Goal: Information Seeking & Learning: Learn about a topic

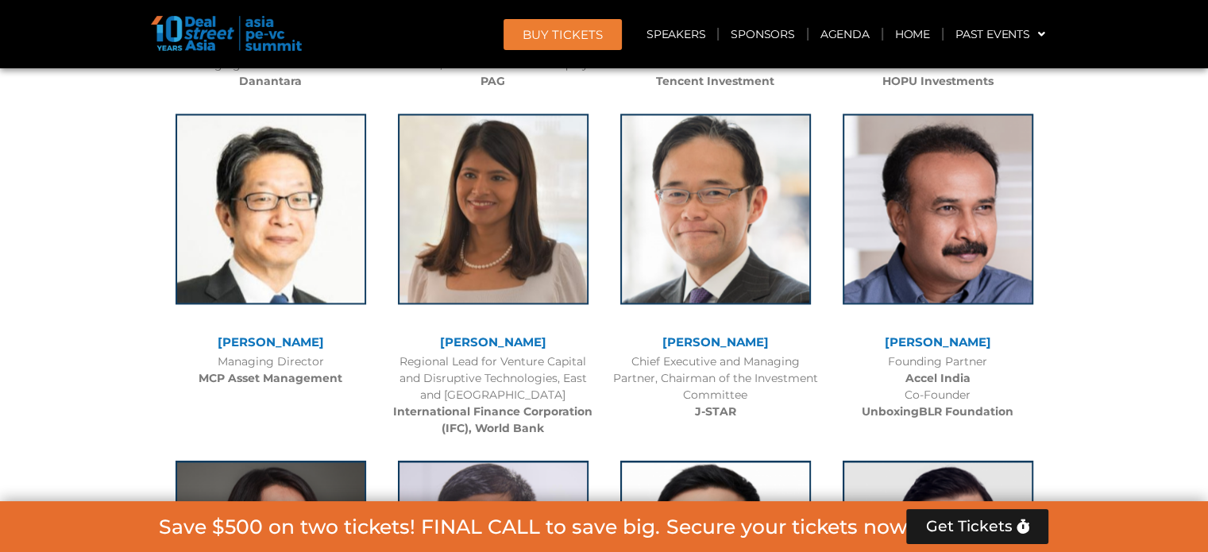
scroll to position [2235, 0]
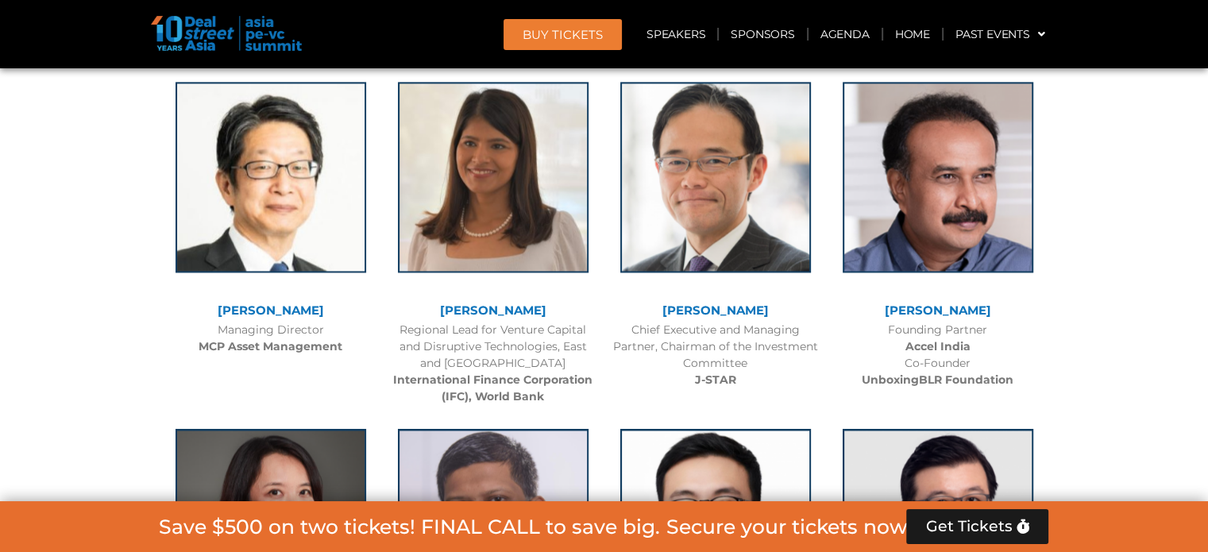
click at [677, 333] on div "Chief Executive and Managing Partner, Chairman of the Investment Committee J-ST…" at bounding box center [715, 355] width 207 height 67
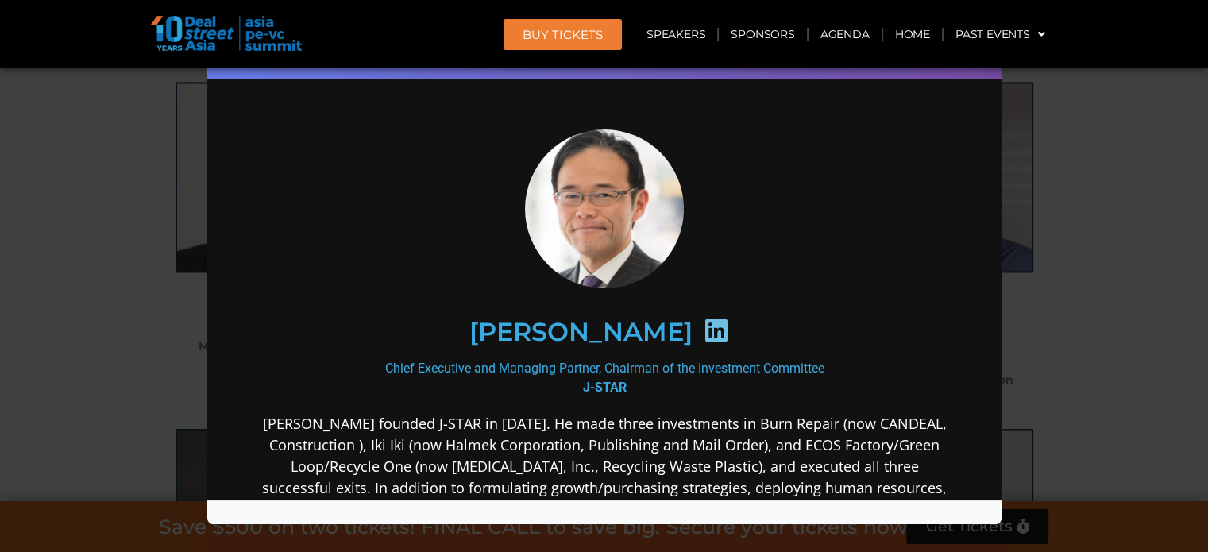
scroll to position [0, 0]
click at [1125, 258] on div "Speaker Profile ×" at bounding box center [604, 276] width 1208 height 552
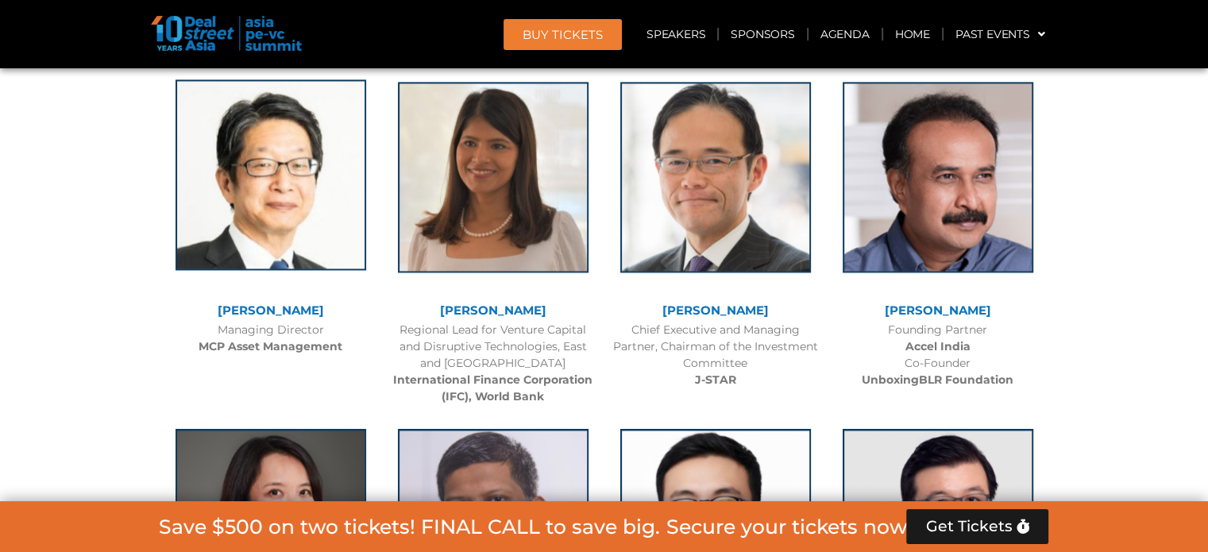
click at [267, 209] on img at bounding box center [271, 174] width 191 height 191
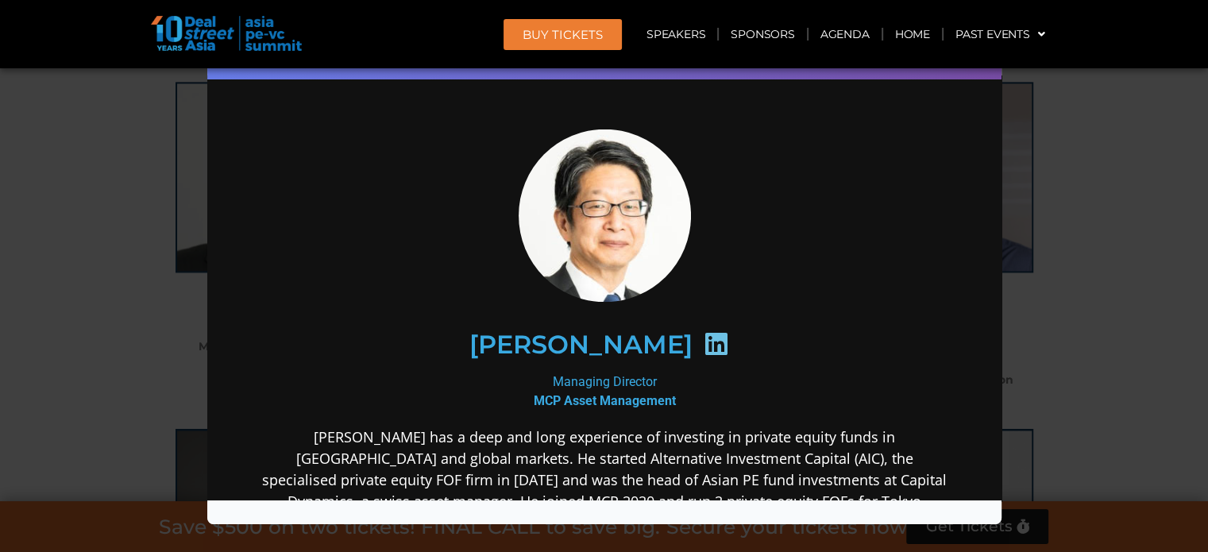
click at [728, 338] on icon at bounding box center [714, 342] width 25 height 25
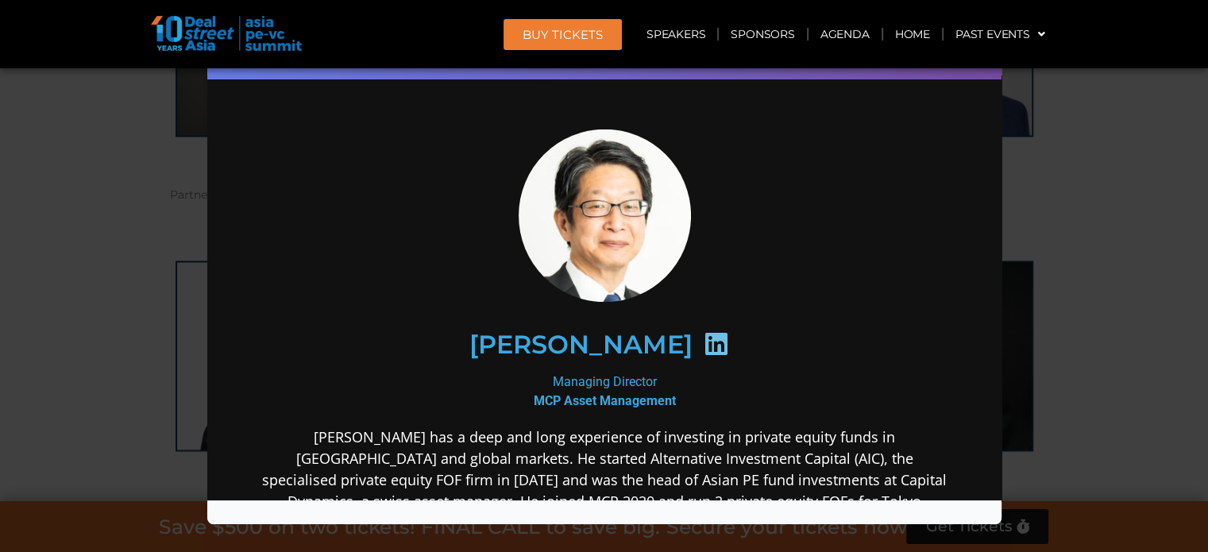
click at [1116, 253] on div "Speaker Profile ×" at bounding box center [604, 276] width 1208 height 552
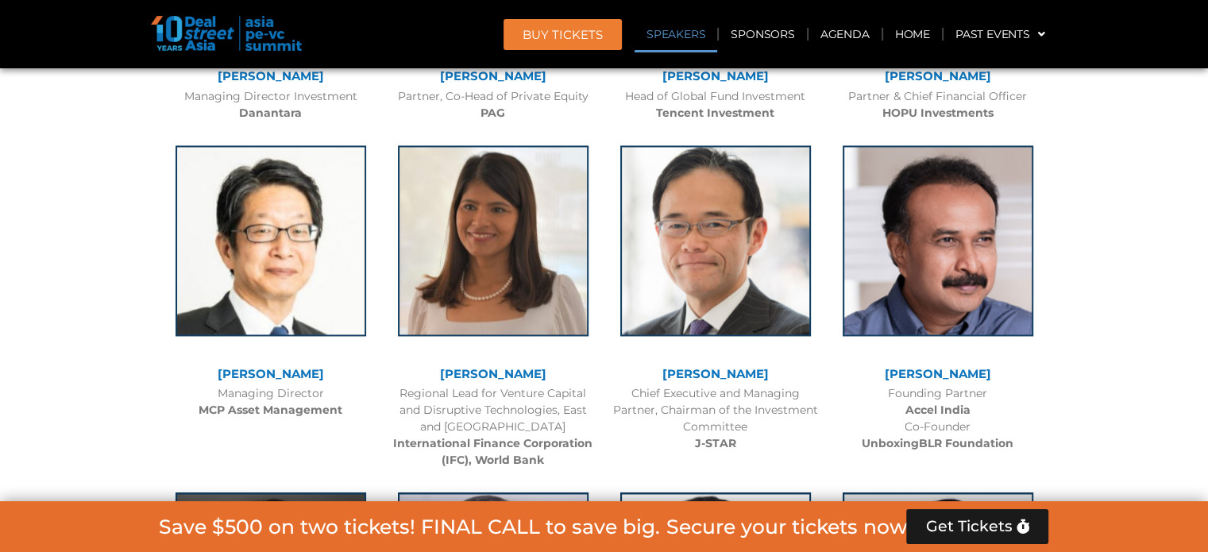
scroll to position [2177, 0]
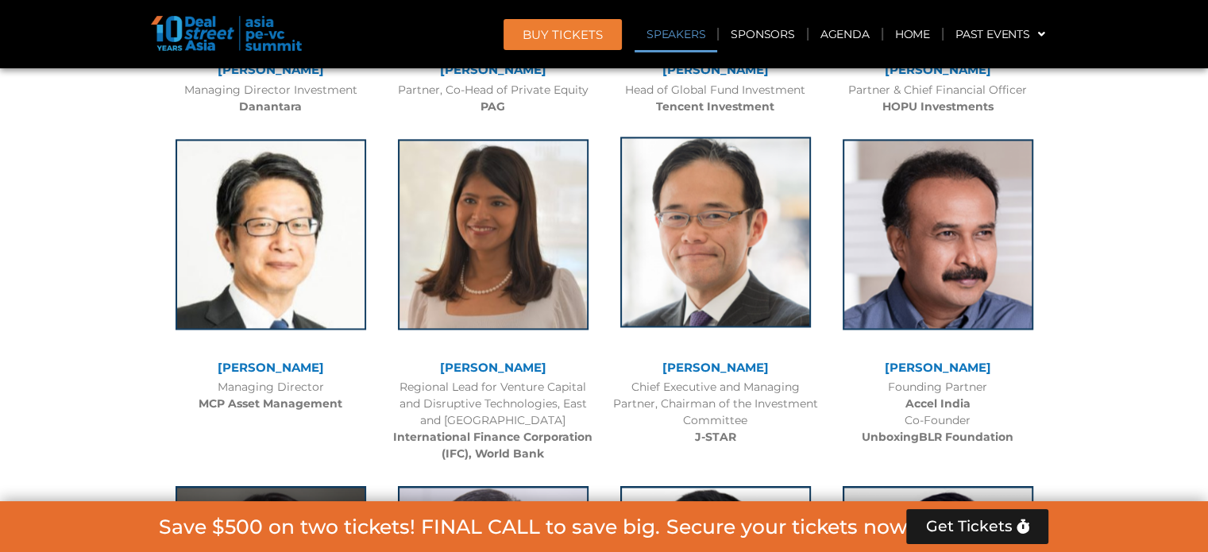
click at [701, 271] on img at bounding box center [715, 232] width 191 height 191
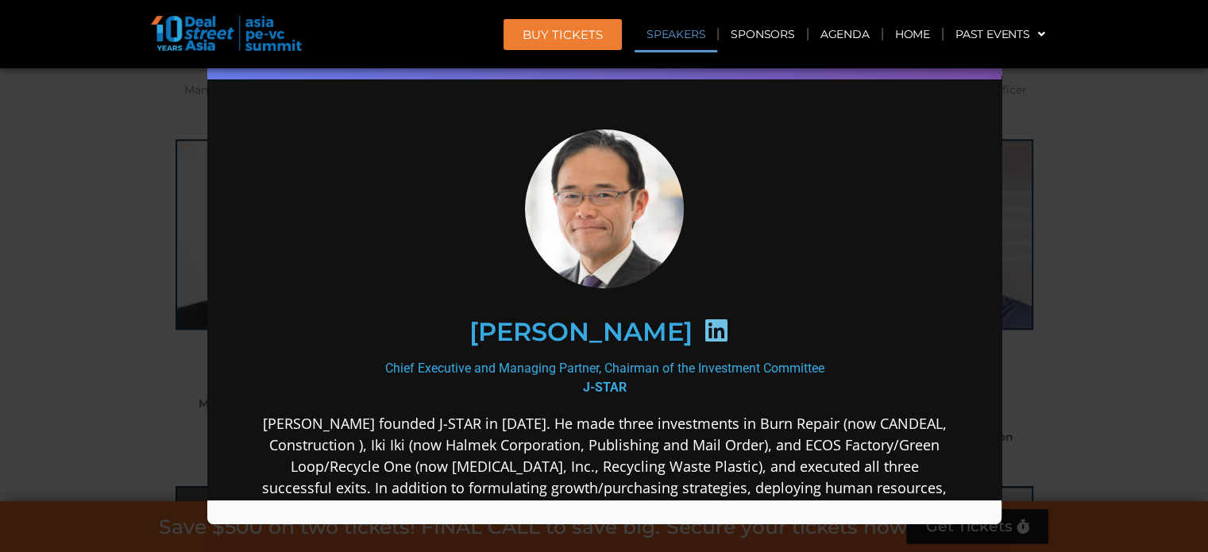
scroll to position [0, 0]
click at [728, 323] on icon at bounding box center [714, 329] width 25 height 25
click at [728, 333] on icon at bounding box center [714, 329] width 25 height 25
click at [728, 326] on icon at bounding box center [714, 329] width 25 height 25
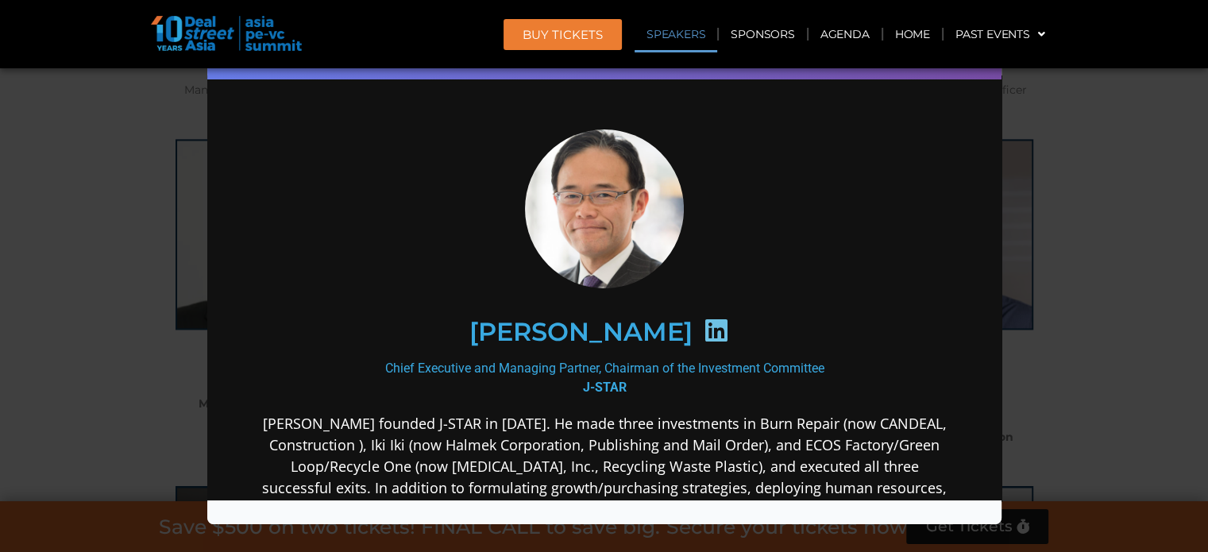
click at [728, 326] on icon at bounding box center [714, 329] width 25 height 25
click at [521, 361] on div "Chief Executive and Managing Partner, Chairman of the Investment Committee J-ST…" at bounding box center [604, 377] width 686 height 38
click at [592, 323] on h2 "[PERSON_NAME]" at bounding box center [580, 331] width 223 height 25
click at [570, 214] on img at bounding box center [604, 208] width 176 height 159
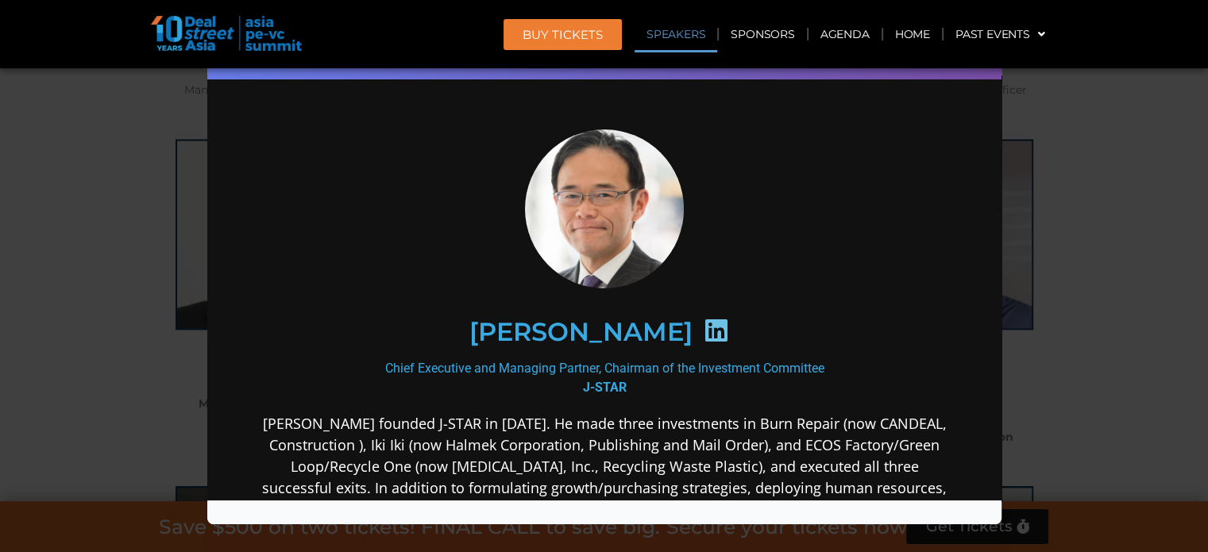
click at [728, 323] on icon at bounding box center [714, 329] width 25 height 25
click at [1169, 349] on div "Speaker Profile ×" at bounding box center [604, 276] width 1208 height 552
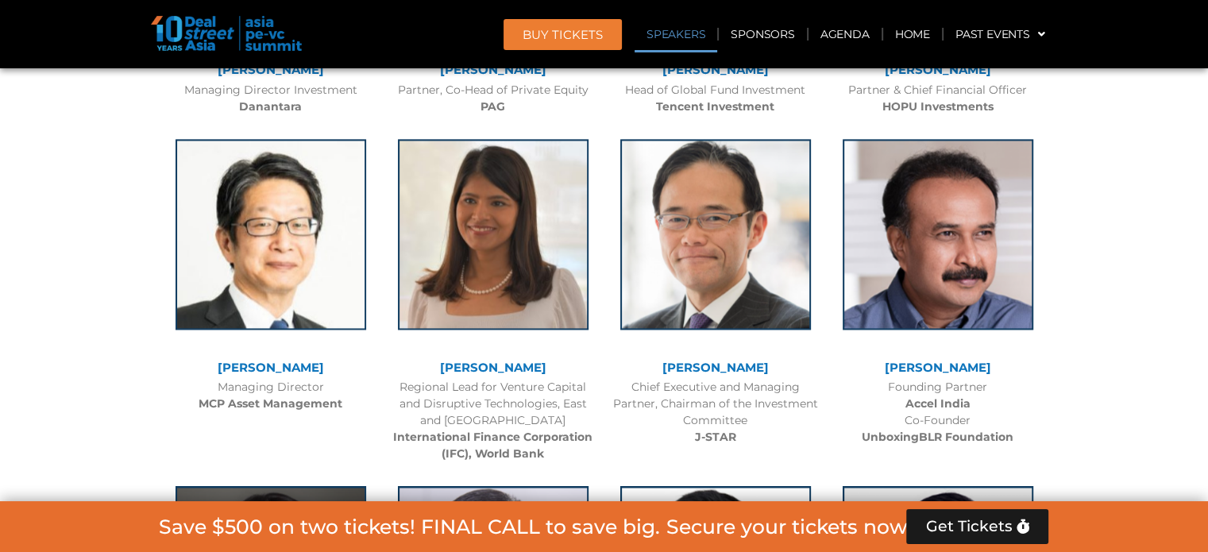
click at [669, 360] on link "[PERSON_NAME]" at bounding box center [715, 367] width 106 height 15
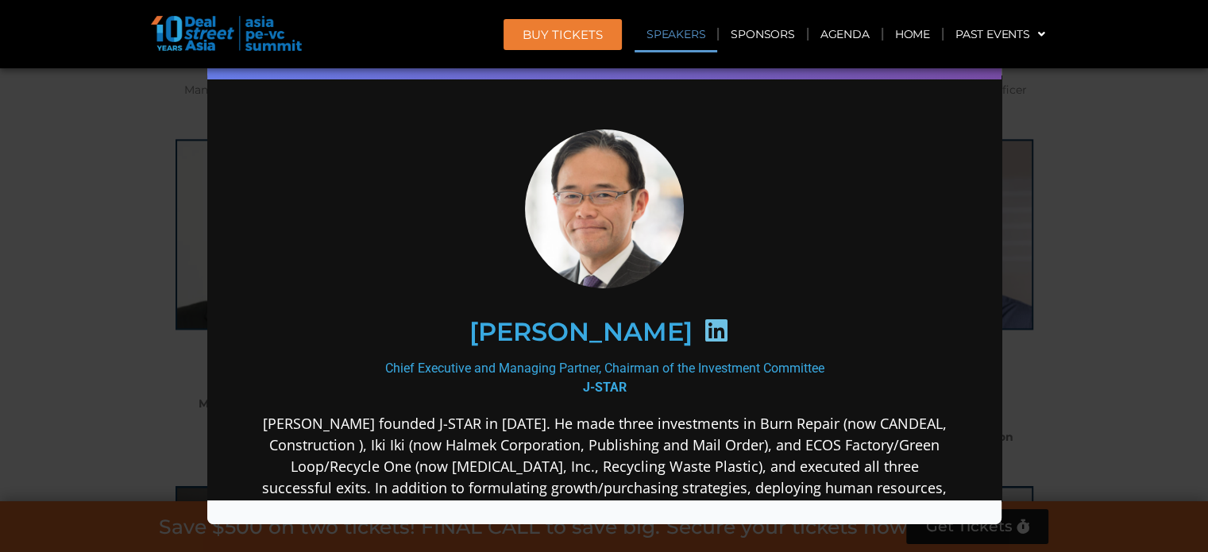
click at [520, 320] on h2 "[PERSON_NAME]" at bounding box center [580, 331] width 223 height 25
copy div "[PERSON_NAME]"
click at [1068, 176] on div "Speaker Profile ×" at bounding box center [604, 276] width 1208 height 552
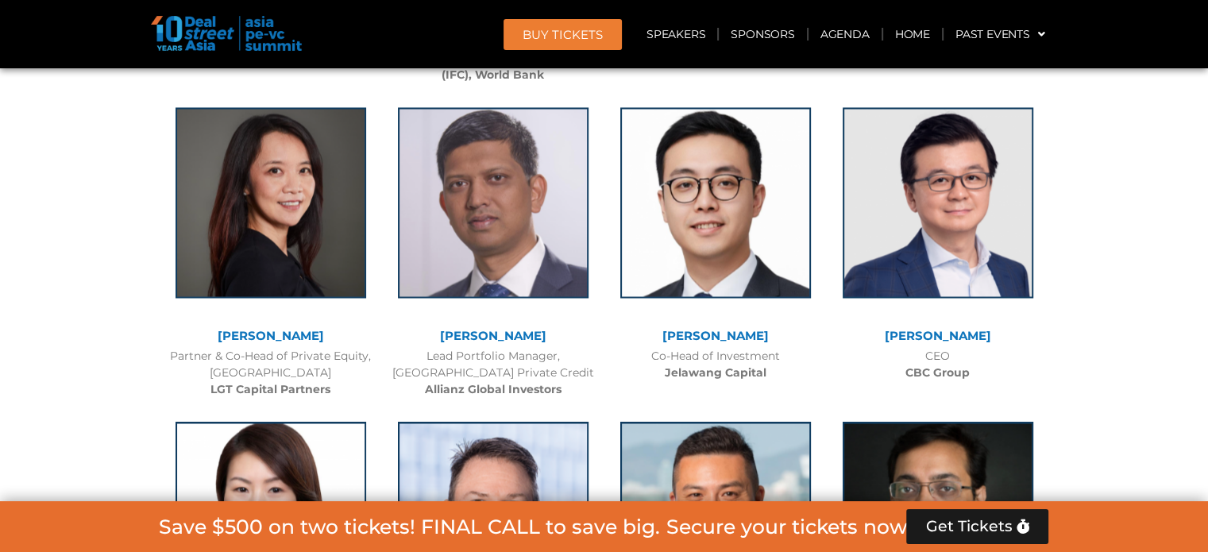
scroll to position [2559, 0]
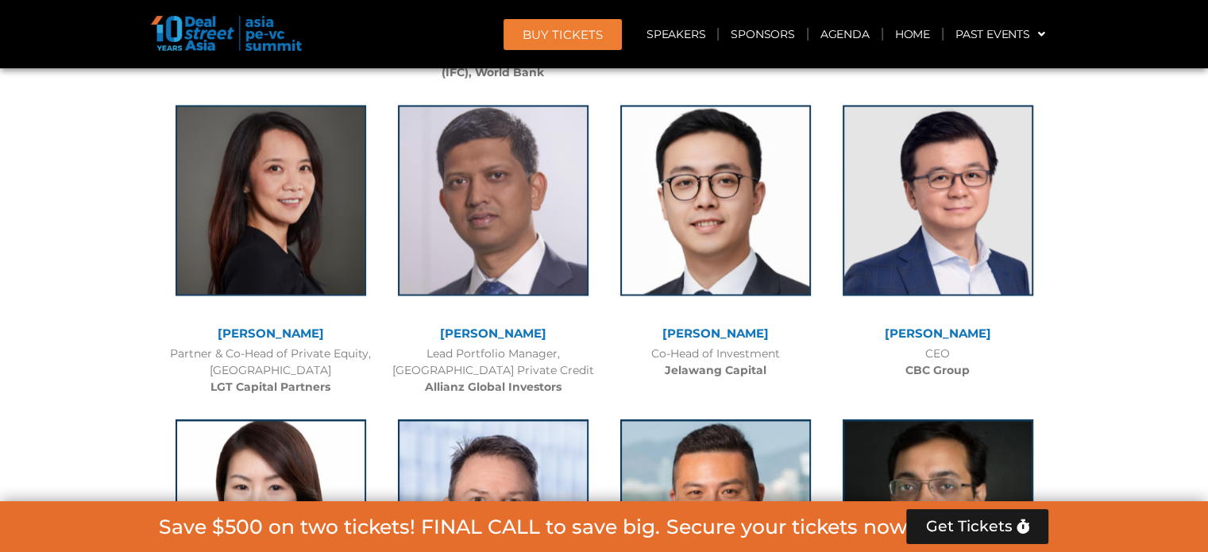
click at [277, 326] on link "[PERSON_NAME]" at bounding box center [271, 333] width 106 height 15
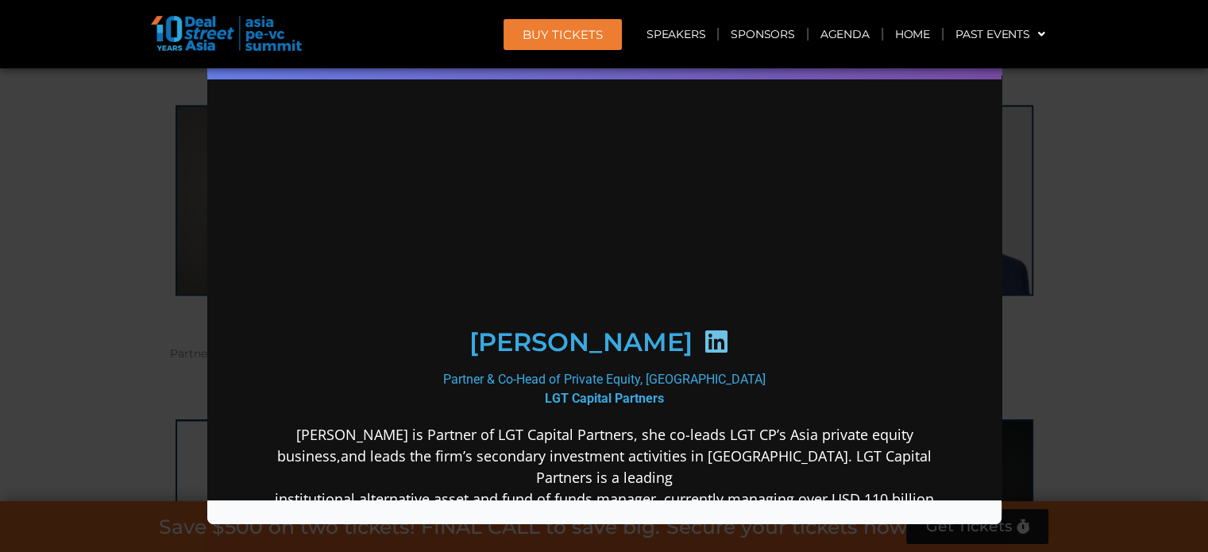
scroll to position [0, 0]
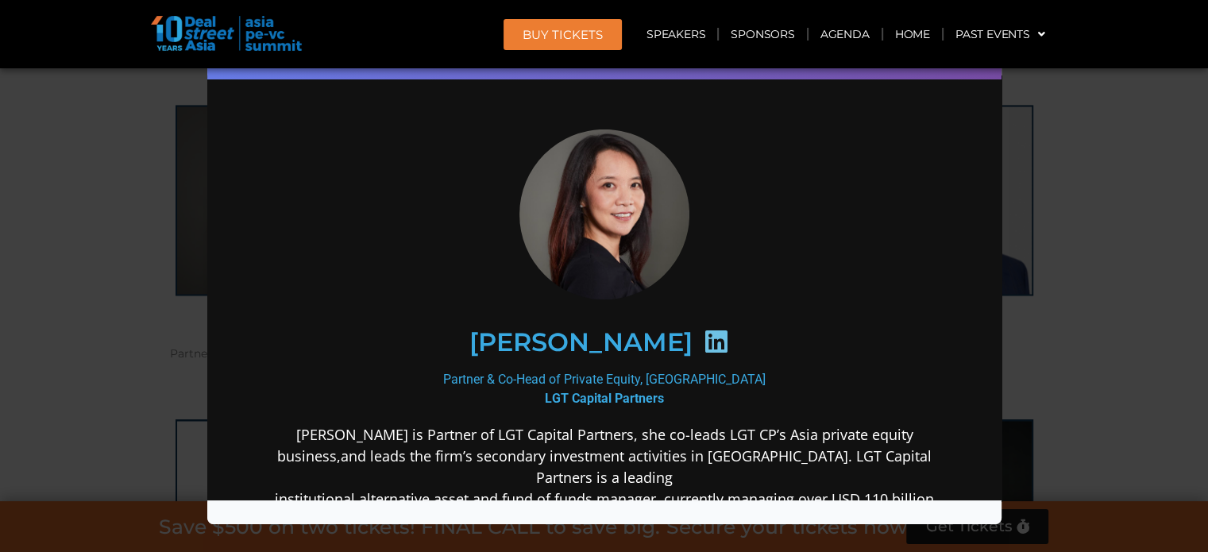
click at [702, 341] on icon at bounding box center [714, 340] width 25 height 25
click at [1174, 180] on div "Speaker Profile ×" at bounding box center [604, 276] width 1208 height 552
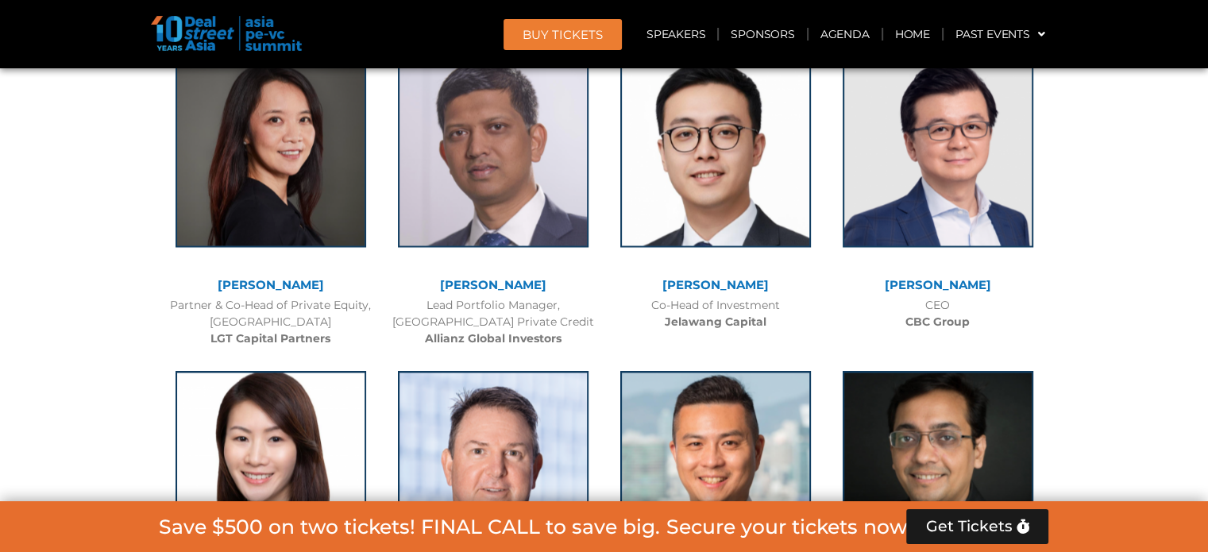
scroll to position [2575, 0]
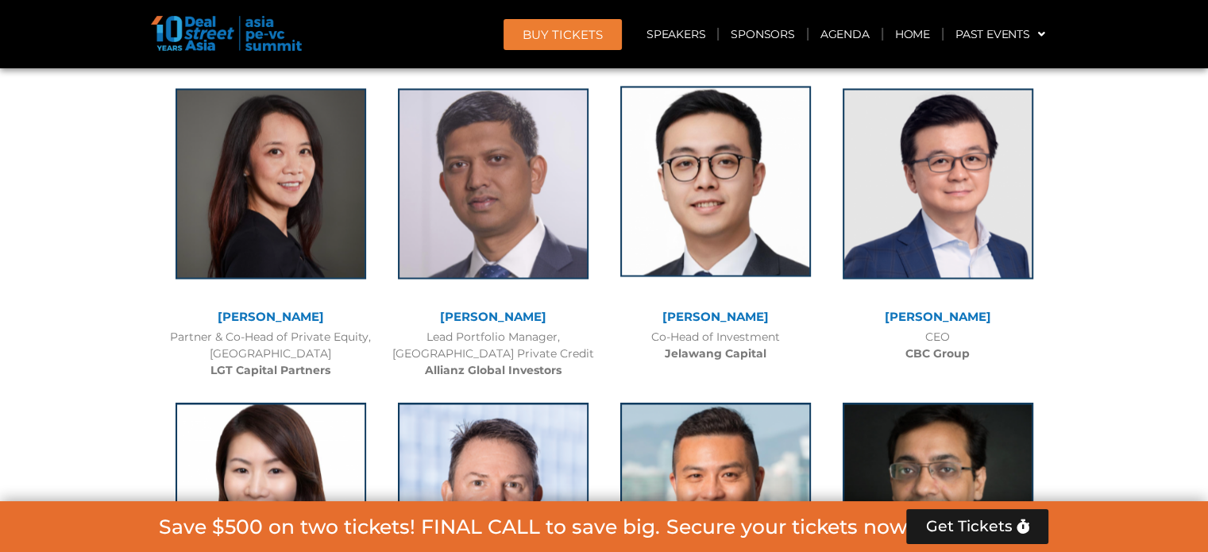
click at [704, 231] on img at bounding box center [715, 181] width 191 height 191
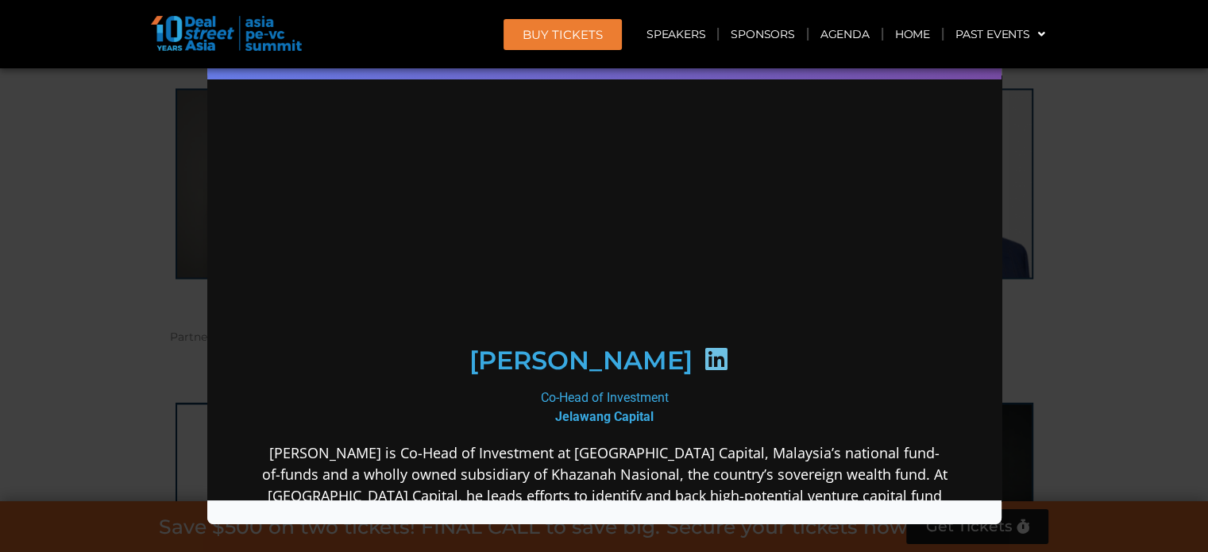
scroll to position [0, 0]
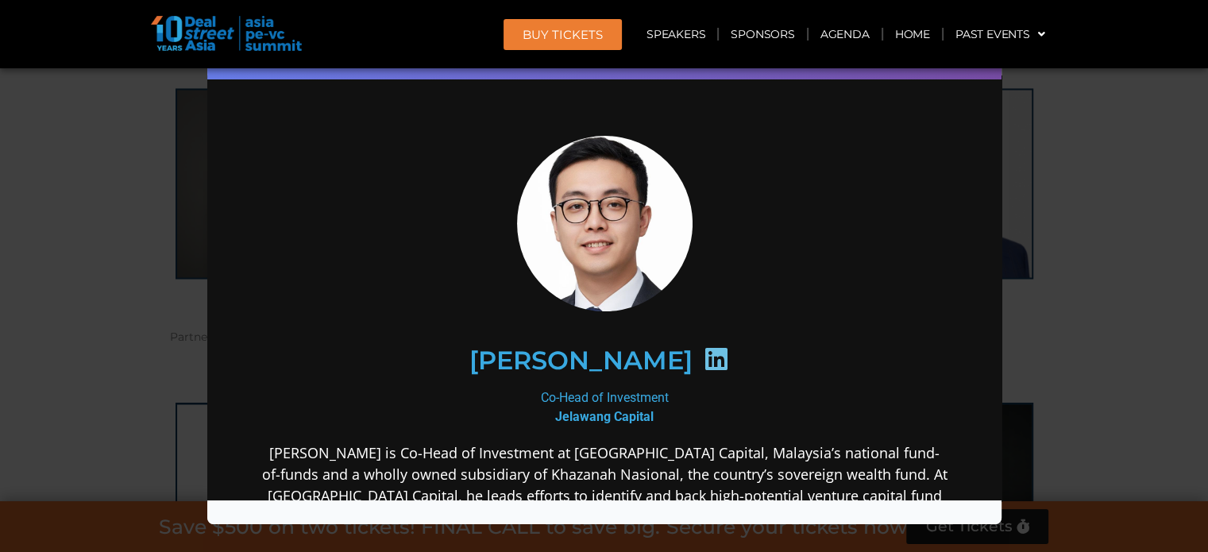
click at [702, 352] on icon at bounding box center [714, 358] width 25 height 25
click at [1141, 211] on div "Speaker Profile ×" at bounding box center [604, 276] width 1208 height 552
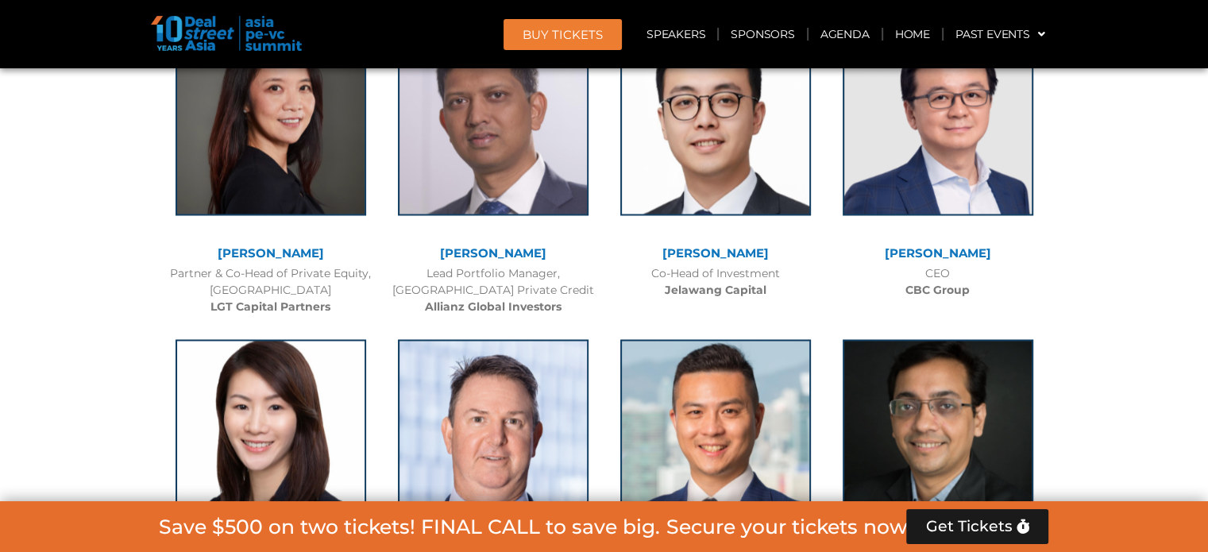
scroll to position [2607, 0]
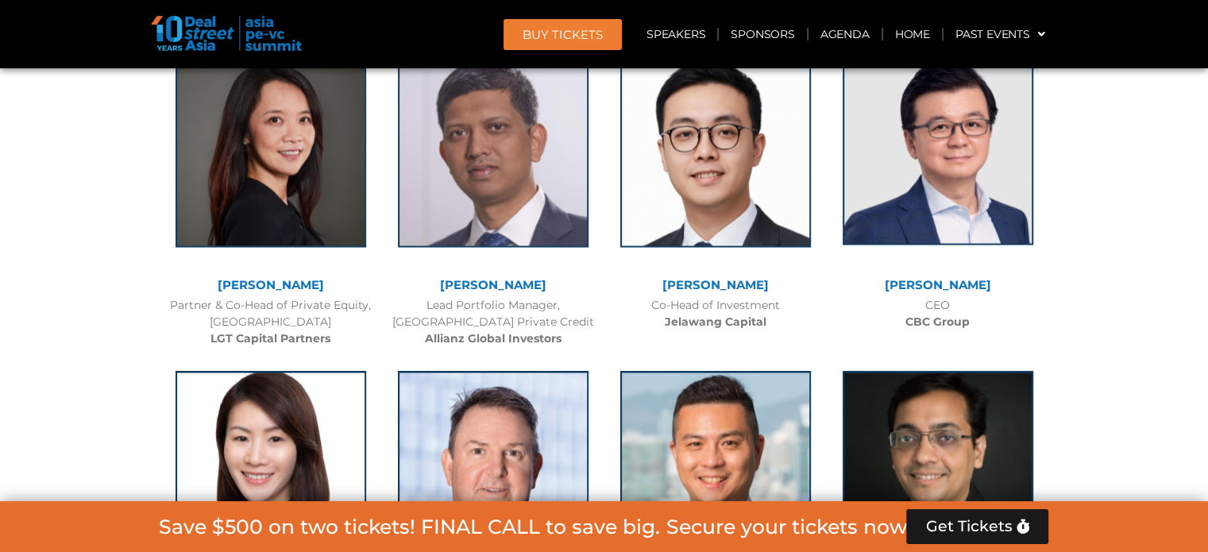
click at [941, 205] on img at bounding box center [938, 149] width 191 height 191
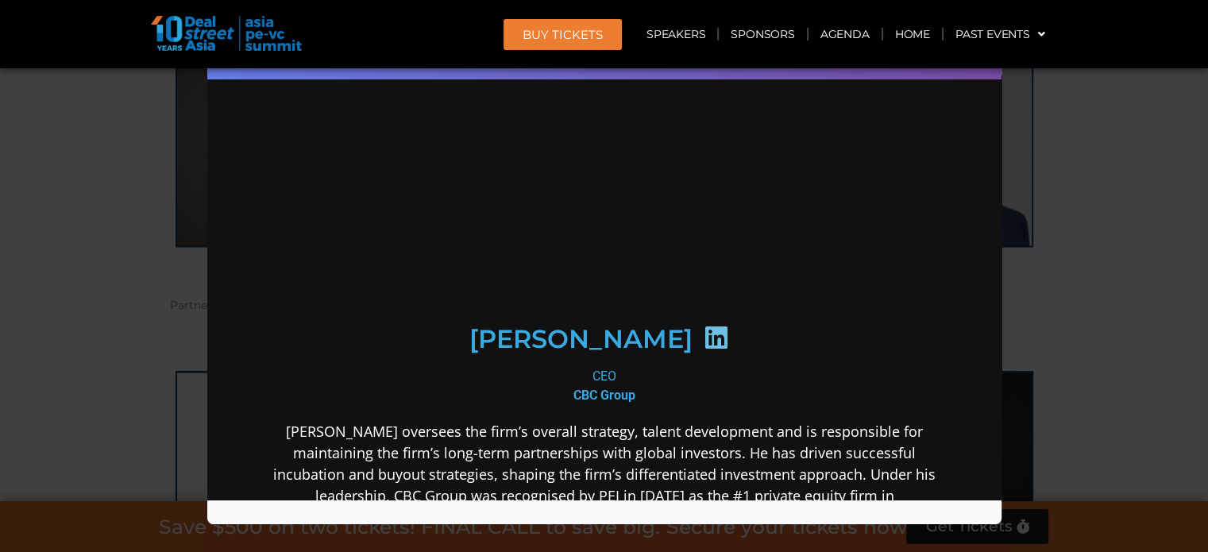
scroll to position [0, 0]
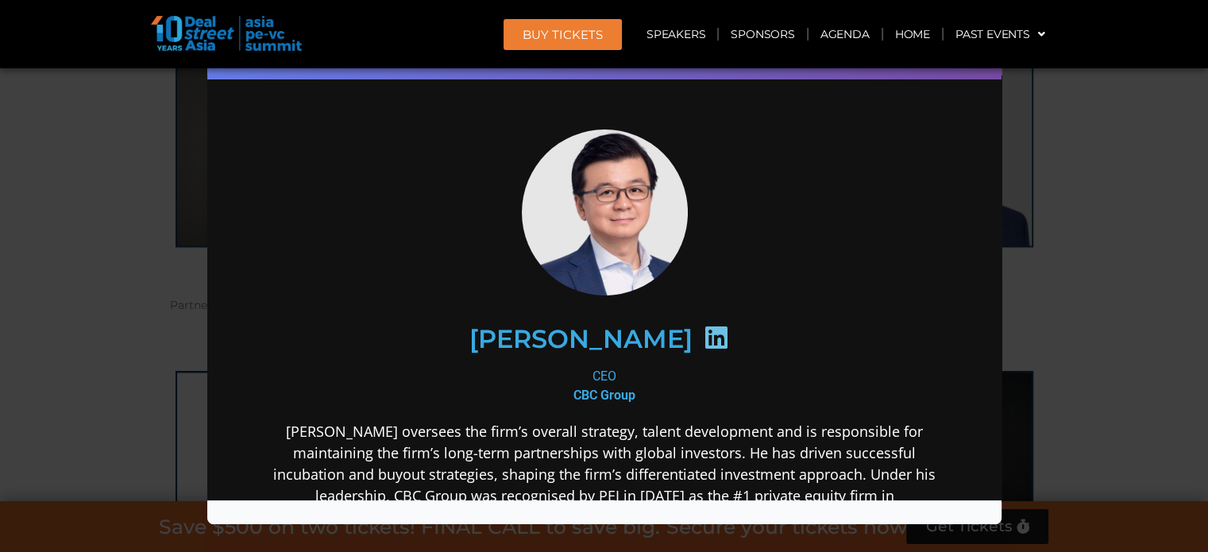
click at [702, 344] on icon at bounding box center [714, 336] width 25 height 25
click at [1135, 215] on div "Speaker Profile ×" at bounding box center [604, 276] width 1208 height 552
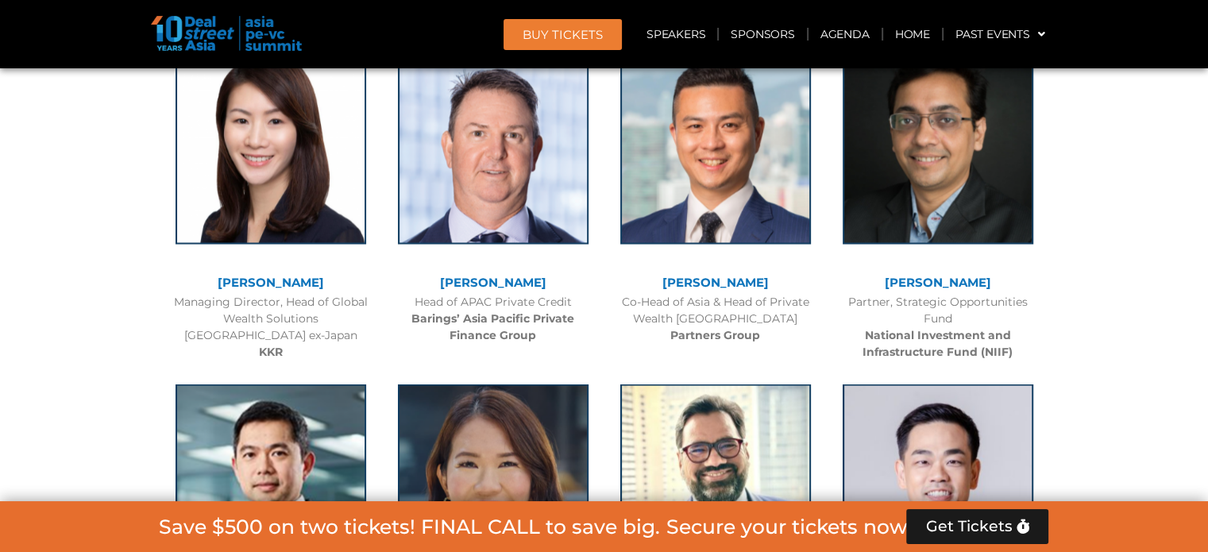
scroll to position [2893, 0]
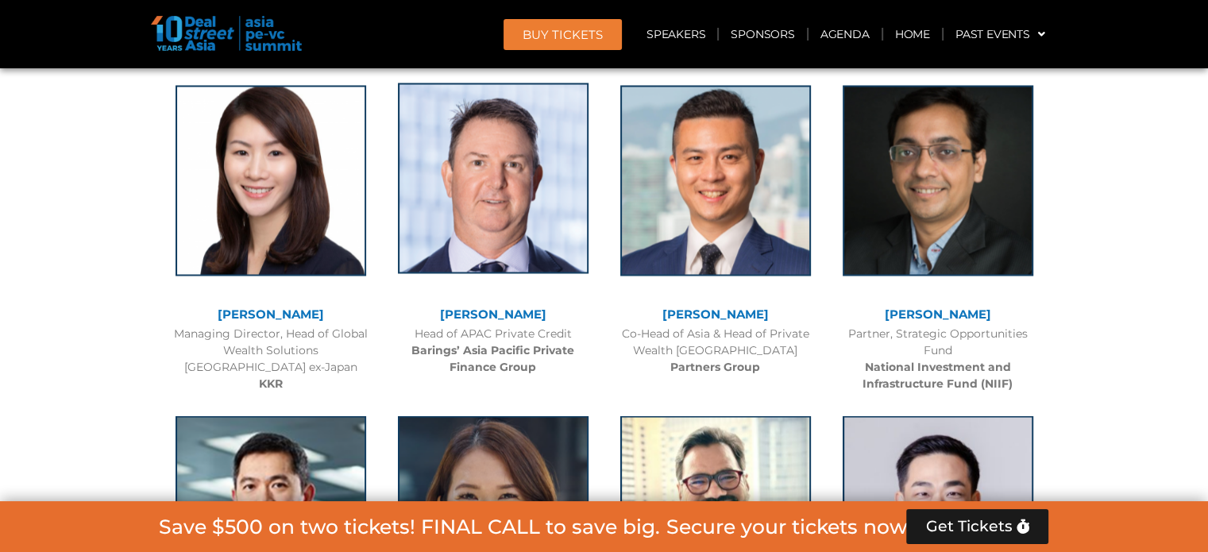
click at [465, 199] on img at bounding box center [493, 178] width 191 height 191
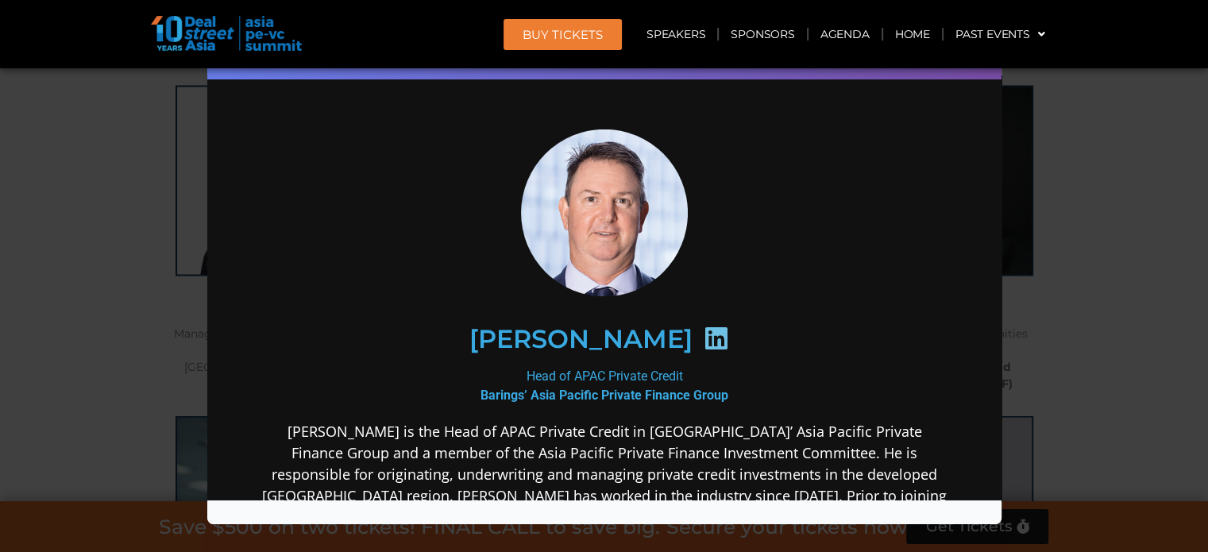
scroll to position [0, 0]
click at [702, 332] on icon at bounding box center [714, 337] width 25 height 25
click at [1157, 199] on div "Speaker Profile ×" at bounding box center [604, 276] width 1208 height 552
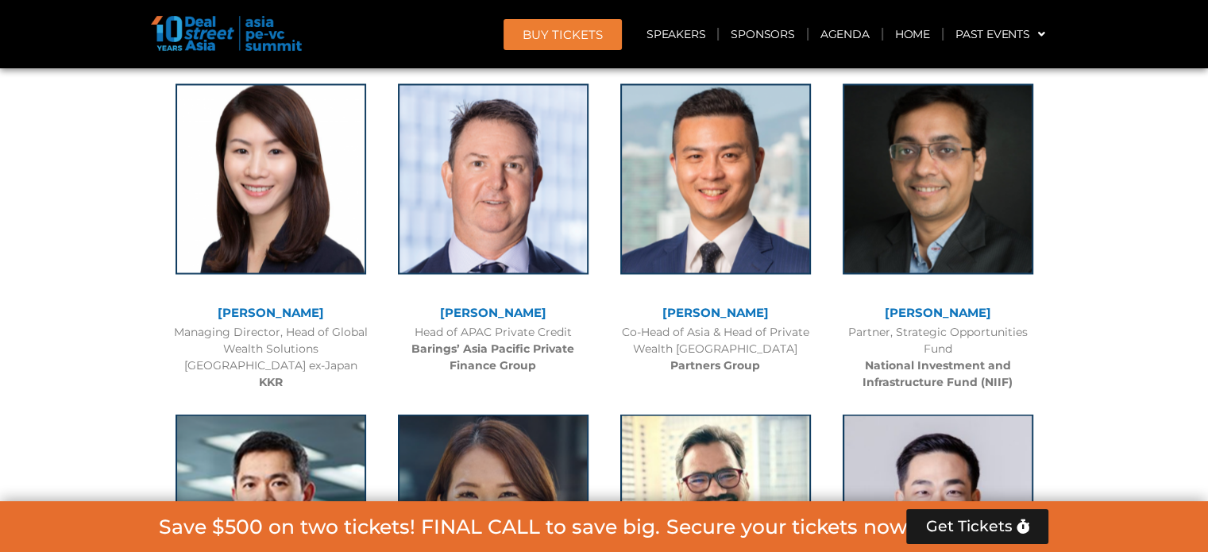
scroll to position [2893, 0]
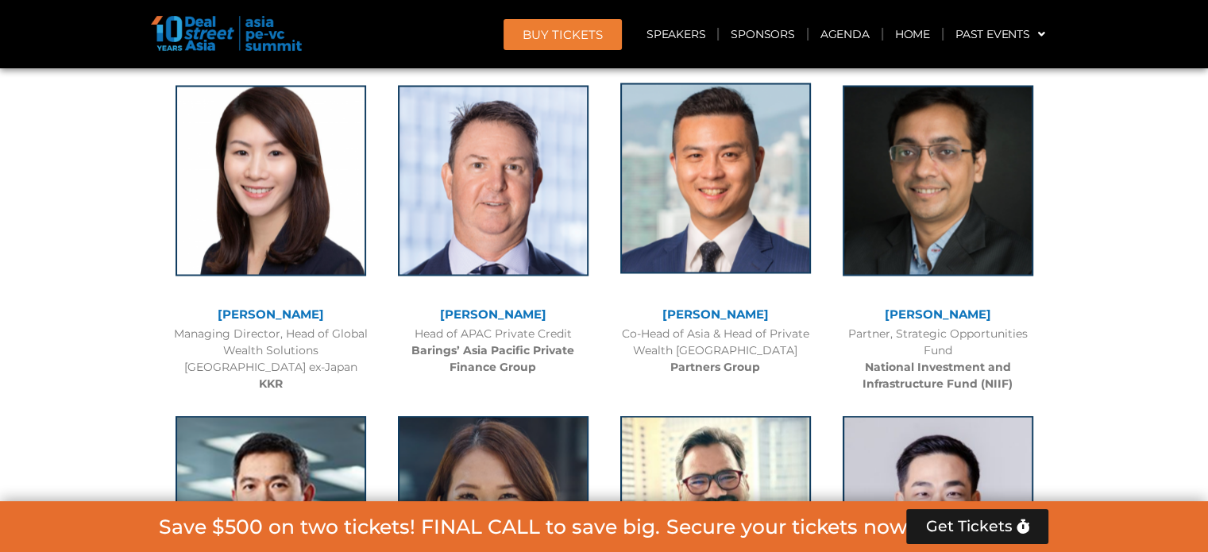
click at [723, 190] on img at bounding box center [715, 178] width 191 height 191
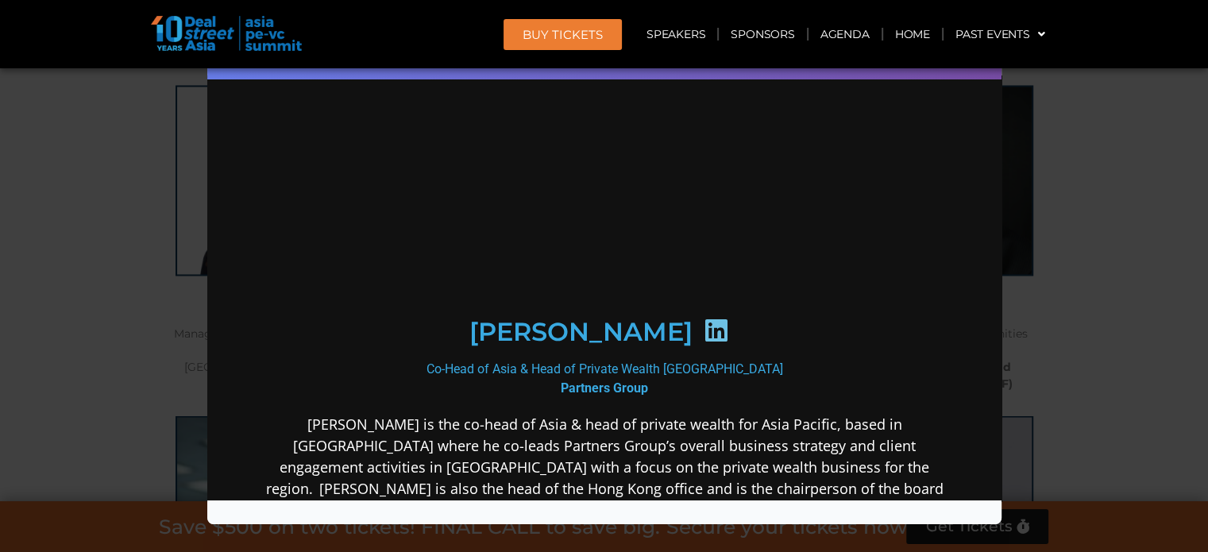
scroll to position [0, 0]
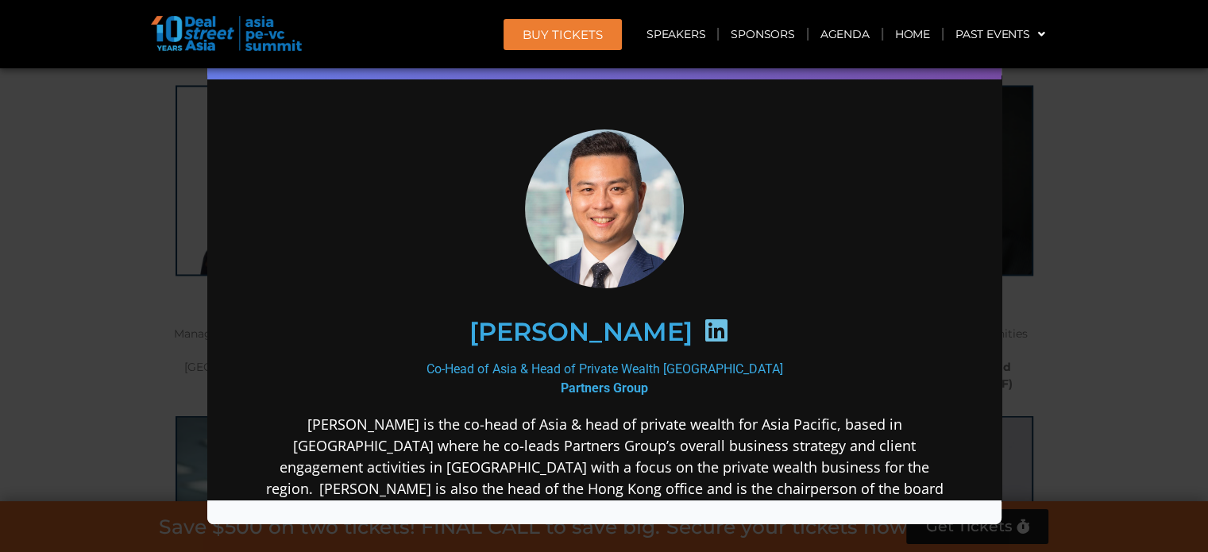
click at [702, 336] on icon at bounding box center [714, 329] width 25 height 25
click at [1158, 178] on div "Speaker Profile ×" at bounding box center [604, 276] width 1208 height 552
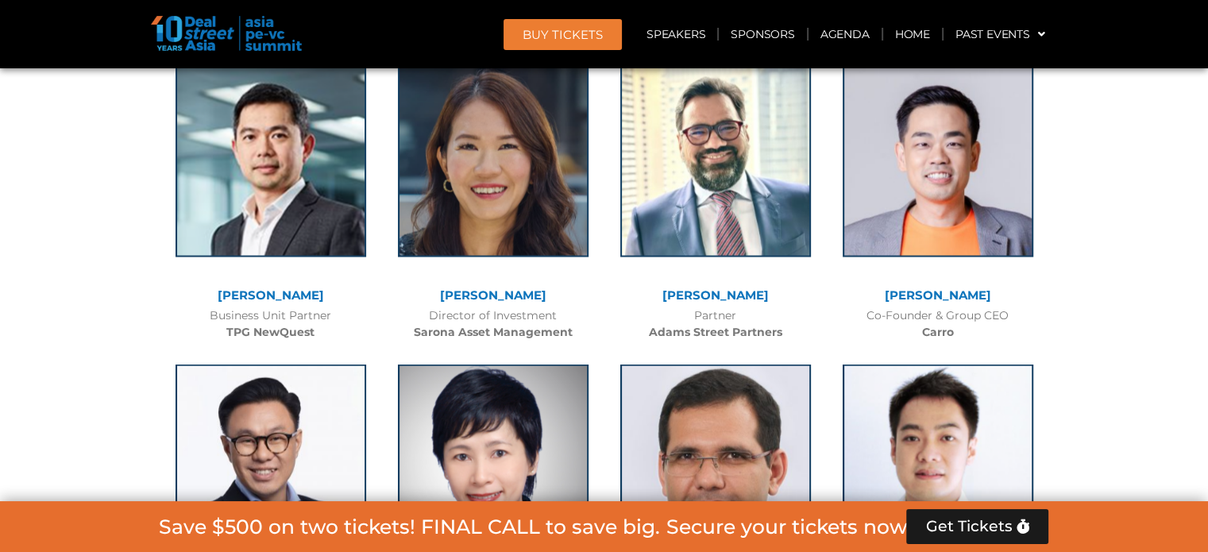
scroll to position [3243, 0]
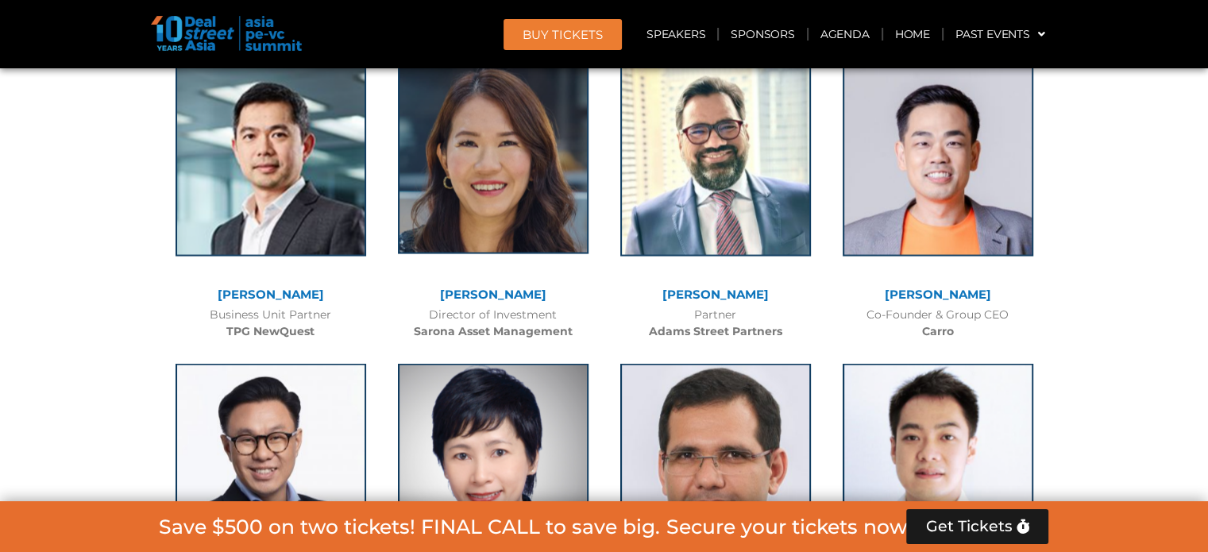
click at [492, 209] on img at bounding box center [493, 159] width 191 height 191
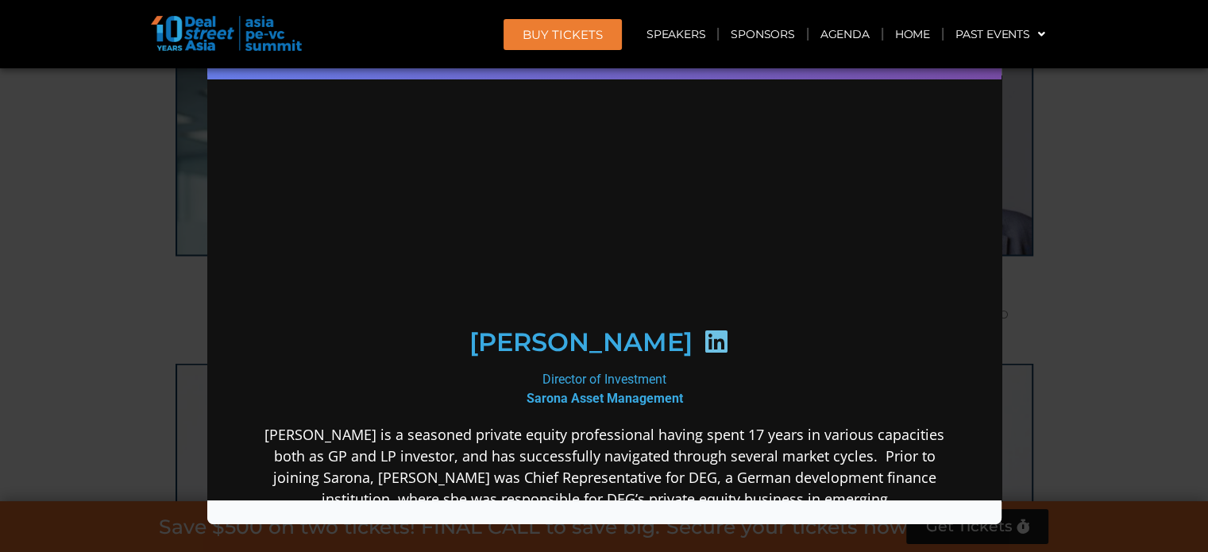
scroll to position [0, 0]
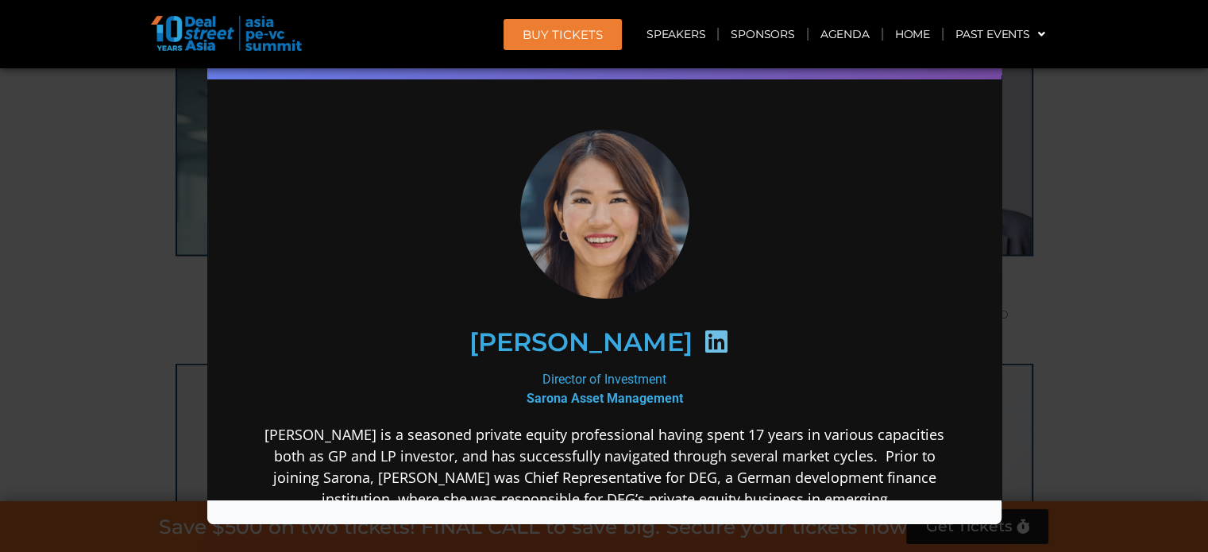
click at [702, 337] on icon at bounding box center [714, 340] width 25 height 25
click at [91, 259] on div "Speaker Profile ×" at bounding box center [604, 276] width 1208 height 552
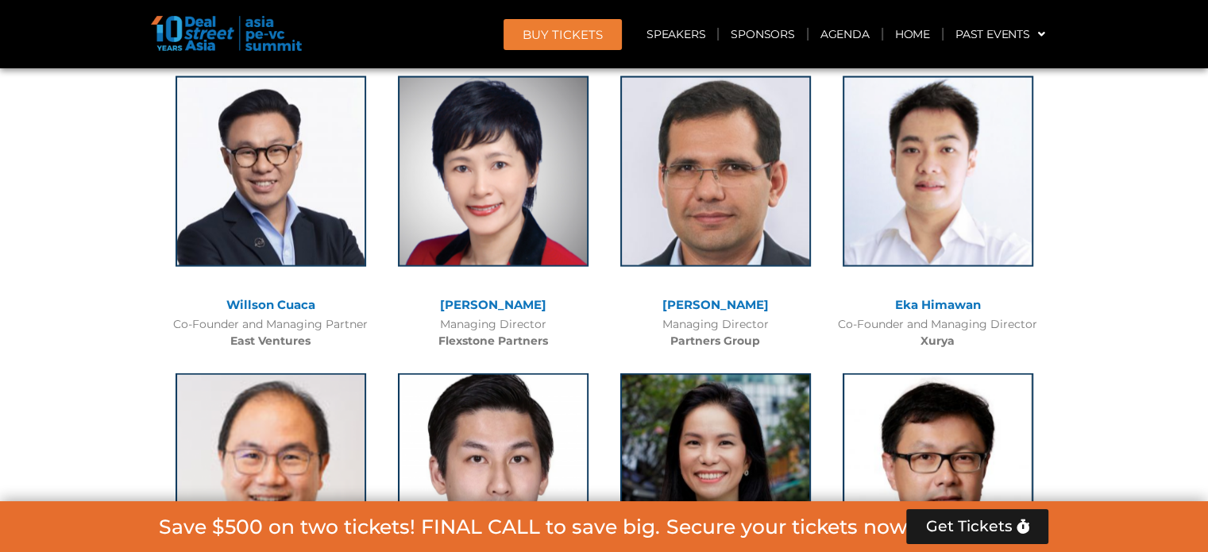
scroll to position [3528, 0]
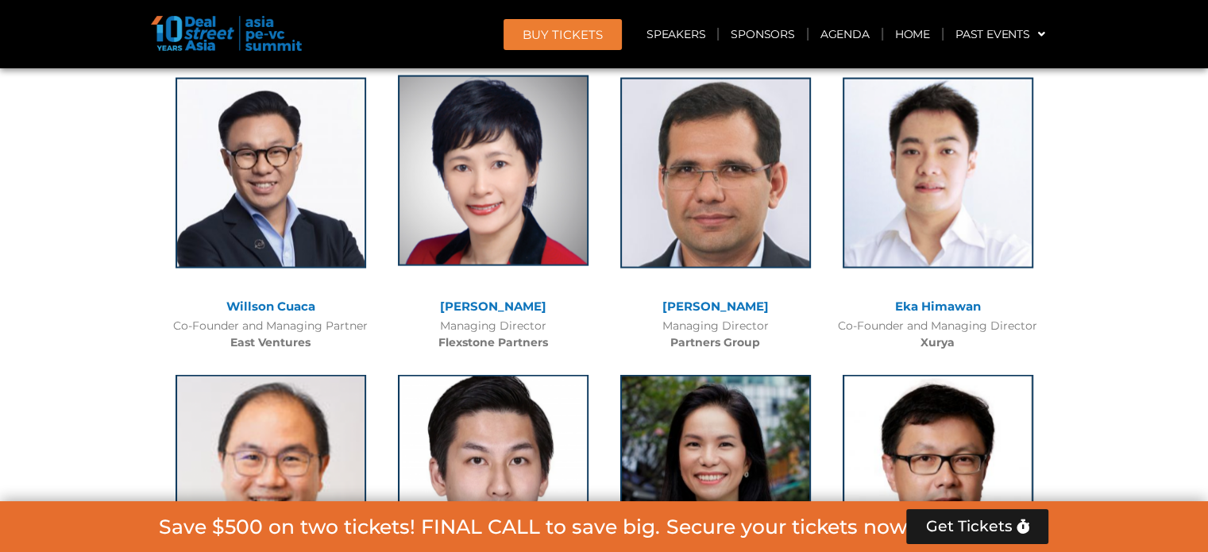
click at [446, 228] on img at bounding box center [493, 170] width 191 height 191
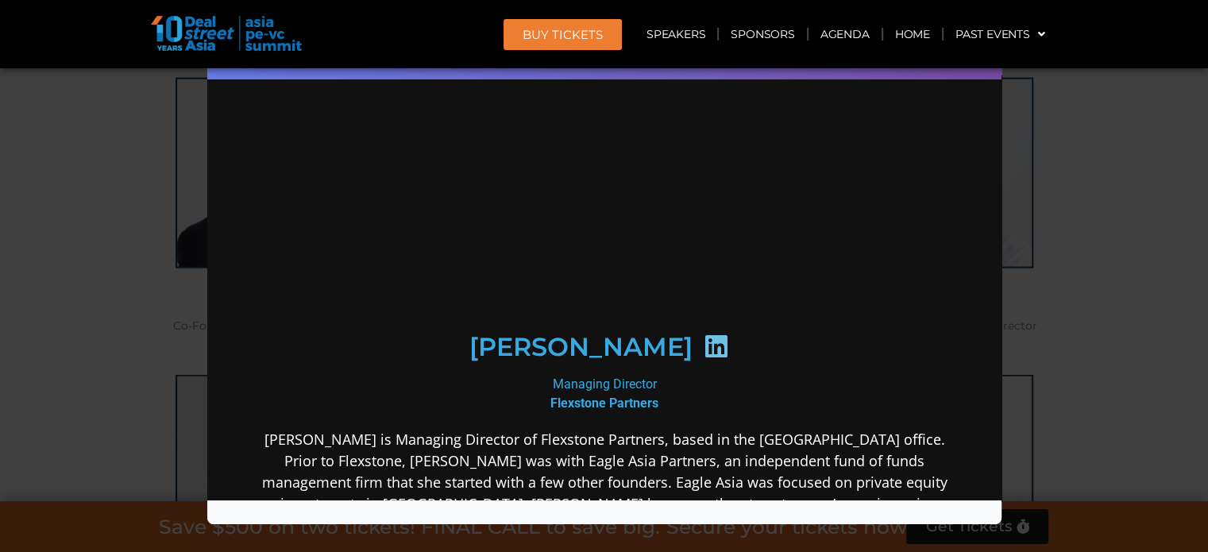
scroll to position [0, 0]
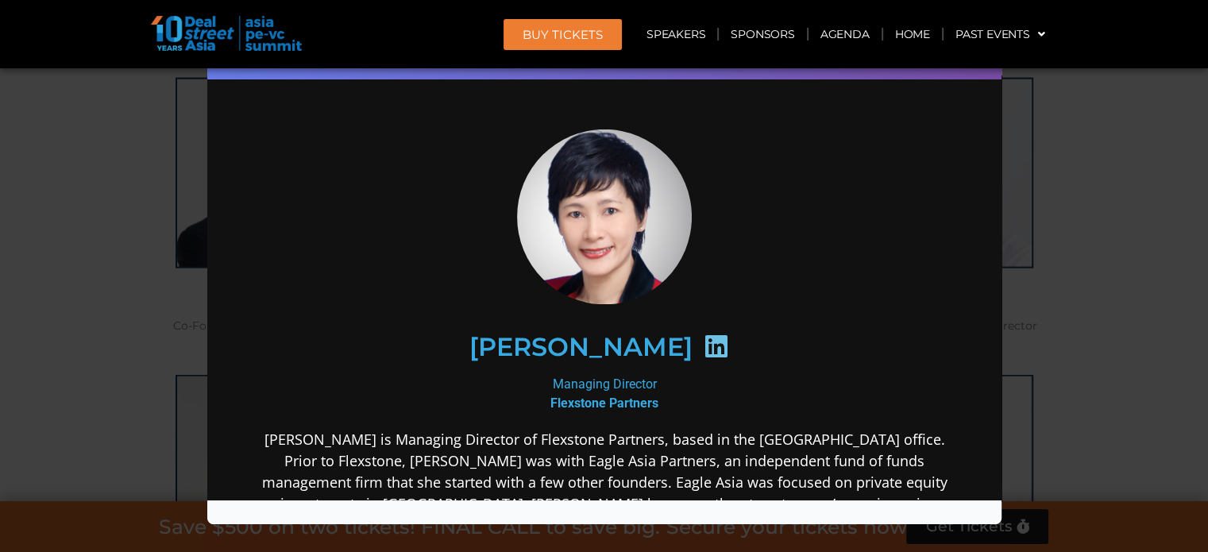
click at [702, 348] on icon at bounding box center [714, 345] width 25 height 25
click at [180, 270] on div "Speaker Profile ×" at bounding box center [604, 276] width 1208 height 552
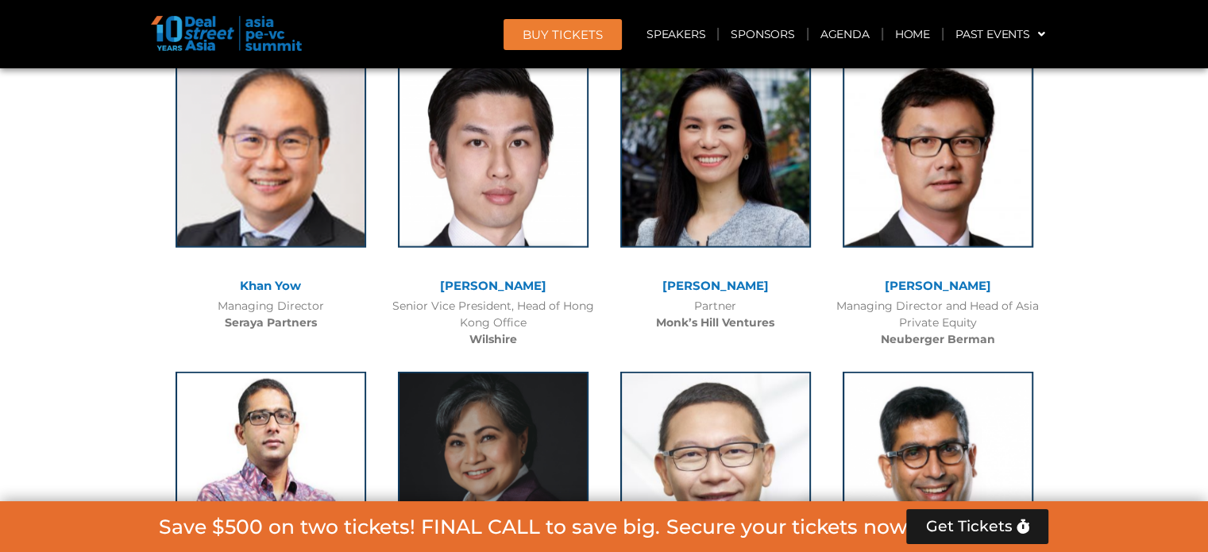
scroll to position [3814, 0]
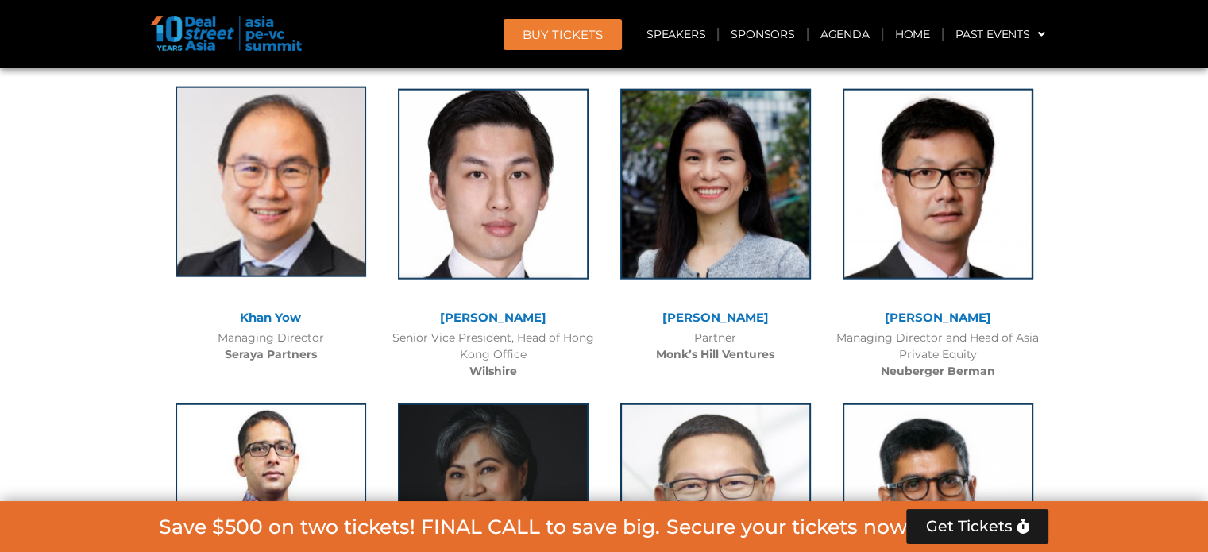
click at [220, 219] on img at bounding box center [271, 182] width 191 height 191
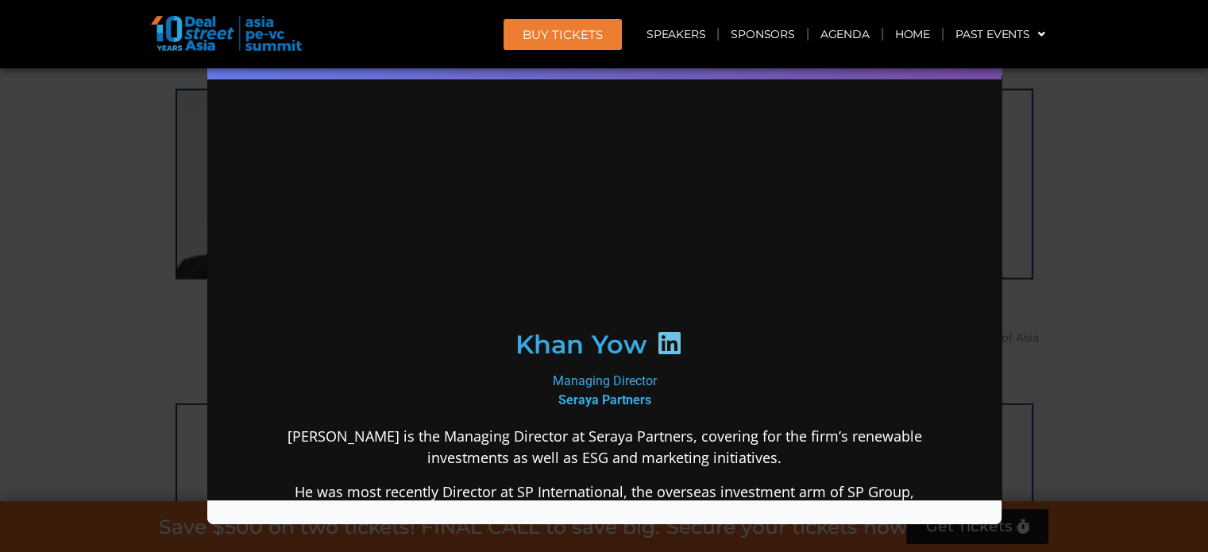
scroll to position [0, 0]
click at [659, 349] on icon at bounding box center [668, 342] width 25 height 25
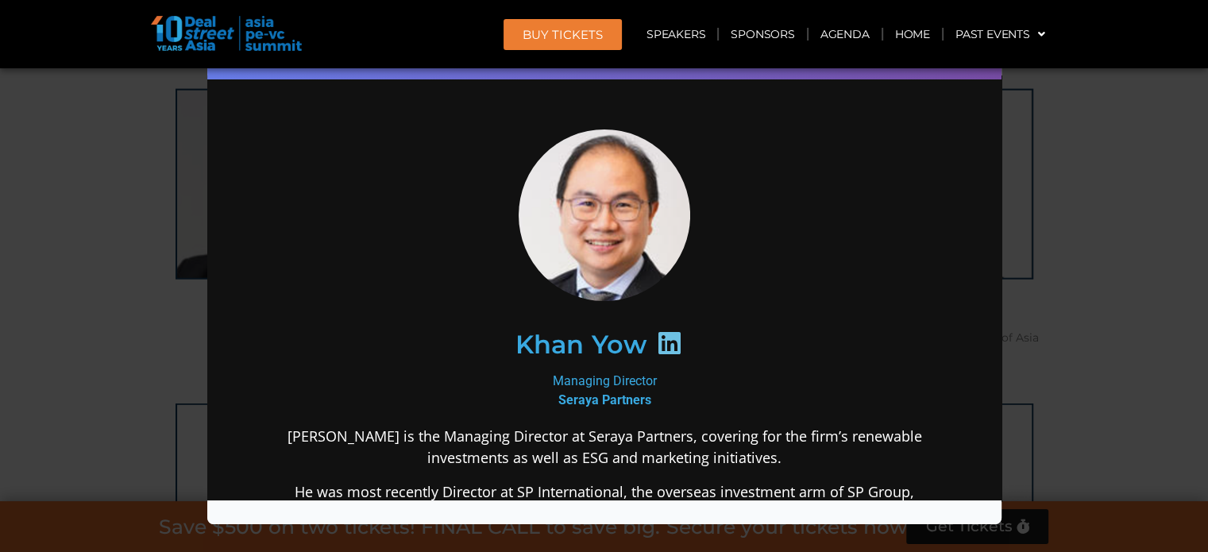
click at [130, 226] on div "Speaker Profile ×" at bounding box center [604, 276] width 1208 height 552
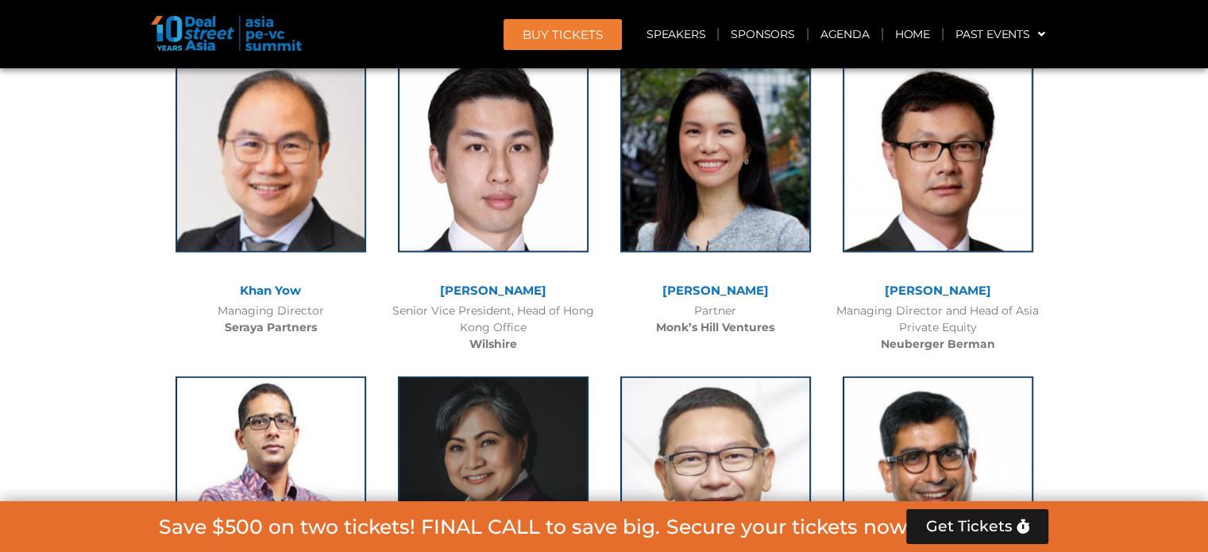
scroll to position [3846, 0]
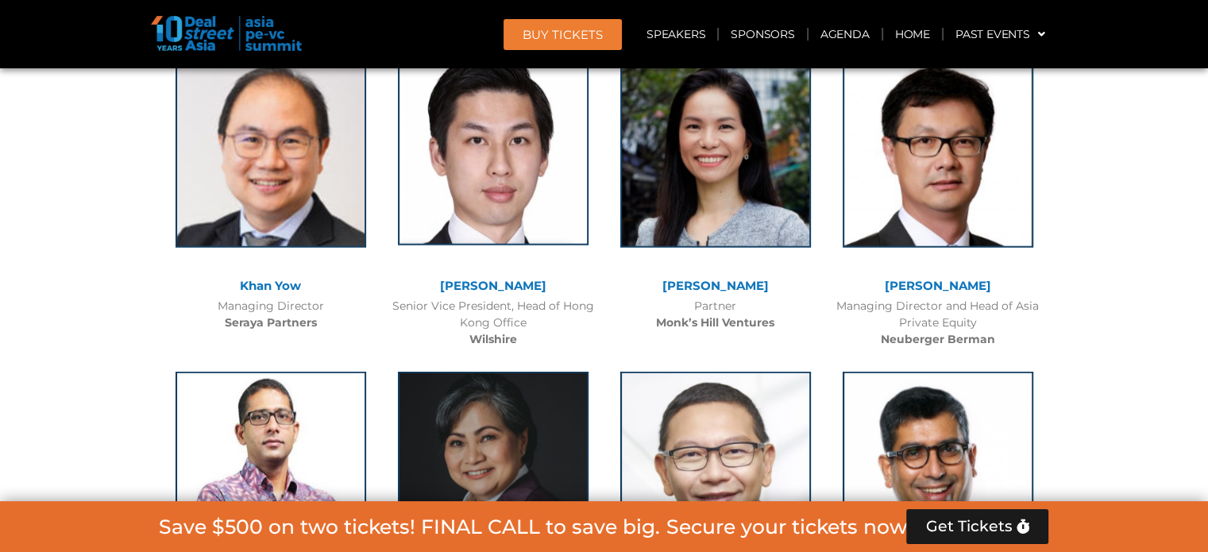
click at [478, 174] on img at bounding box center [493, 150] width 191 height 191
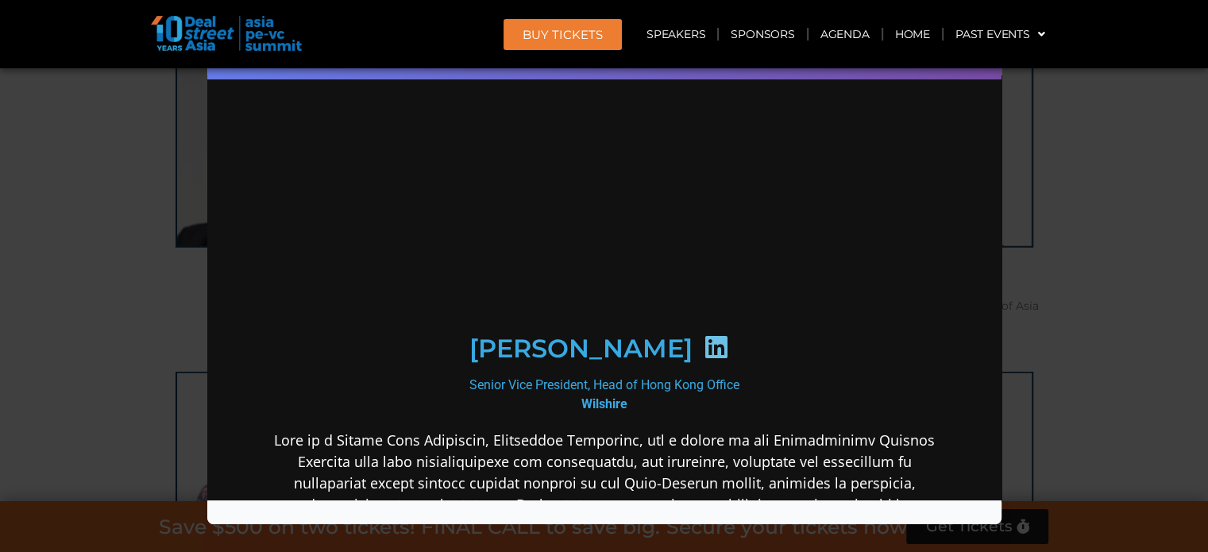
scroll to position [0, 0]
click at [702, 344] on icon at bounding box center [714, 346] width 25 height 25
click at [143, 186] on div "Speaker Profile ×" at bounding box center [604, 276] width 1208 height 552
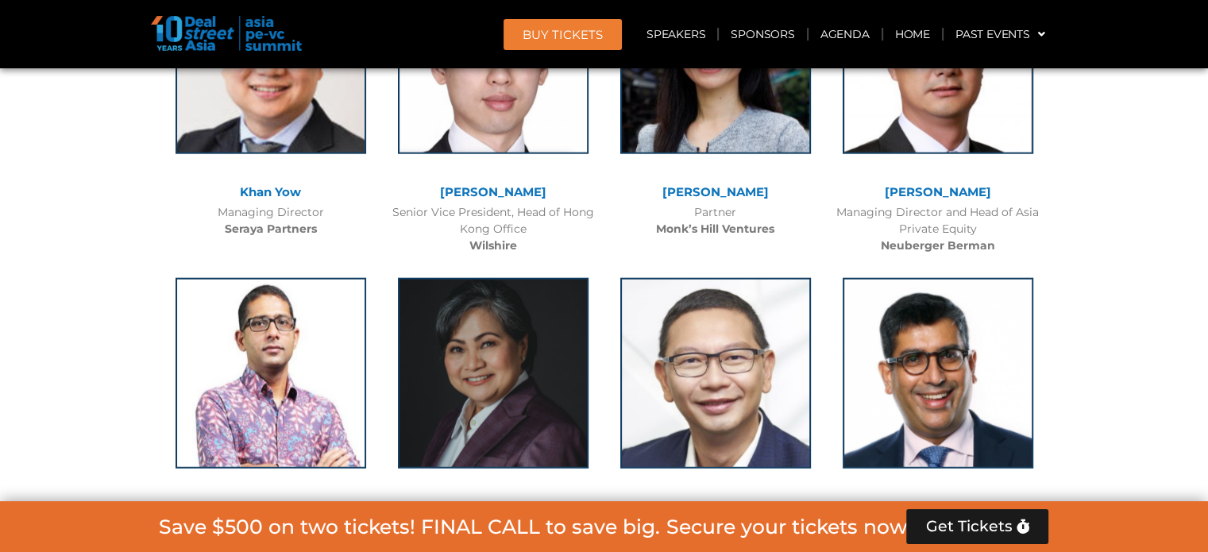
scroll to position [3942, 0]
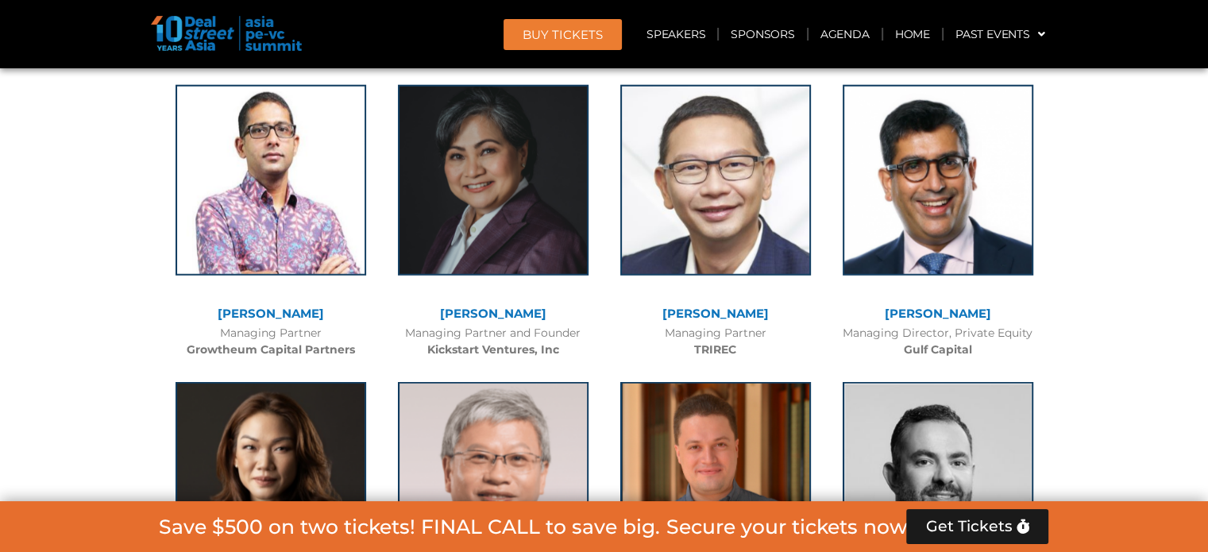
scroll to position [4132, 0]
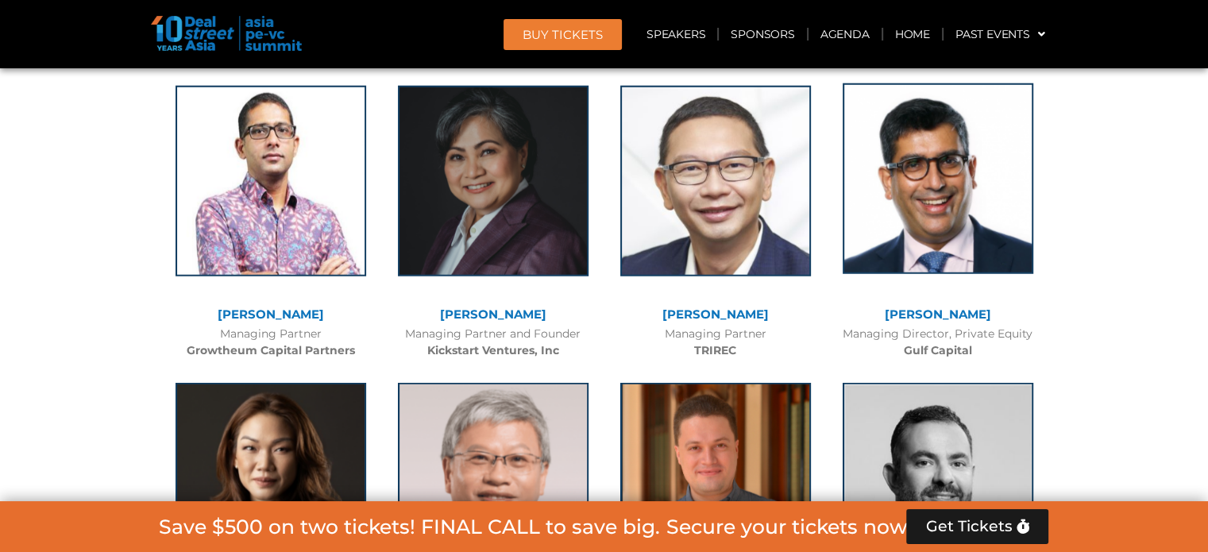
click at [949, 155] on img at bounding box center [938, 178] width 191 height 191
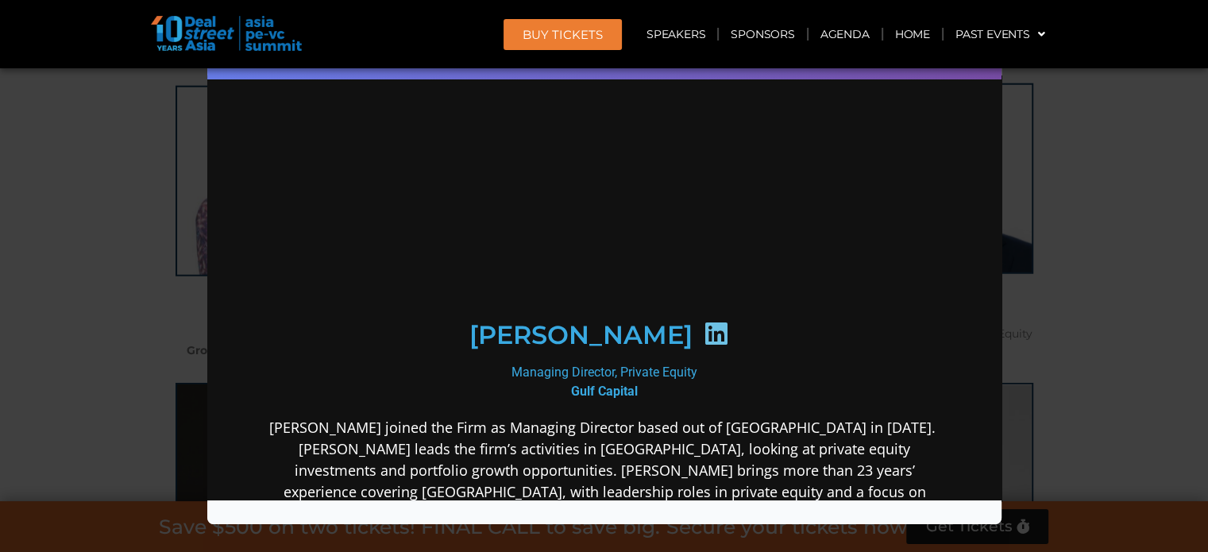
scroll to position [0, 0]
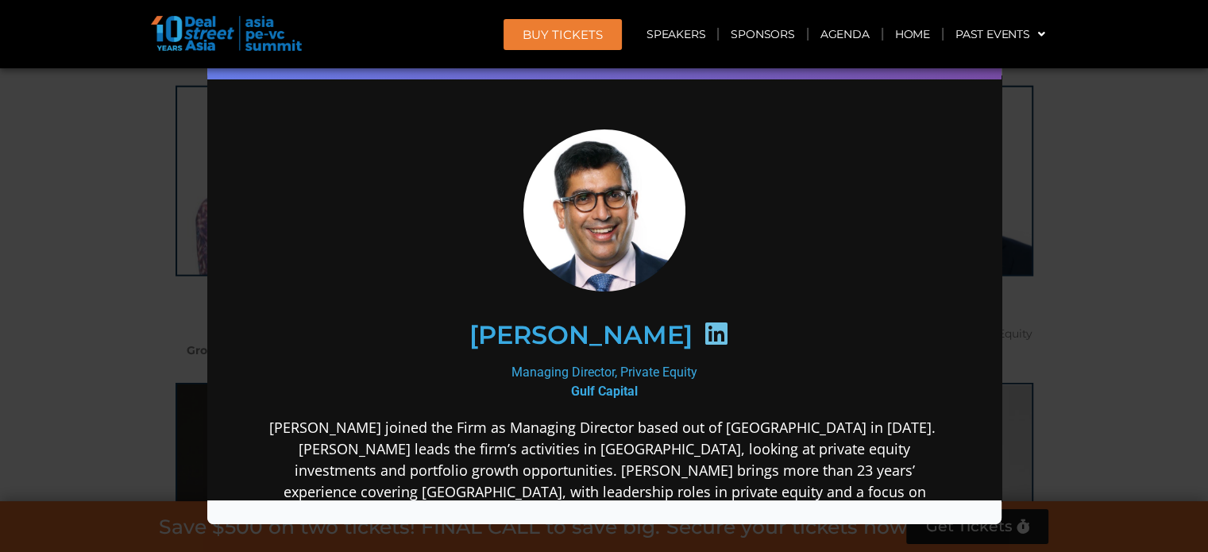
click at [715, 336] on icon at bounding box center [714, 332] width 25 height 25
click at [110, 189] on div "Speaker Profile ×" at bounding box center [604, 276] width 1208 height 552
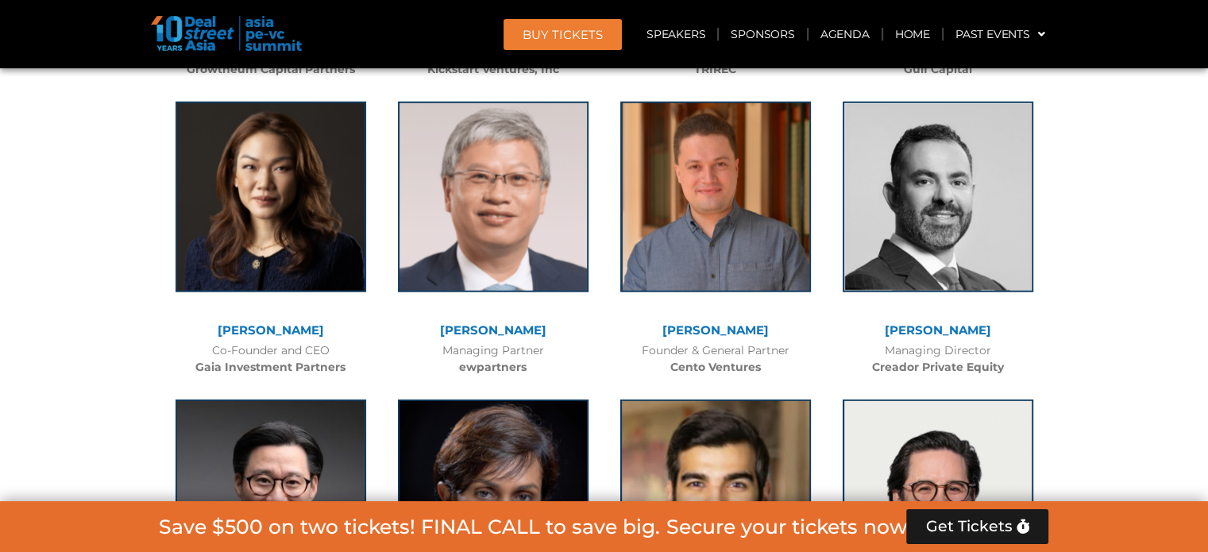
scroll to position [4418, 0]
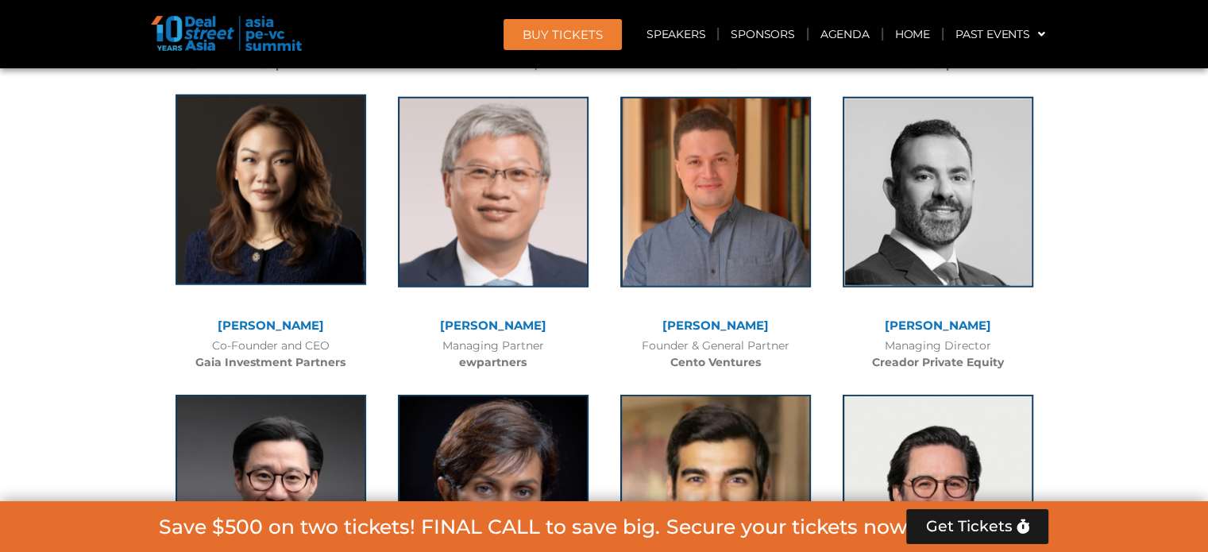
click at [300, 215] on img at bounding box center [271, 190] width 191 height 191
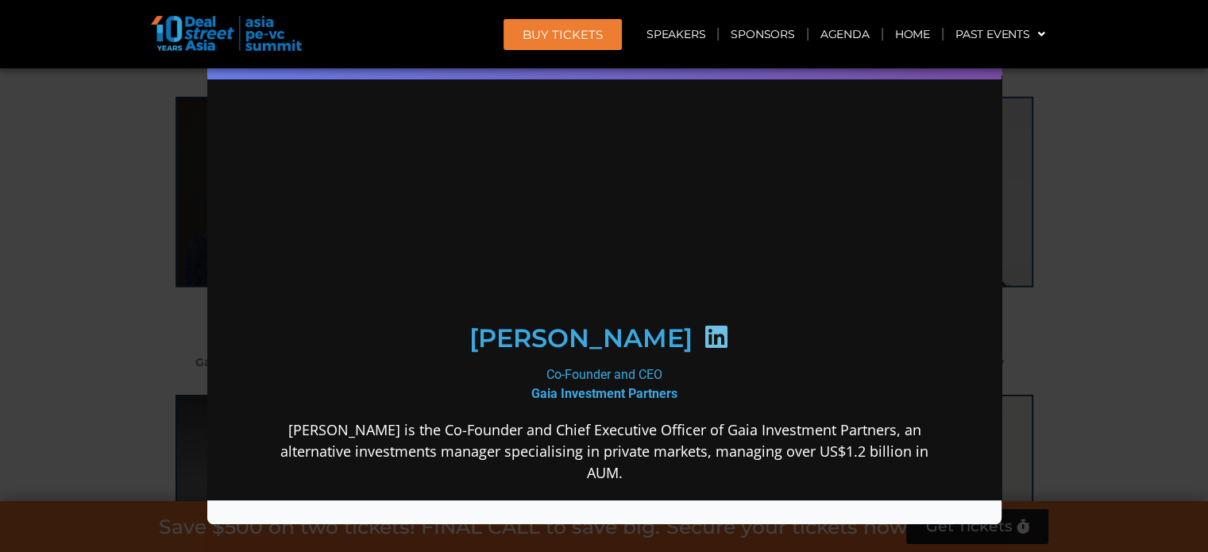
scroll to position [0, 0]
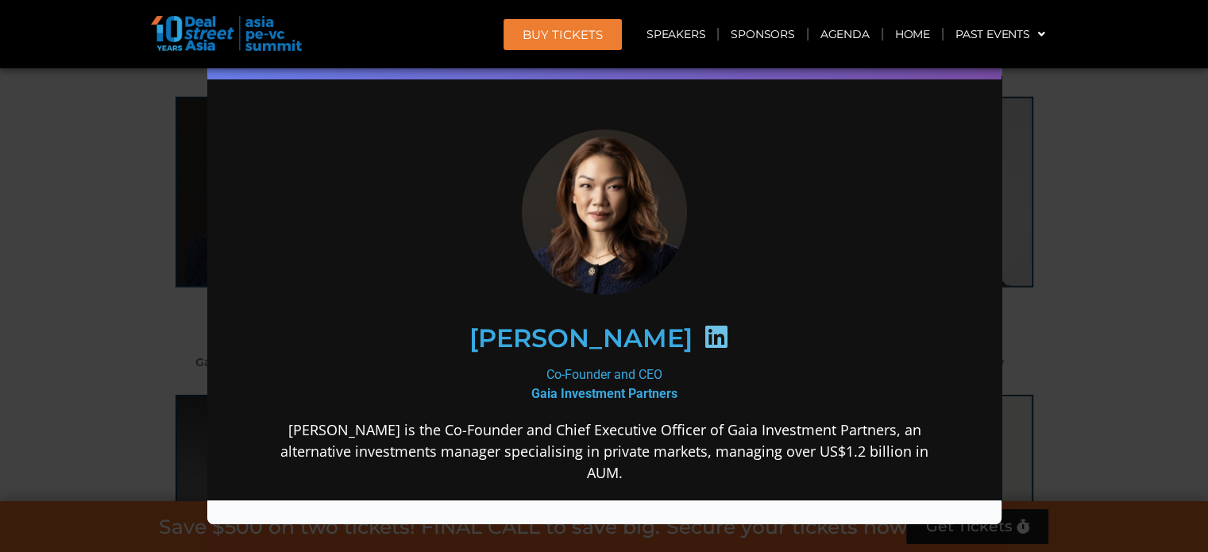
click at [702, 334] on icon at bounding box center [714, 335] width 25 height 25
click at [110, 177] on div "Speaker Profile ×" at bounding box center [604, 276] width 1208 height 552
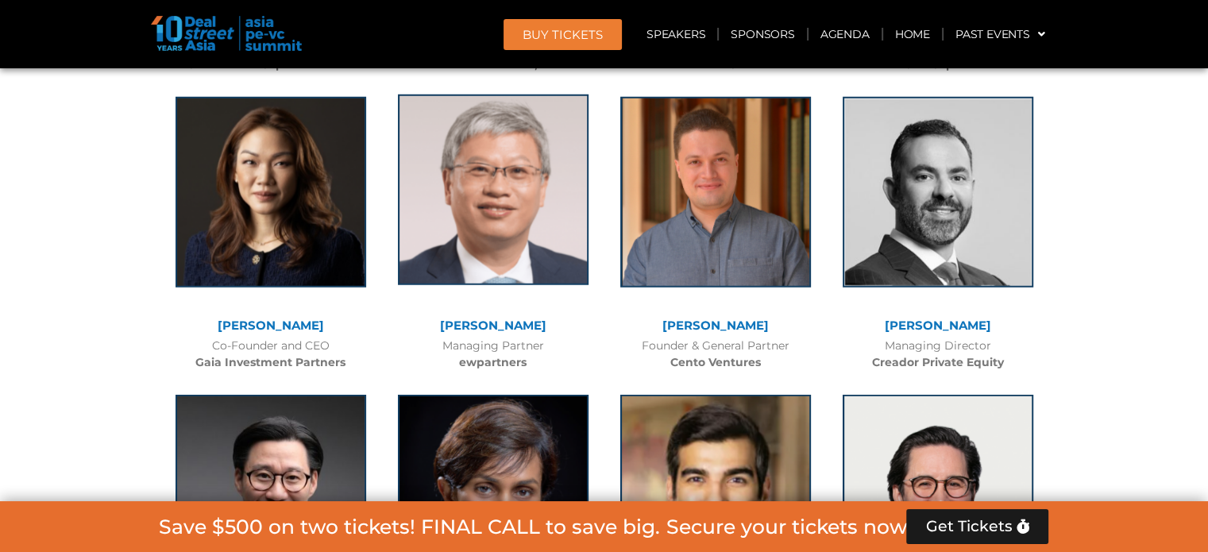
click at [507, 241] on img at bounding box center [493, 190] width 191 height 191
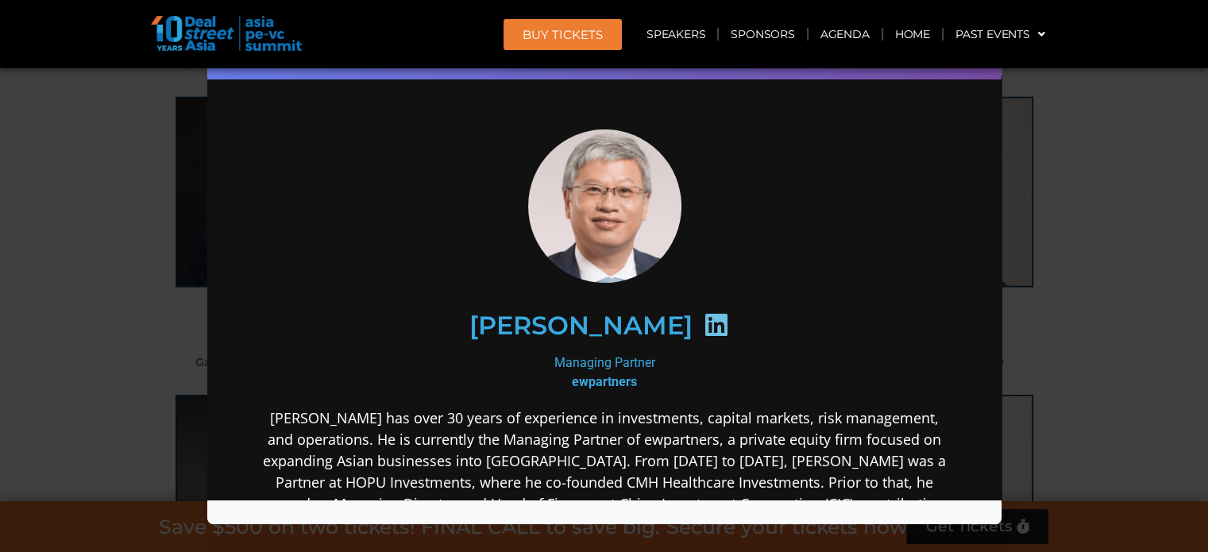
click at [702, 329] on icon at bounding box center [714, 323] width 25 height 25
click at [109, 181] on div "Speaker Profile ×" at bounding box center [604, 276] width 1208 height 552
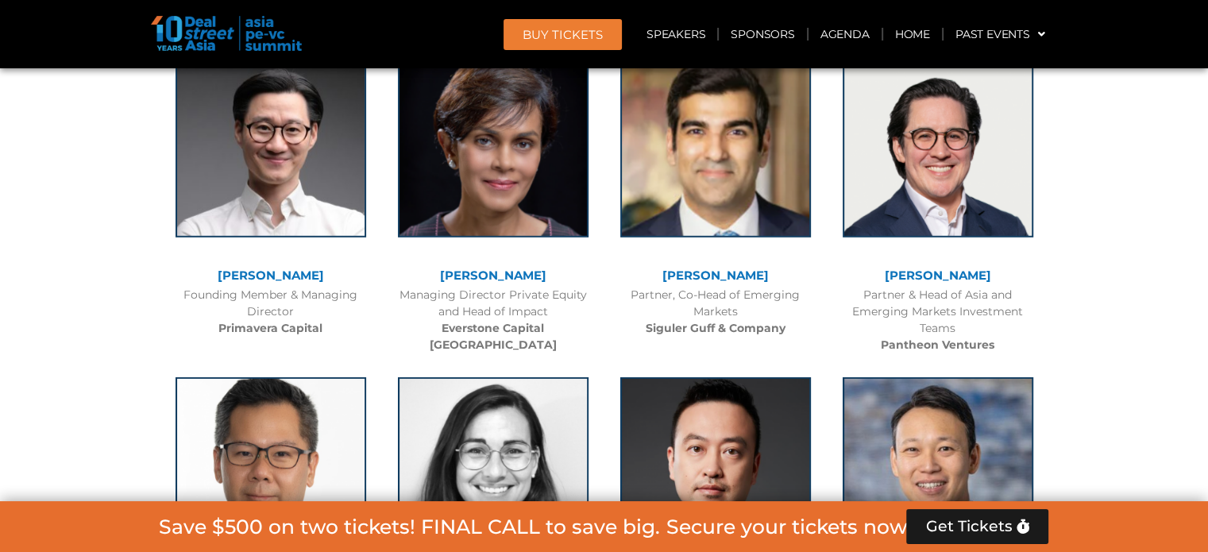
scroll to position [4768, 0]
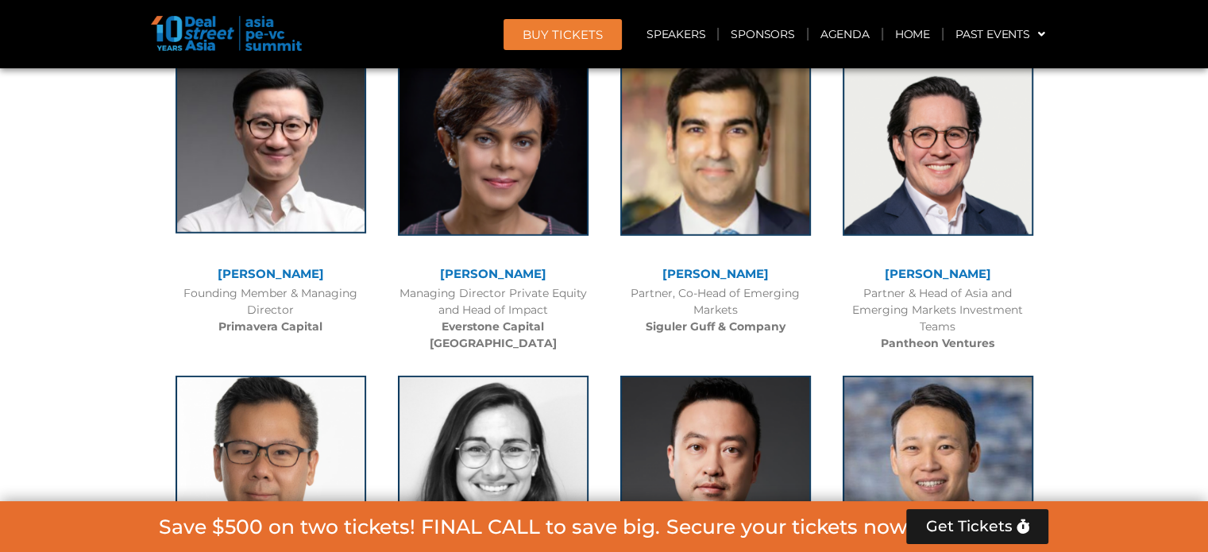
click at [334, 149] on img at bounding box center [271, 138] width 191 height 191
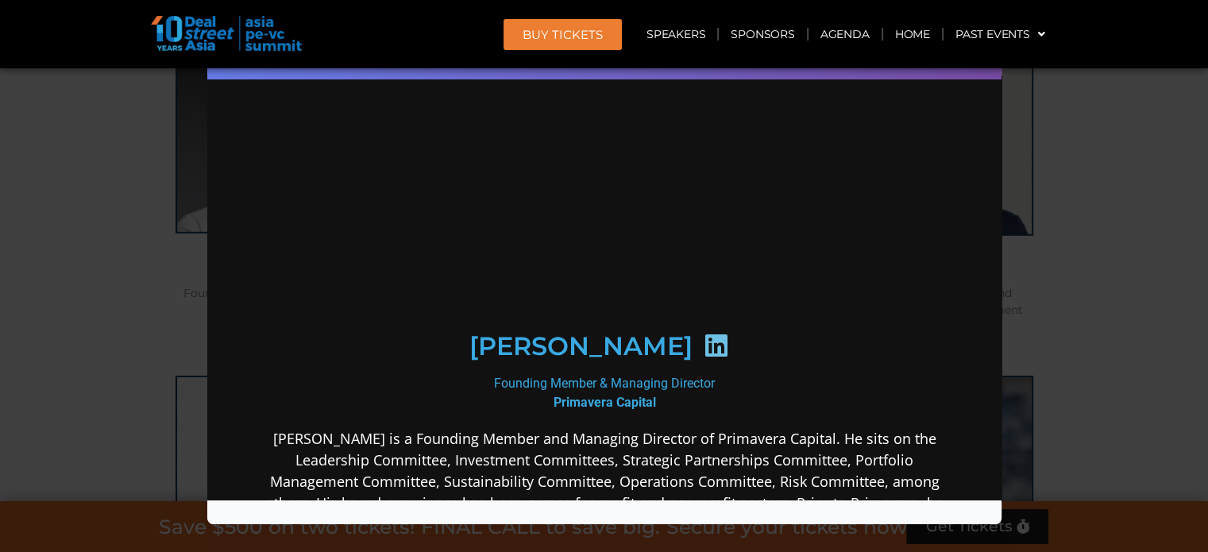
scroll to position [0, 0]
click at [702, 342] on icon at bounding box center [714, 344] width 25 height 25
click at [91, 295] on div "Speaker Profile ×" at bounding box center [604, 276] width 1208 height 552
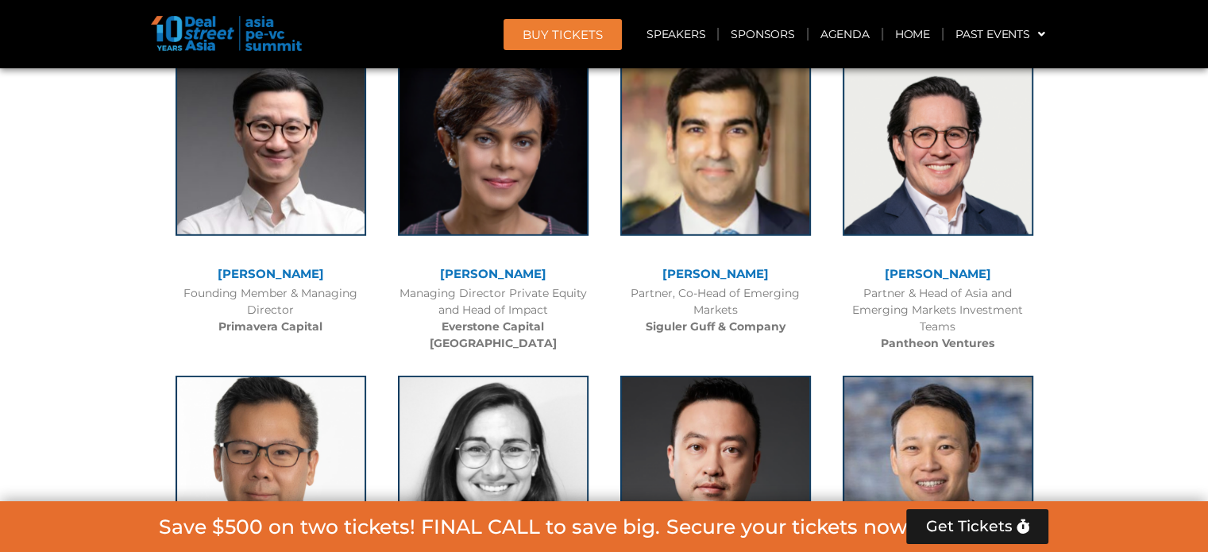
scroll to position [4736, 0]
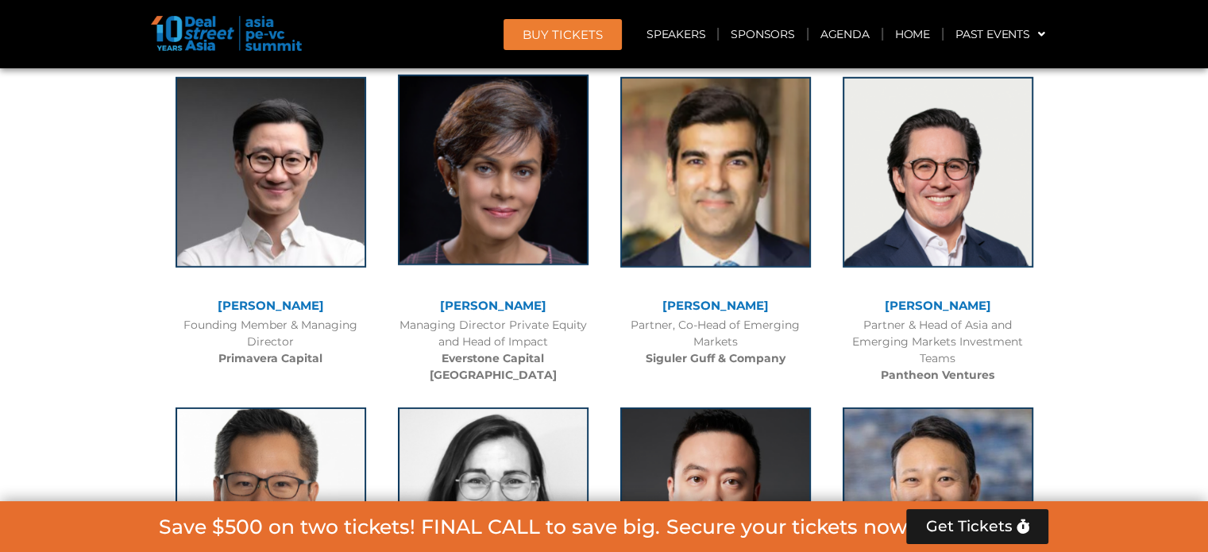
click at [512, 215] on img at bounding box center [493, 170] width 191 height 191
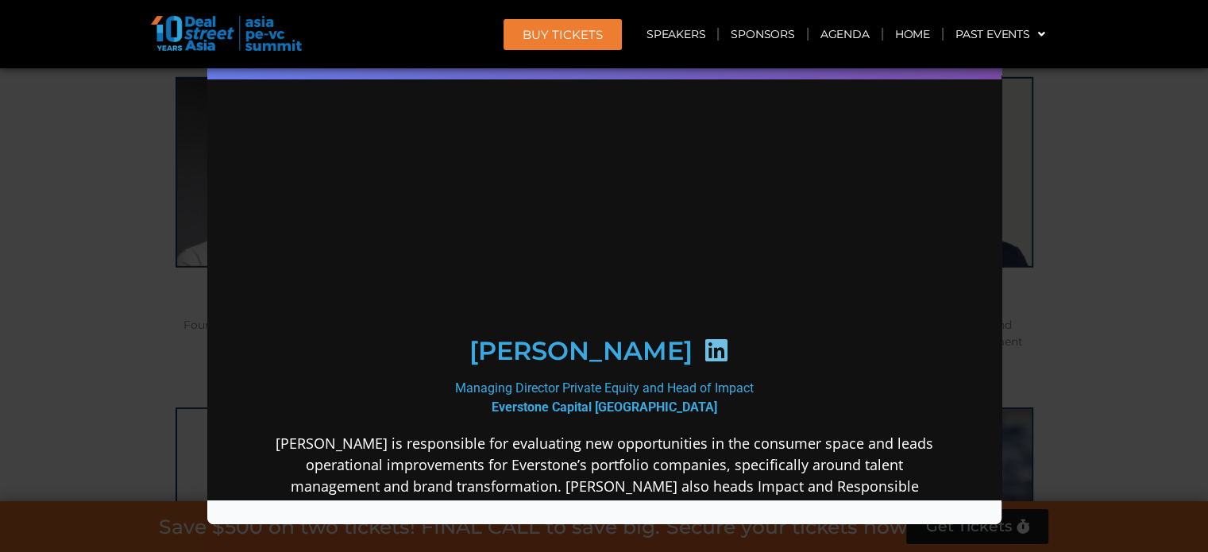
scroll to position [0, 0]
click at [702, 350] on icon at bounding box center [714, 349] width 25 height 25
click at [21, 186] on div "Speaker Profile ×" at bounding box center [604, 276] width 1208 height 552
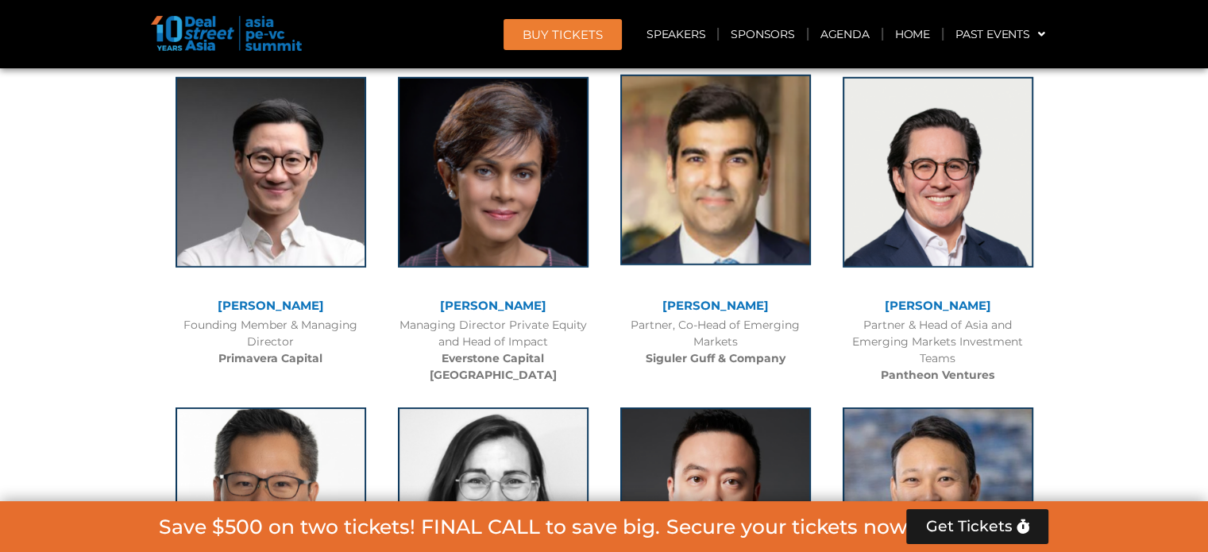
click at [728, 216] on img at bounding box center [715, 170] width 191 height 191
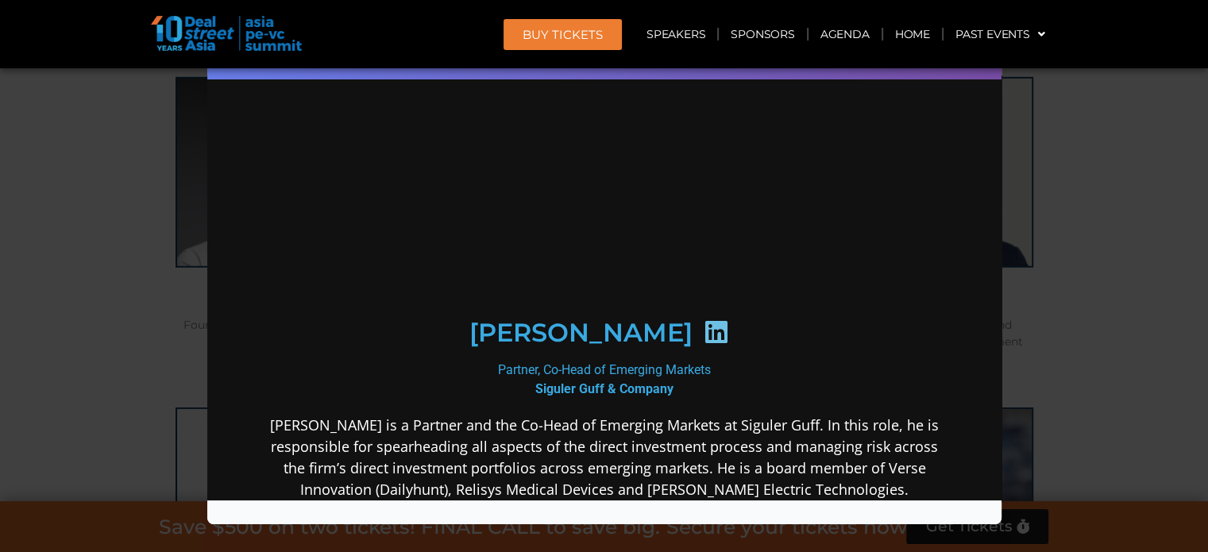
click at [728, 341] on icon at bounding box center [714, 331] width 25 height 25
click at [98, 281] on div "Speaker Profile ×" at bounding box center [604, 276] width 1208 height 552
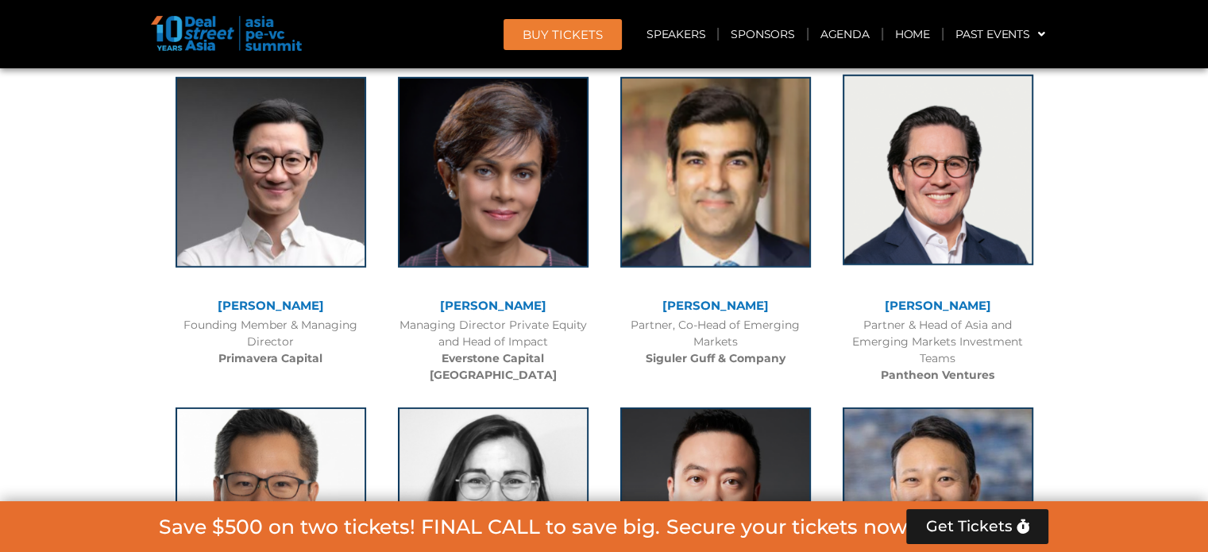
click at [981, 204] on img at bounding box center [938, 170] width 191 height 191
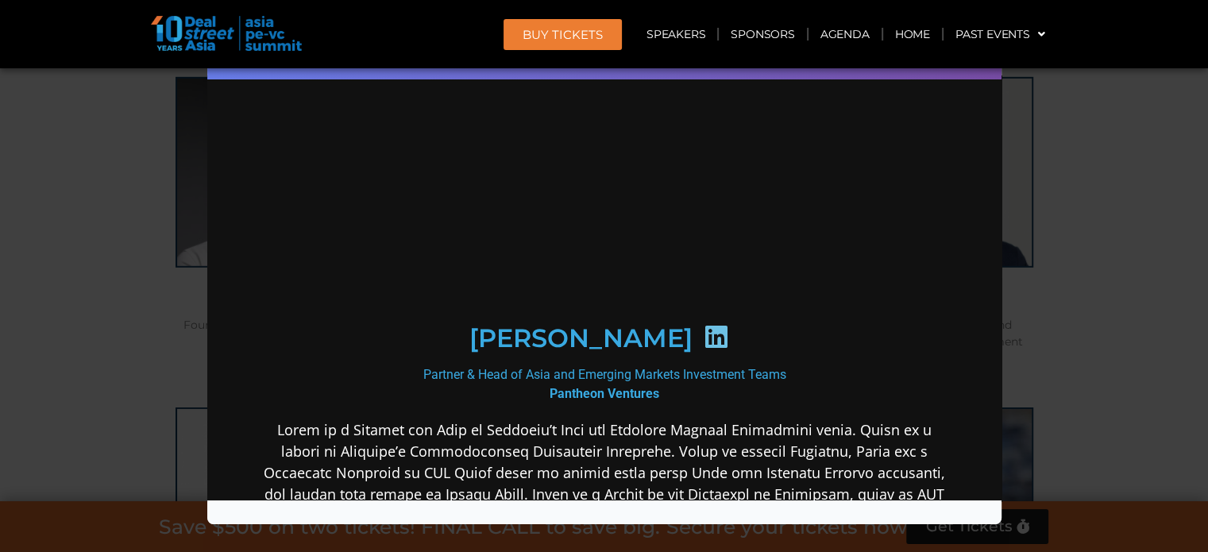
click at [702, 349] on icon at bounding box center [714, 335] width 25 height 25
click at [129, 190] on div "Speaker Profile ×" at bounding box center [604, 276] width 1208 height 552
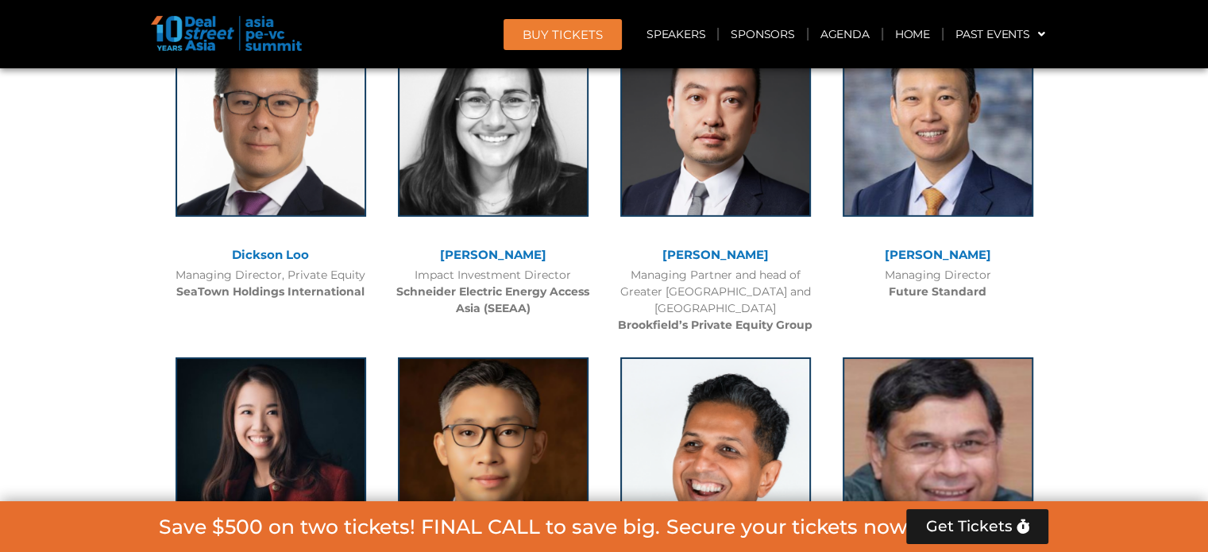
scroll to position [5085, 0]
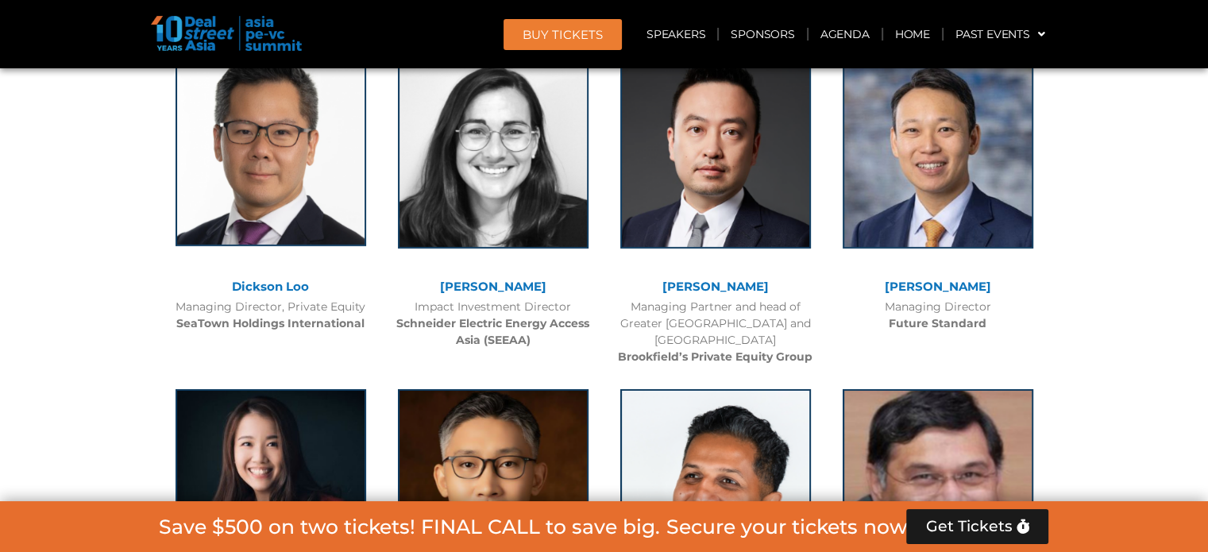
click at [276, 206] on img at bounding box center [271, 151] width 191 height 191
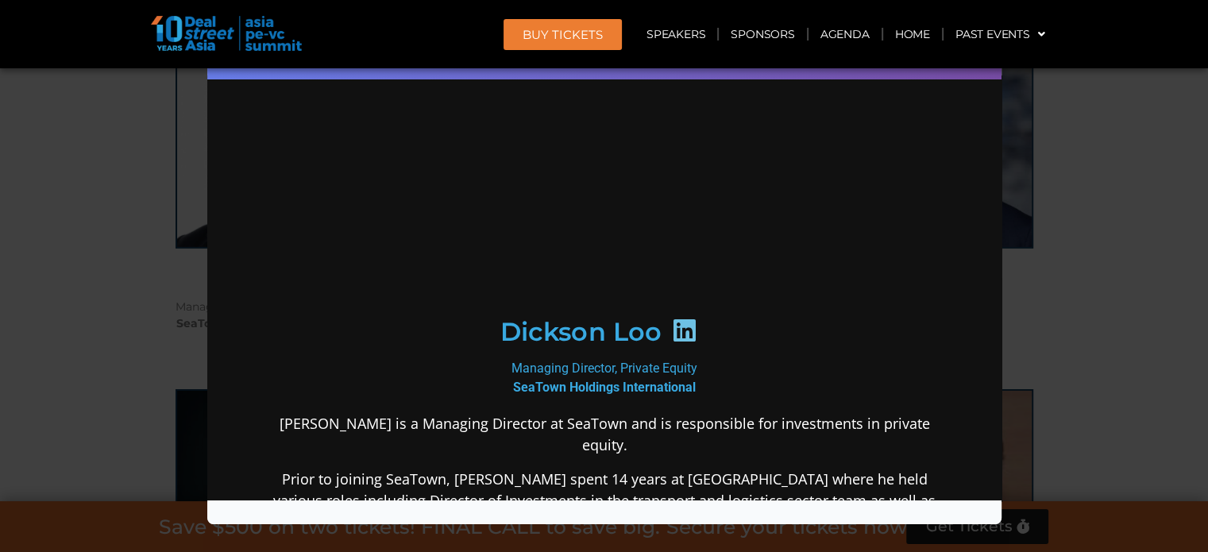
scroll to position [0, 0]
click at [675, 342] on icon at bounding box center [683, 329] width 25 height 25
click at [130, 137] on div "Speaker Profile ×" at bounding box center [604, 276] width 1208 height 552
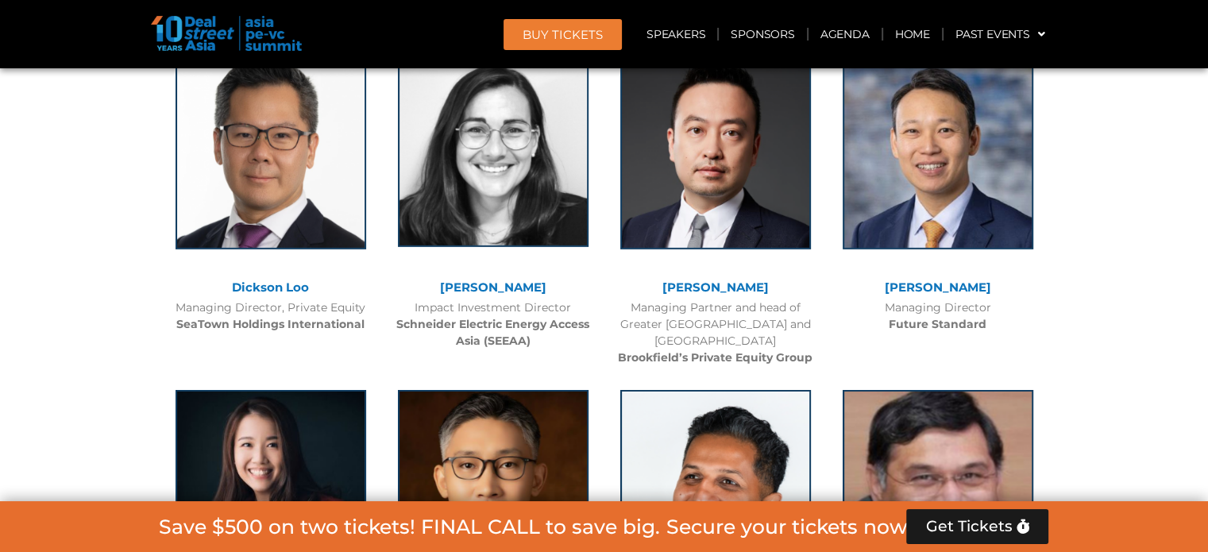
scroll to position [5085, 0]
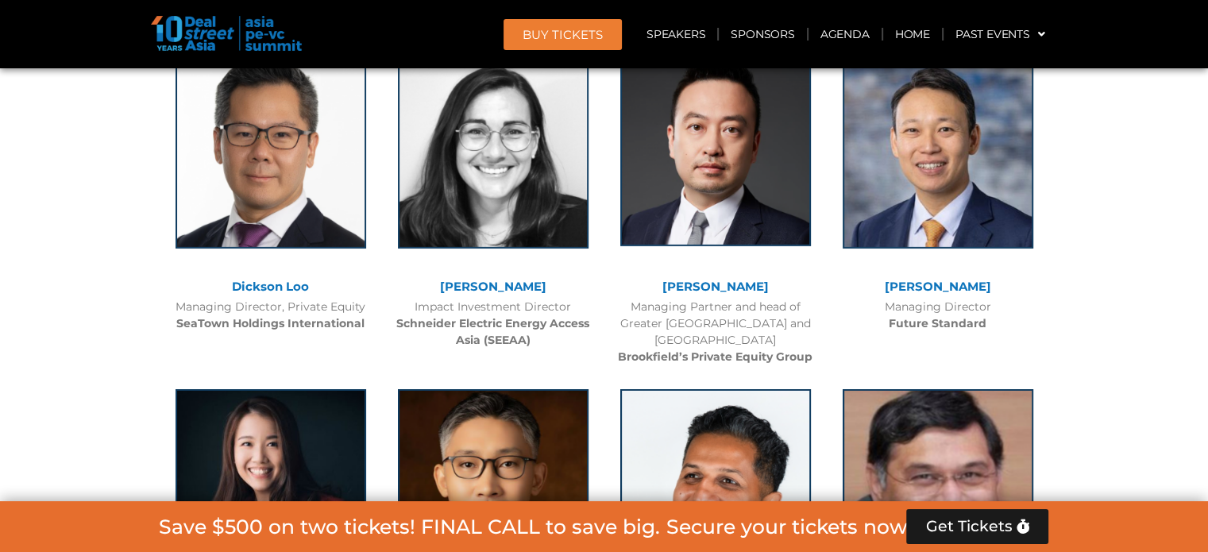
click at [675, 198] on img at bounding box center [715, 151] width 191 height 191
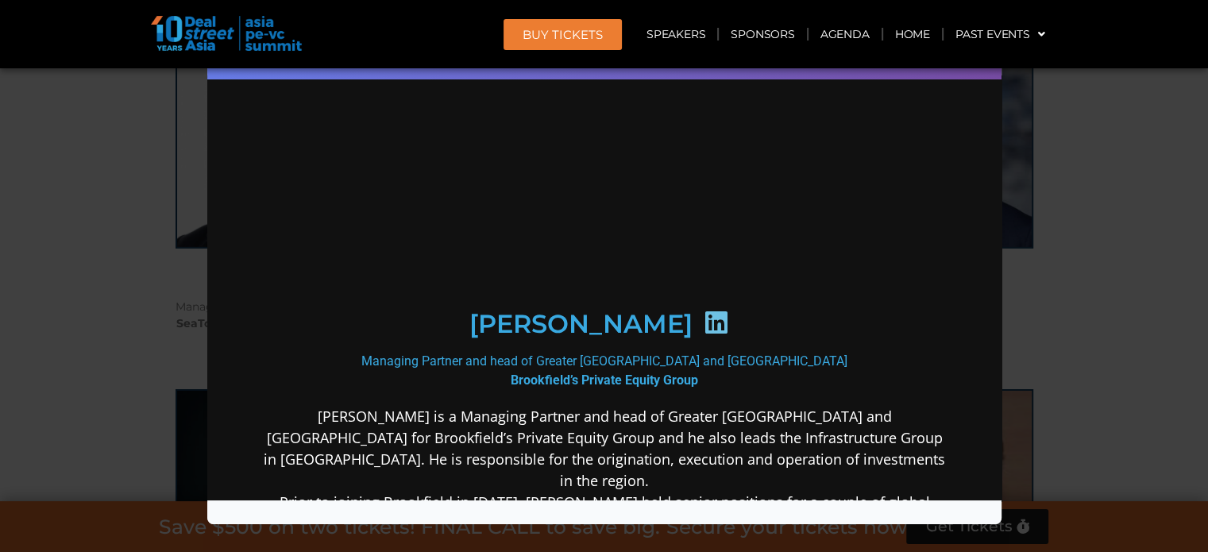
scroll to position [0, 0]
click at [702, 334] on icon at bounding box center [714, 321] width 25 height 25
click at [156, 218] on div "Speaker Profile ×" at bounding box center [604, 276] width 1208 height 552
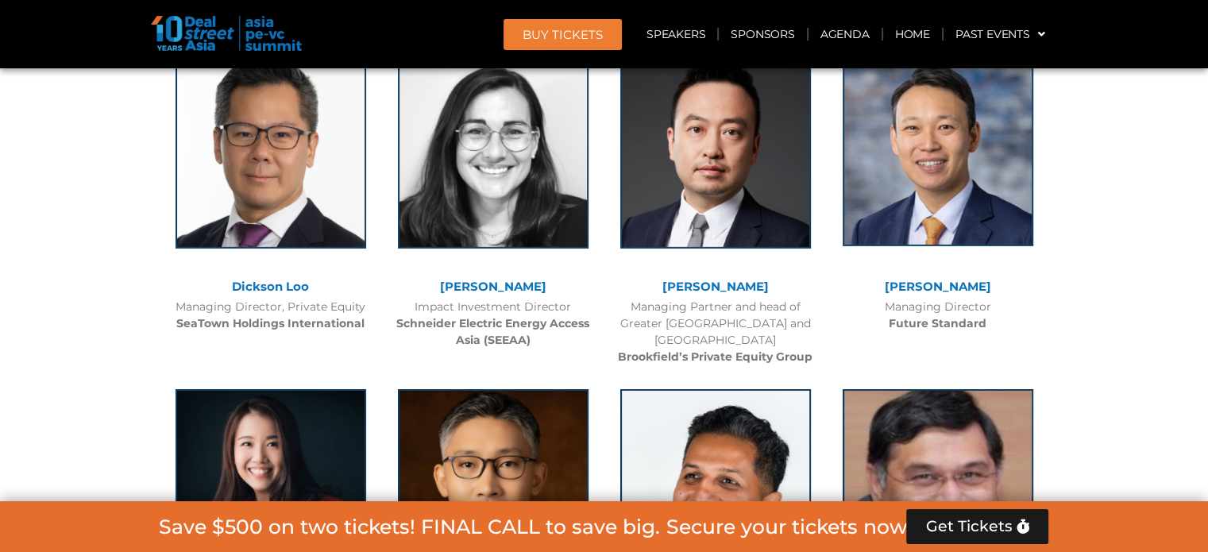
click at [988, 168] on img at bounding box center [938, 151] width 191 height 191
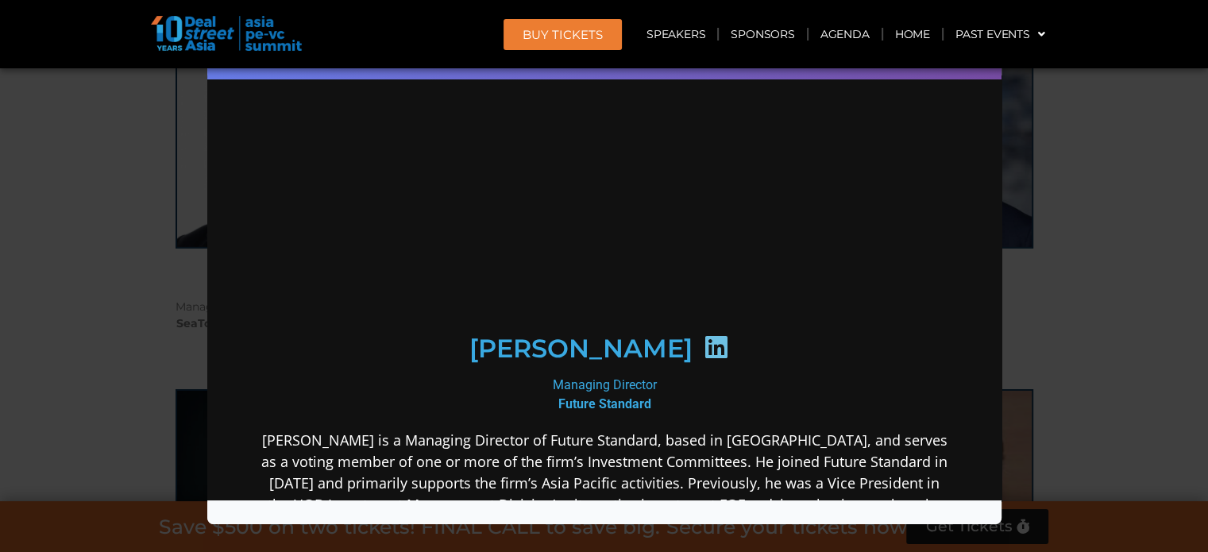
click at [702, 346] on icon at bounding box center [714, 346] width 25 height 25
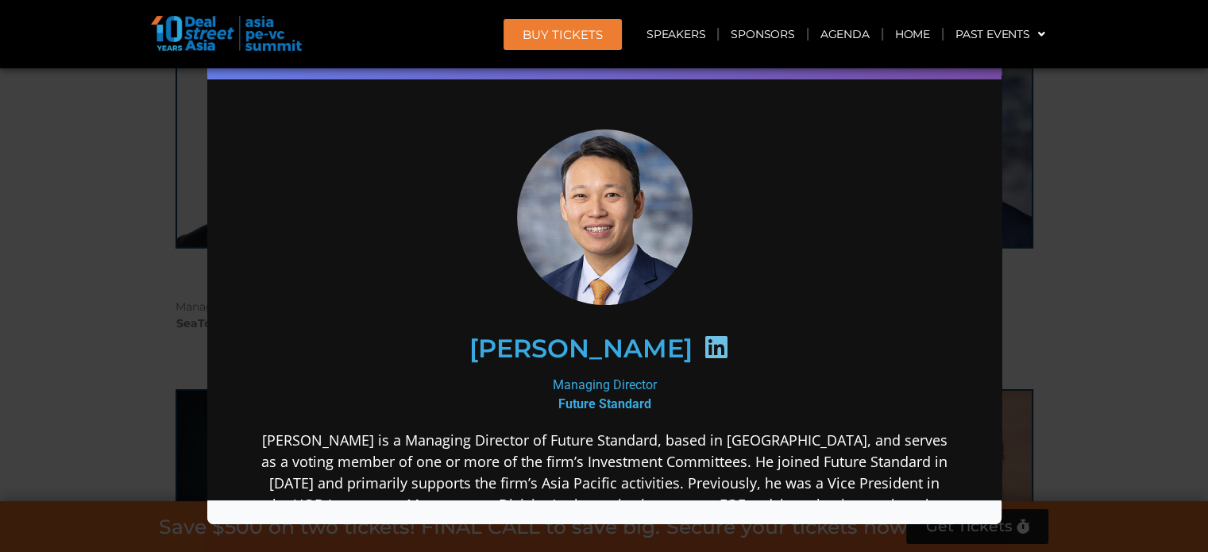
click at [60, 212] on div "Speaker Profile ×" at bounding box center [604, 276] width 1208 height 552
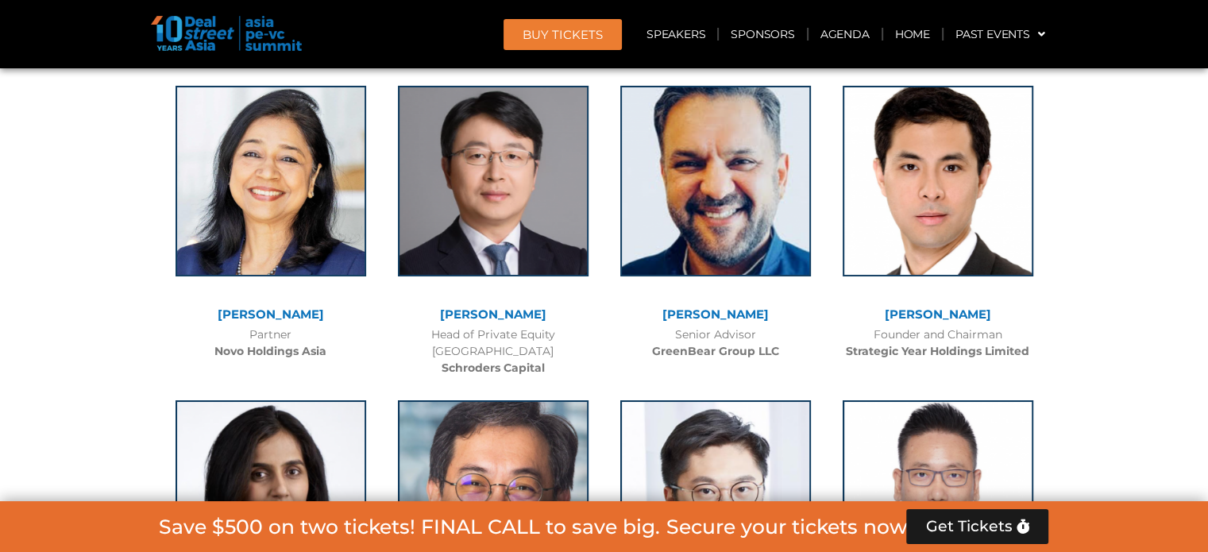
scroll to position [5721, 0]
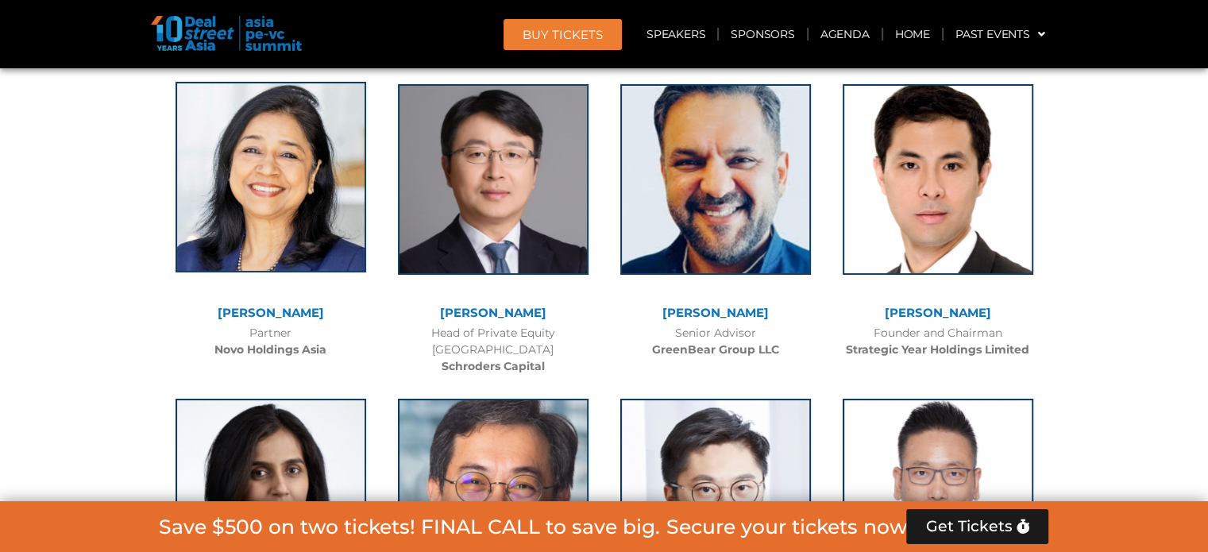
click at [299, 186] on img at bounding box center [271, 177] width 191 height 191
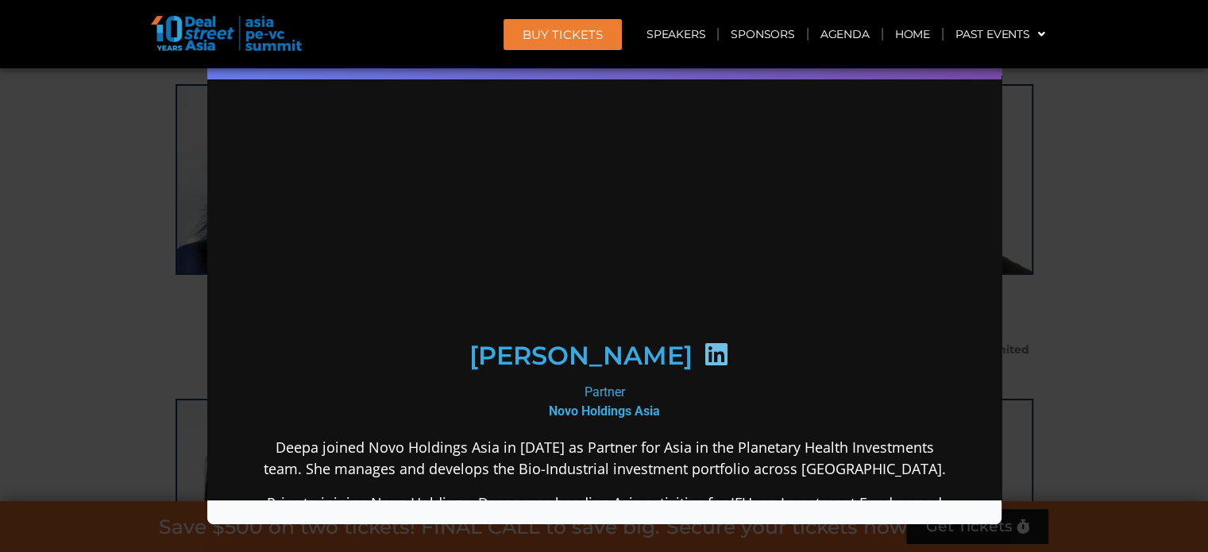
scroll to position [0, 0]
click at [707, 349] on icon at bounding box center [714, 353] width 25 height 25
click at [92, 241] on div "Speaker Profile ×" at bounding box center [604, 276] width 1208 height 552
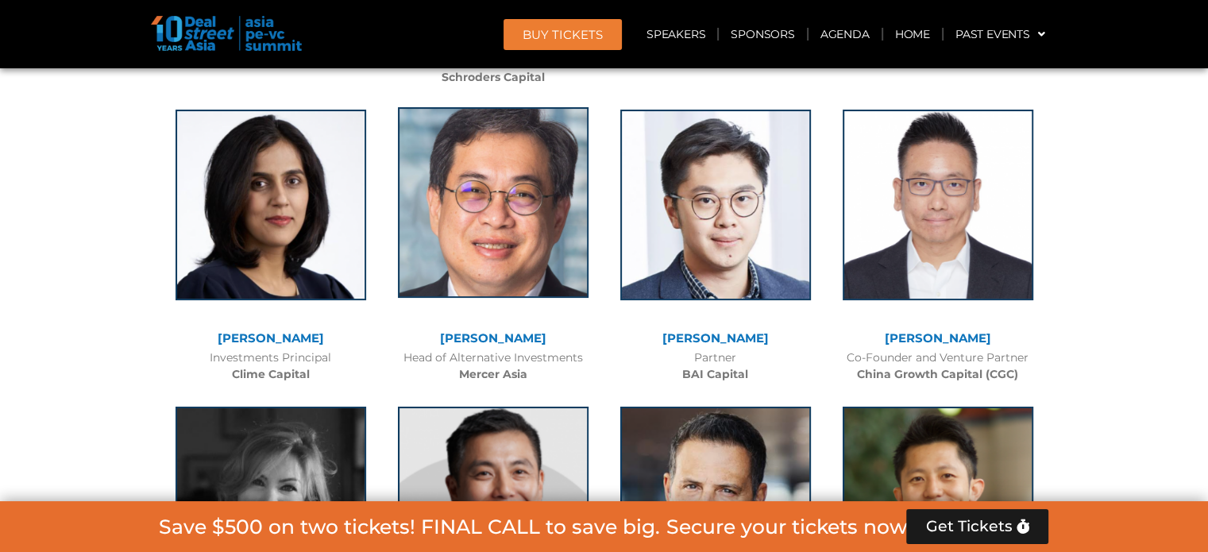
scroll to position [6007, 0]
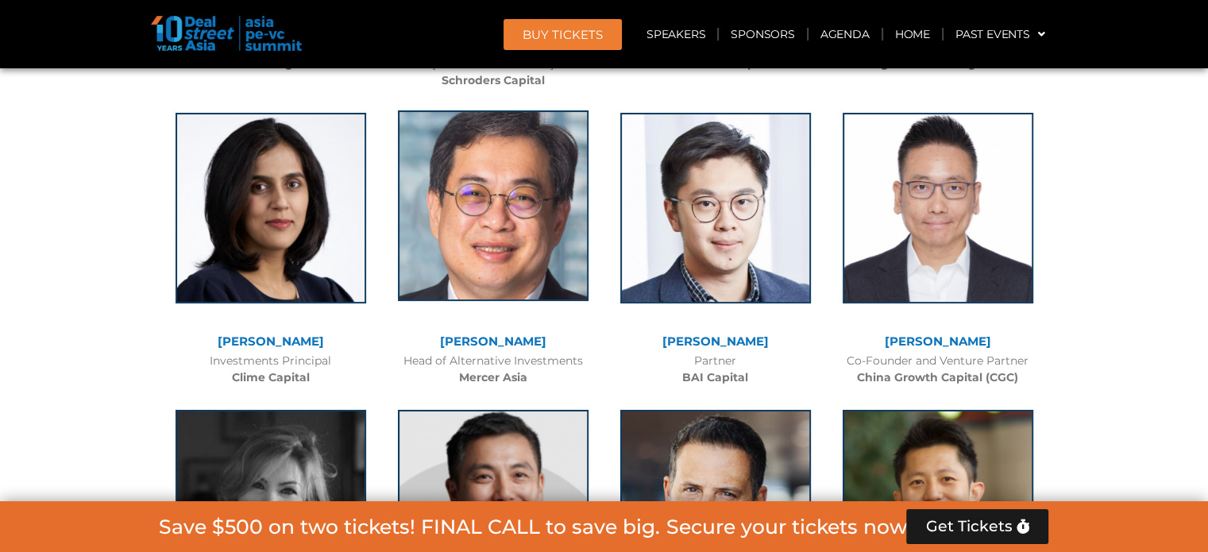
click at [550, 210] on img at bounding box center [493, 205] width 191 height 191
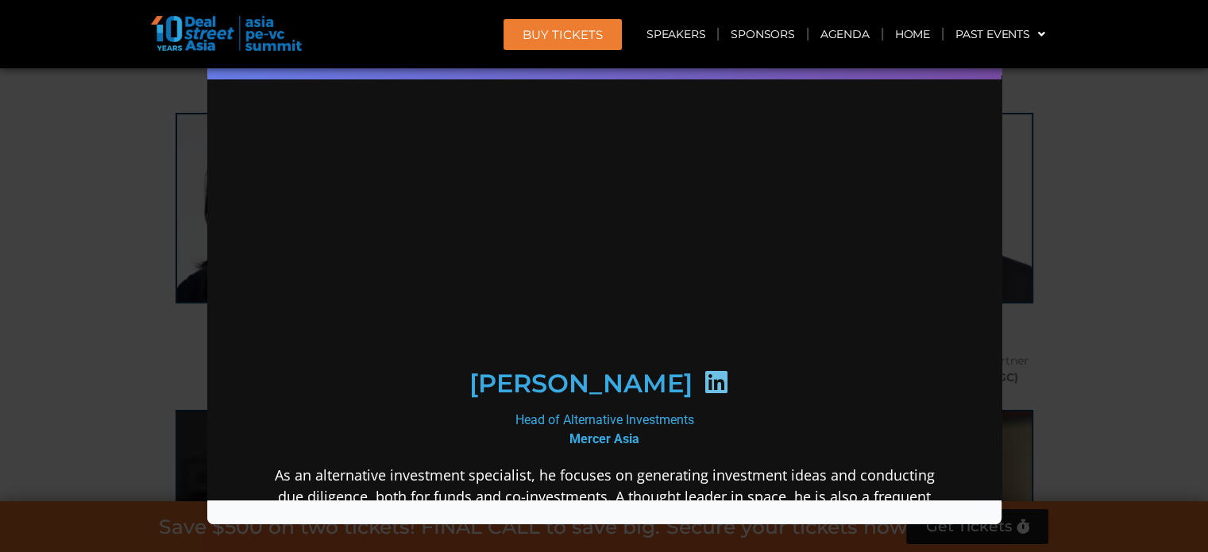
scroll to position [0, 0]
click at [702, 369] on icon at bounding box center [714, 381] width 25 height 25
click at [71, 142] on div "Speaker Profile ×" at bounding box center [604, 276] width 1208 height 552
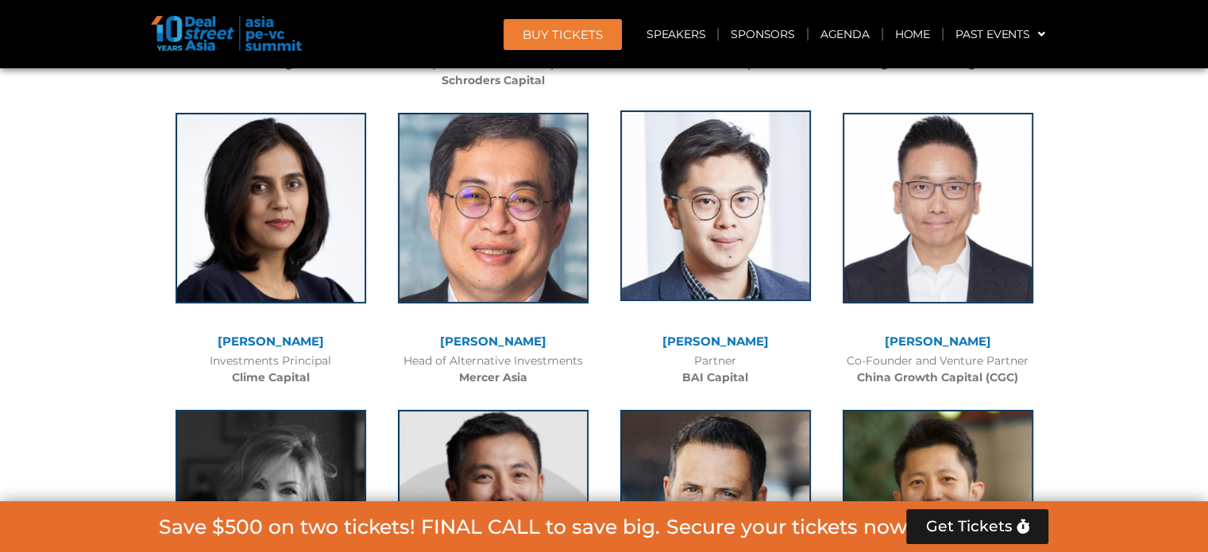
click at [779, 204] on img at bounding box center [715, 205] width 191 height 191
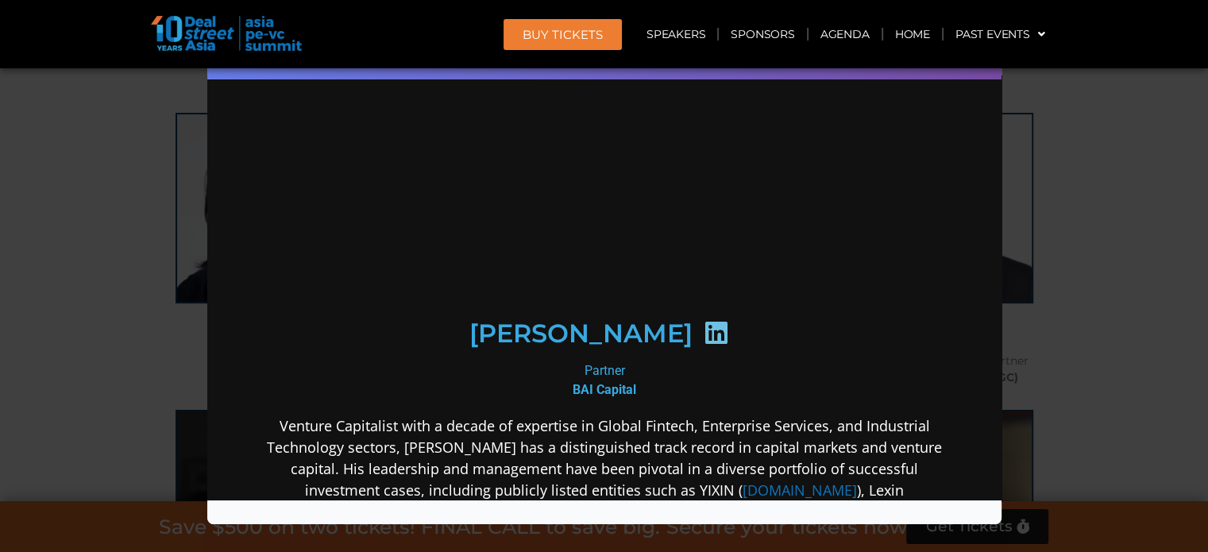
click at [702, 345] on icon at bounding box center [714, 331] width 25 height 25
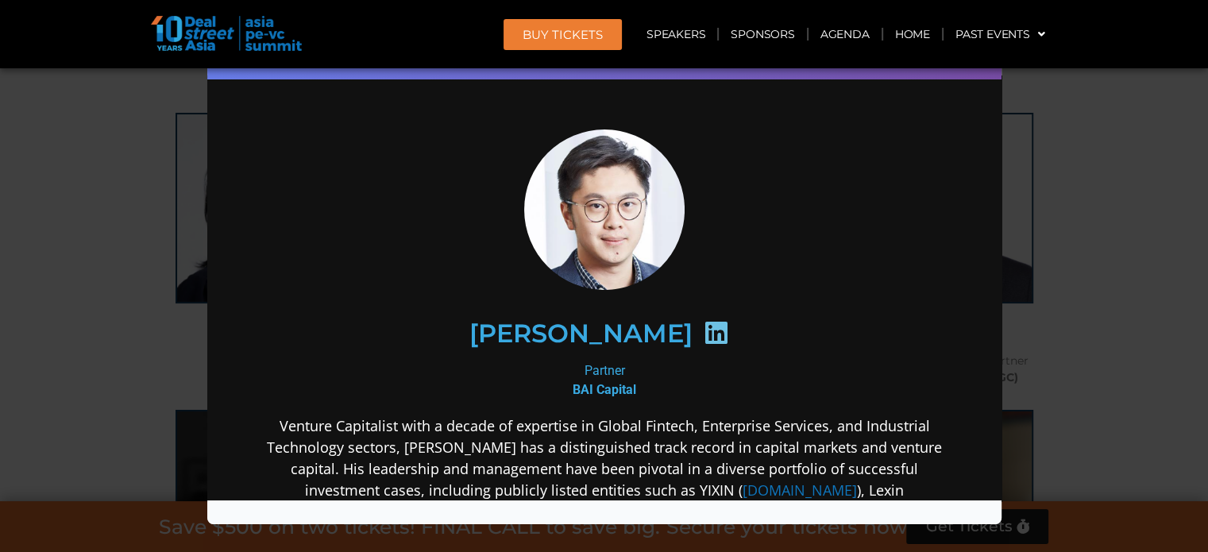
click at [152, 114] on div "Speaker Profile ×" at bounding box center [604, 276] width 1208 height 552
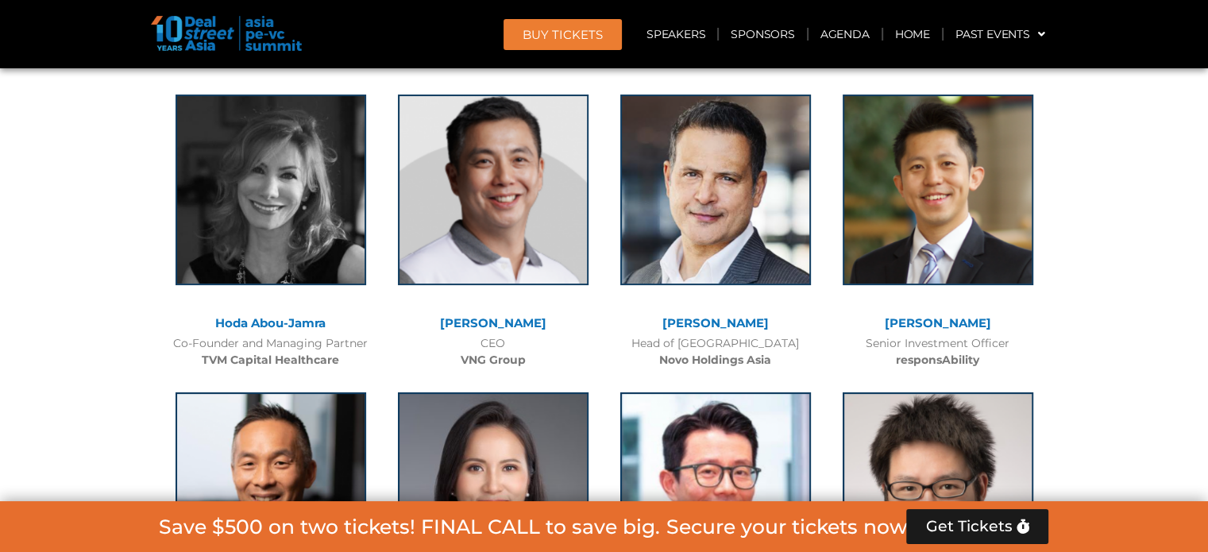
scroll to position [6325, 0]
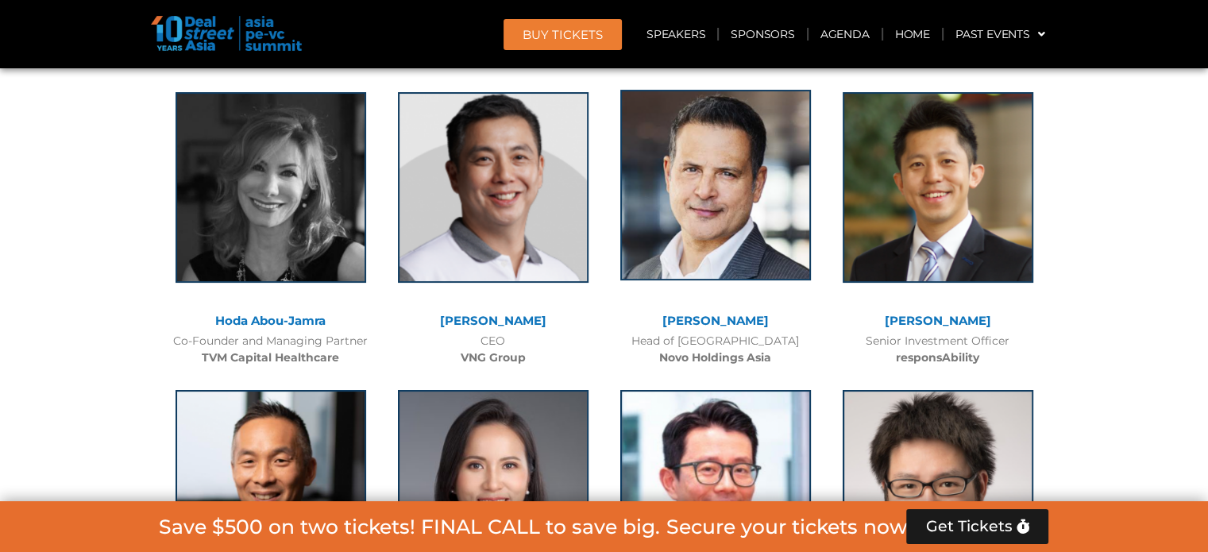
click at [735, 170] on img at bounding box center [715, 185] width 191 height 191
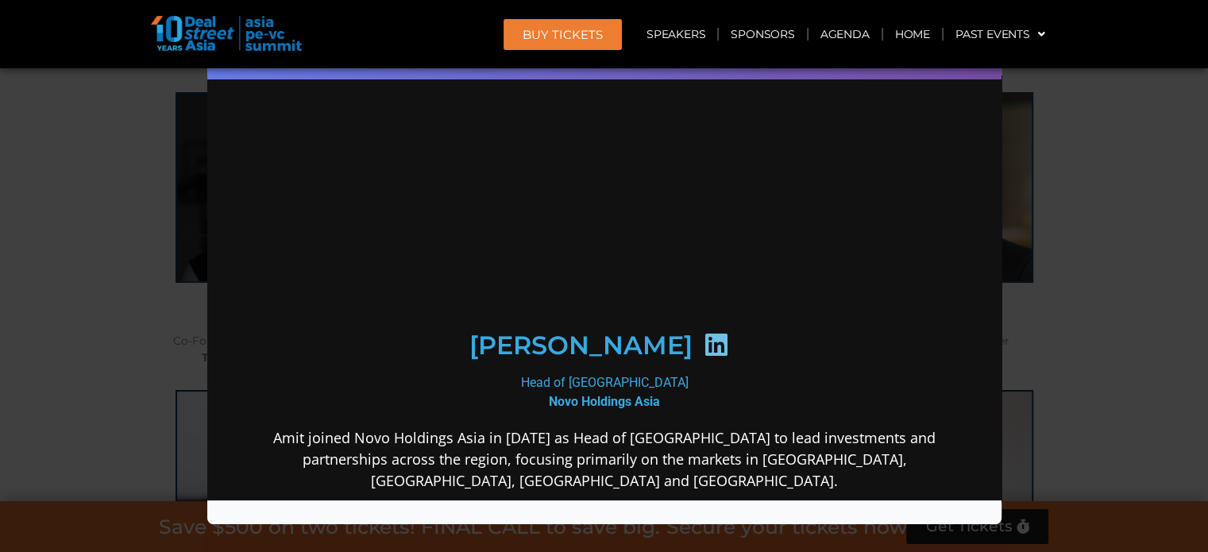
scroll to position [0, 0]
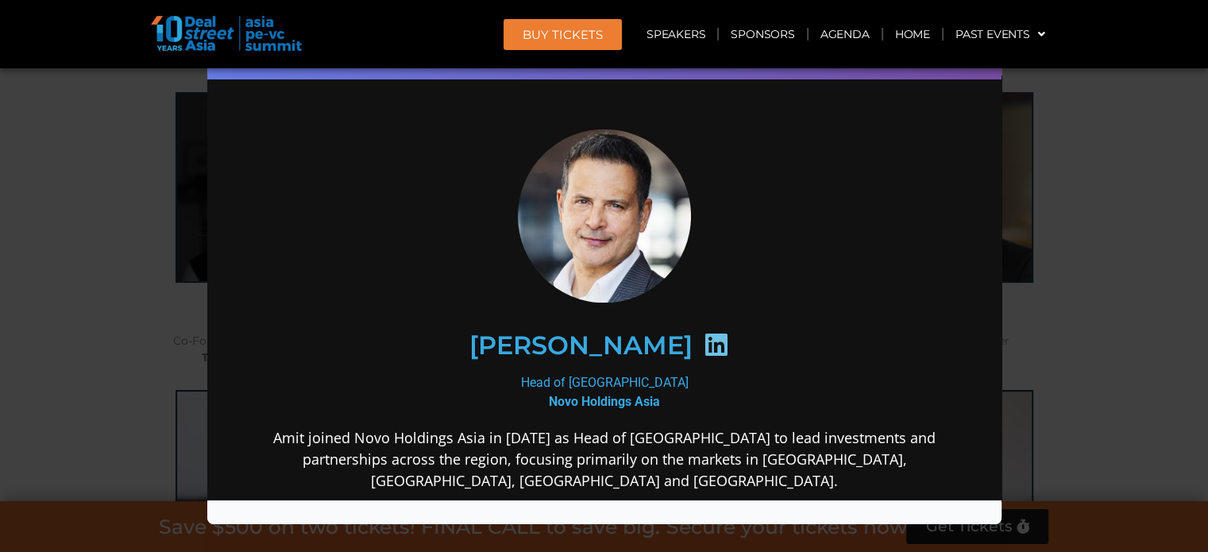
click at [702, 336] on icon at bounding box center [714, 343] width 25 height 25
click at [98, 149] on div "Speaker Profile ×" at bounding box center [604, 276] width 1208 height 552
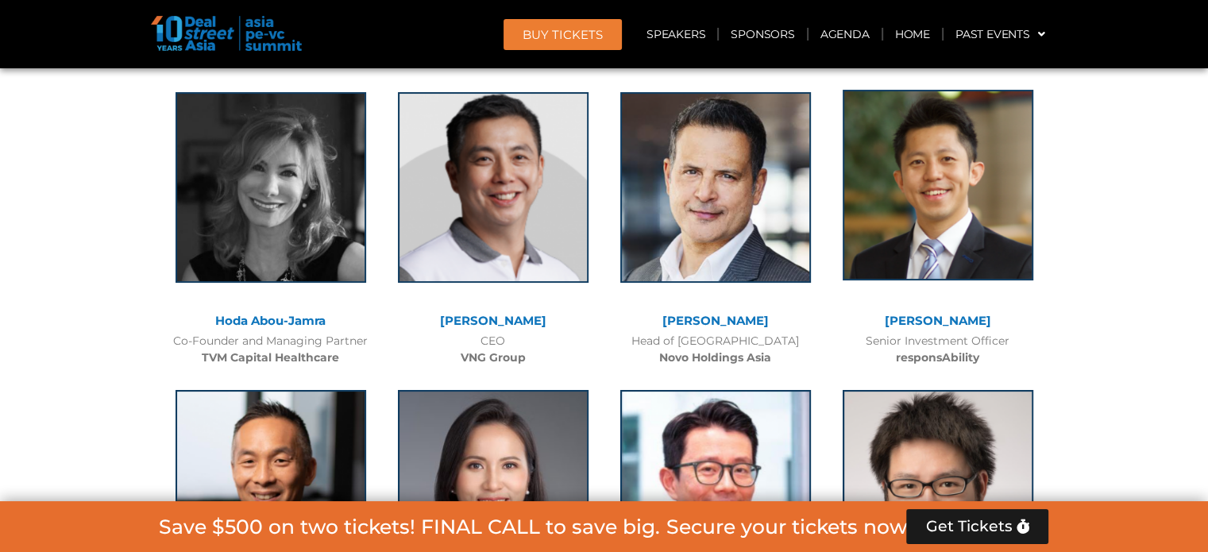
click at [948, 204] on img at bounding box center [938, 185] width 191 height 191
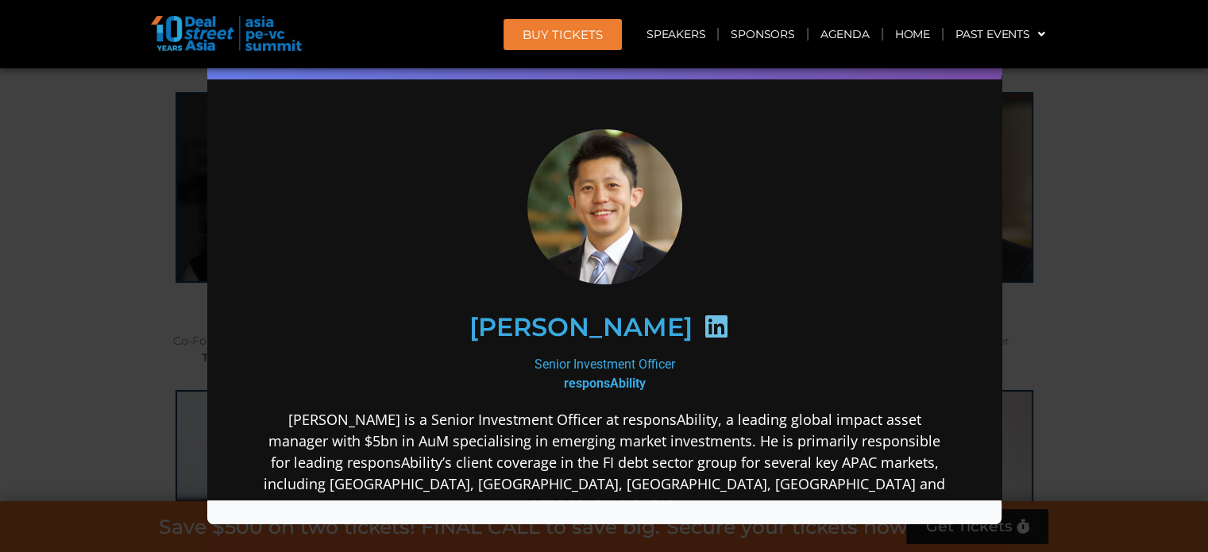
click at [702, 336] on icon at bounding box center [714, 325] width 25 height 25
click at [54, 234] on div "Speaker Profile ×" at bounding box center [604, 276] width 1208 height 552
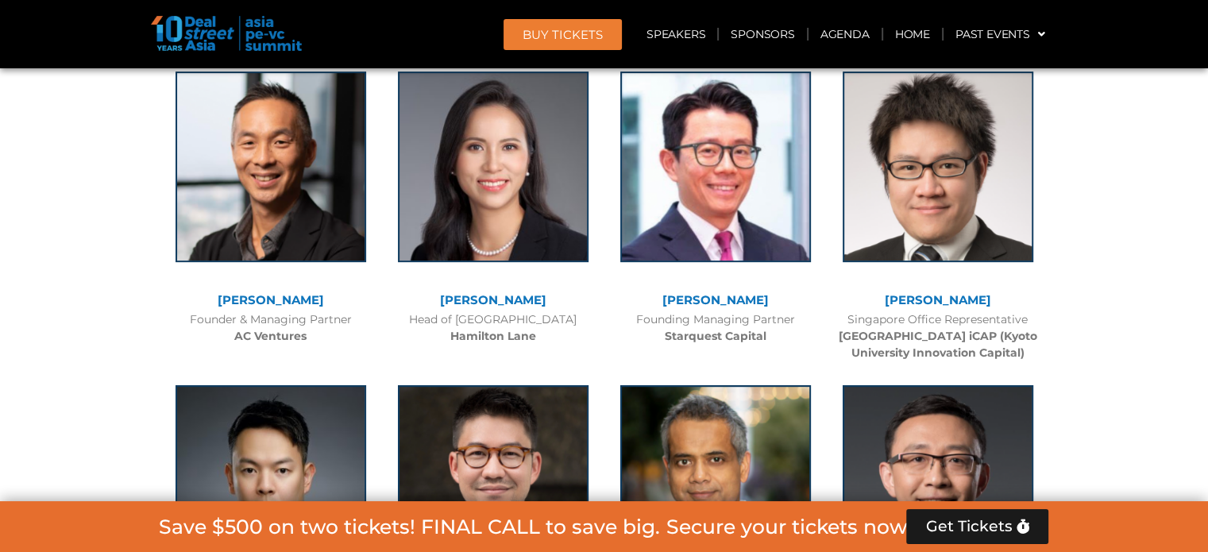
scroll to position [6642, 0]
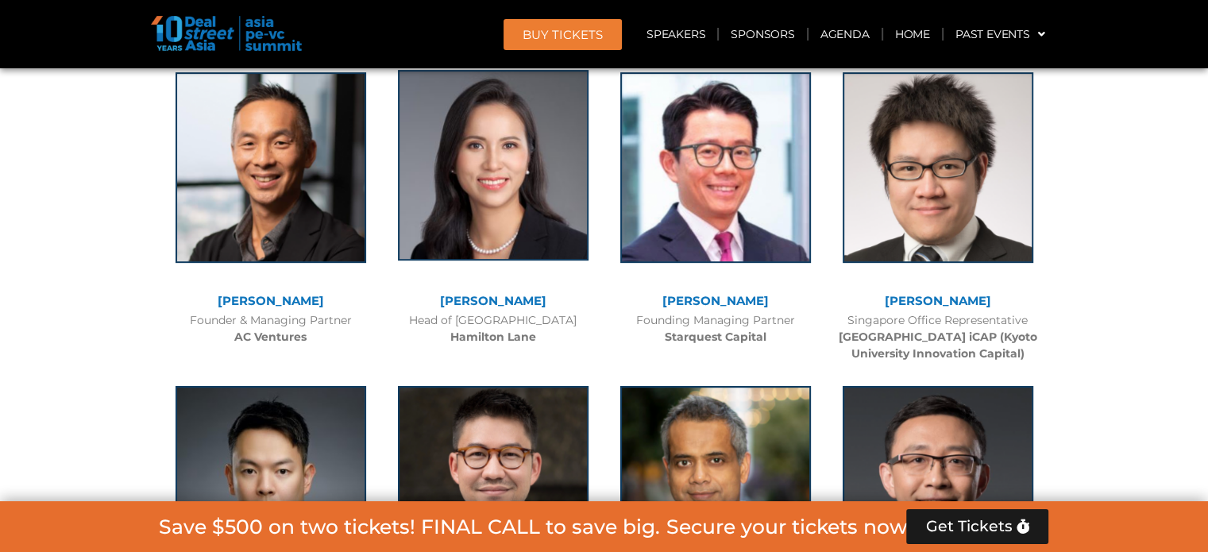
click at [446, 168] on img at bounding box center [493, 165] width 191 height 191
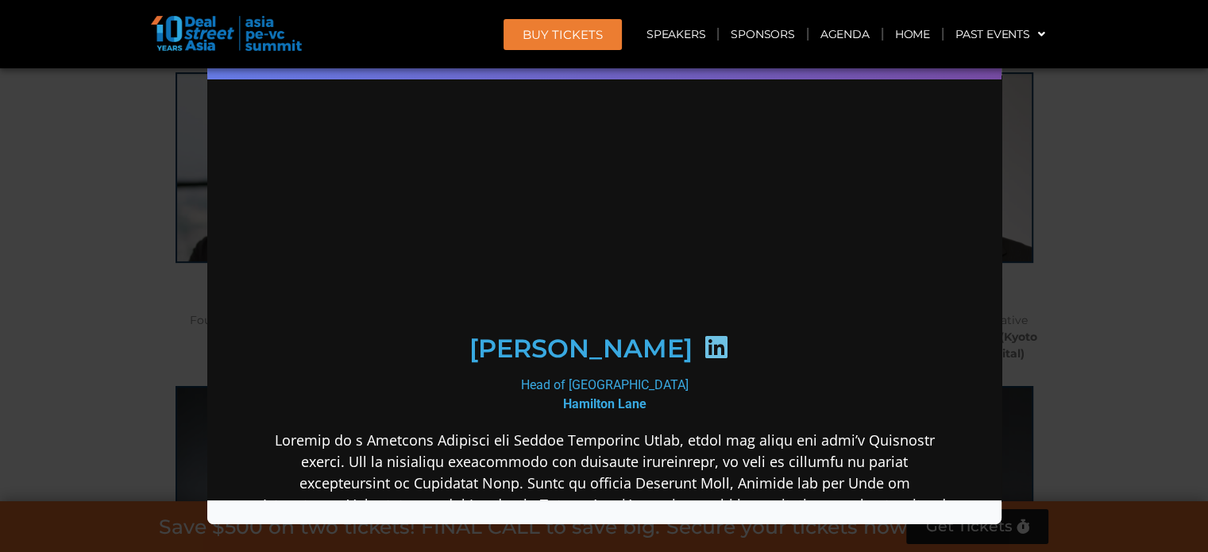
scroll to position [0, 0]
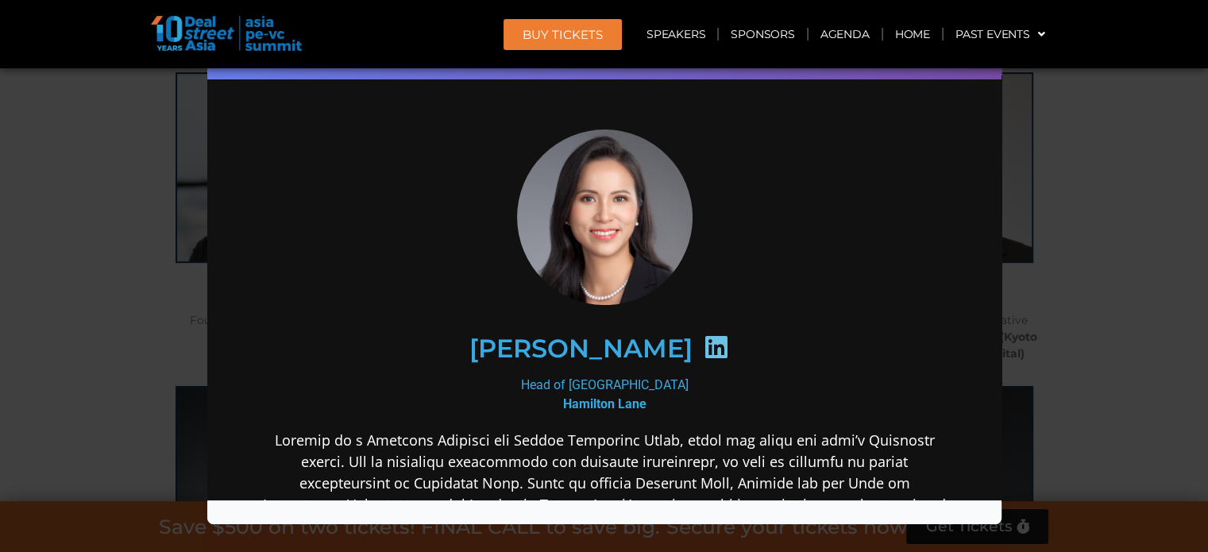
click at [702, 338] on icon at bounding box center [714, 346] width 25 height 25
click at [130, 89] on div "Speaker Profile ×" at bounding box center [604, 276] width 1208 height 552
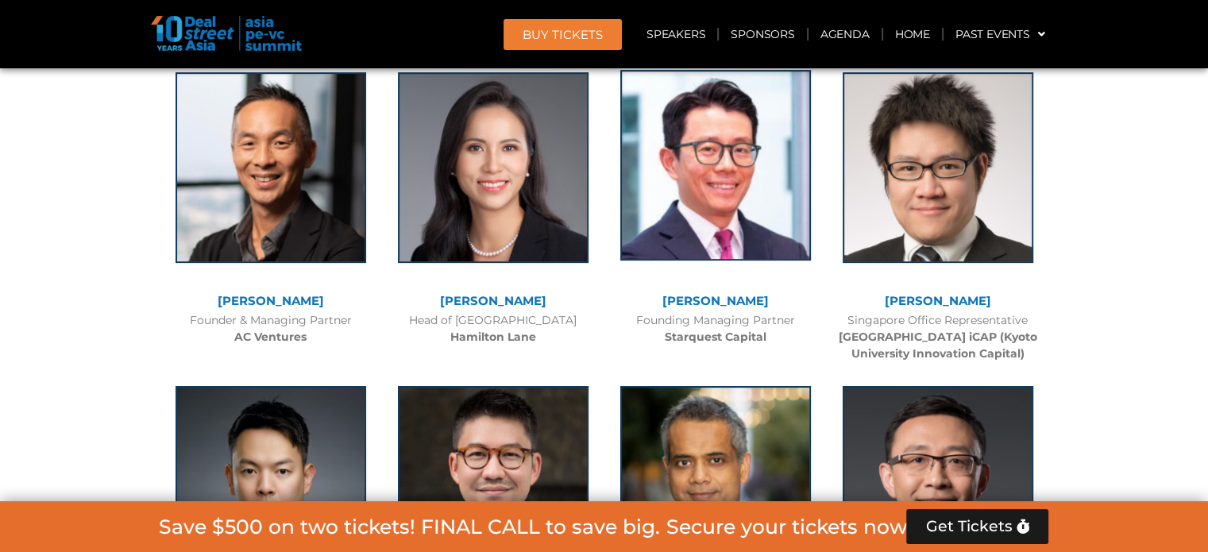
click at [756, 215] on img at bounding box center [715, 165] width 191 height 191
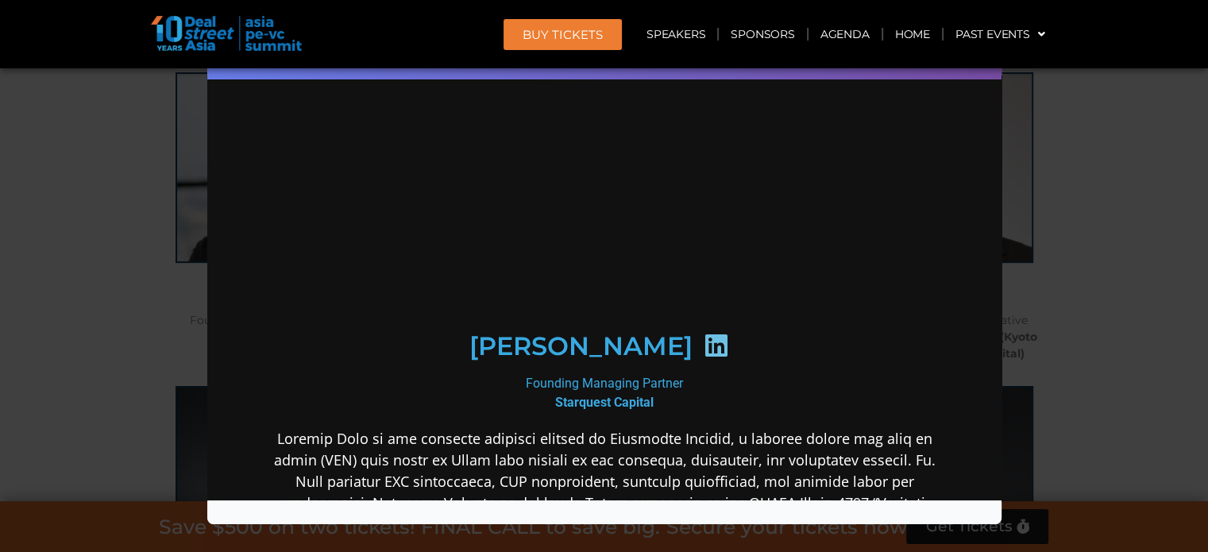
click at [702, 346] on icon at bounding box center [714, 344] width 25 height 25
click at [70, 143] on div "Speaker Profile ×" at bounding box center [604, 276] width 1208 height 552
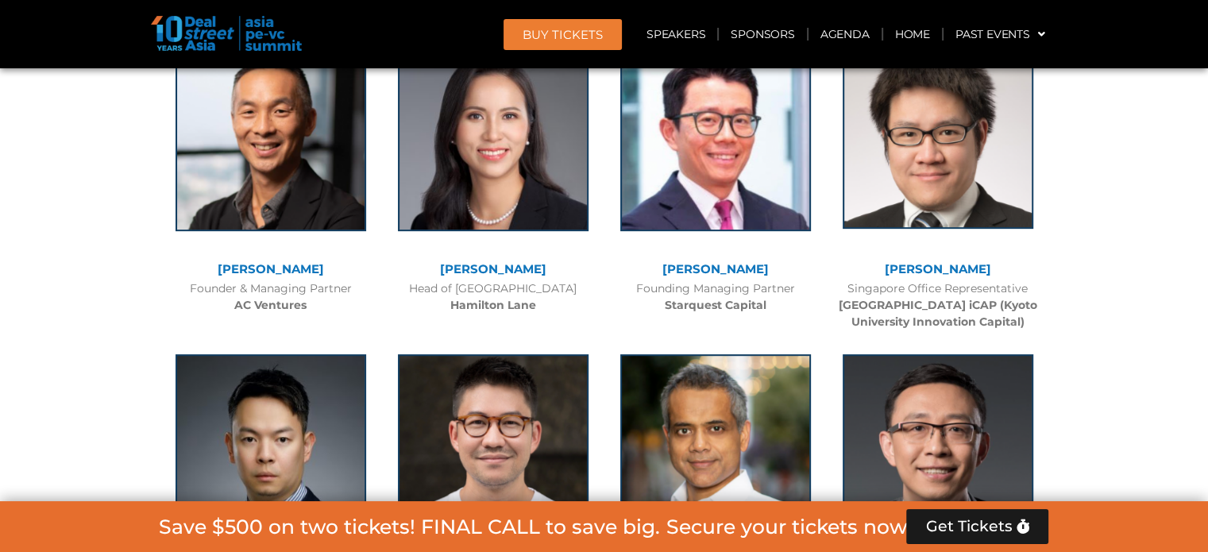
scroll to position [6642, 0]
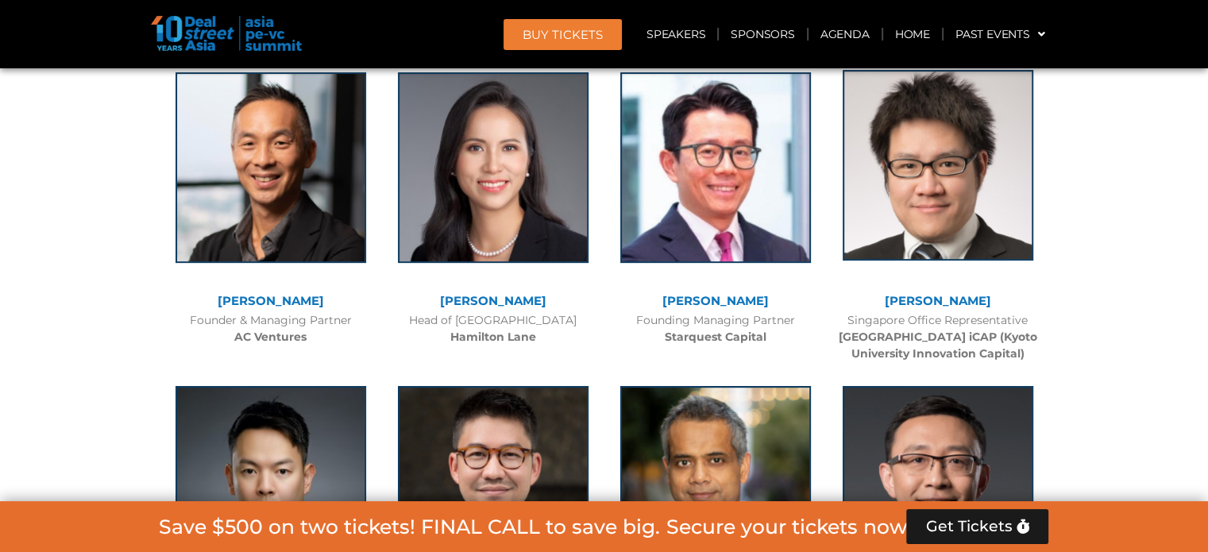
click at [914, 180] on img at bounding box center [938, 165] width 191 height 191
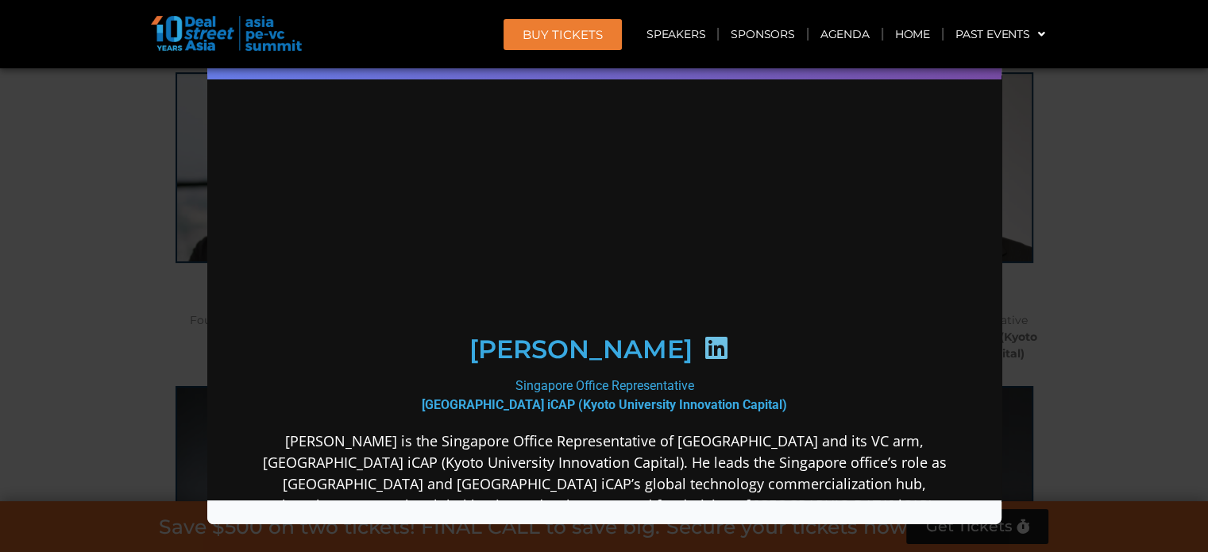
scroll to position [0, 0]
click at [702, 339] on icon at bounding box center [714, 346] width 25 height 25
click at [94, 193] on div "Speaker Profile ×" at bounding box center [604, 276] width 1208 height 552
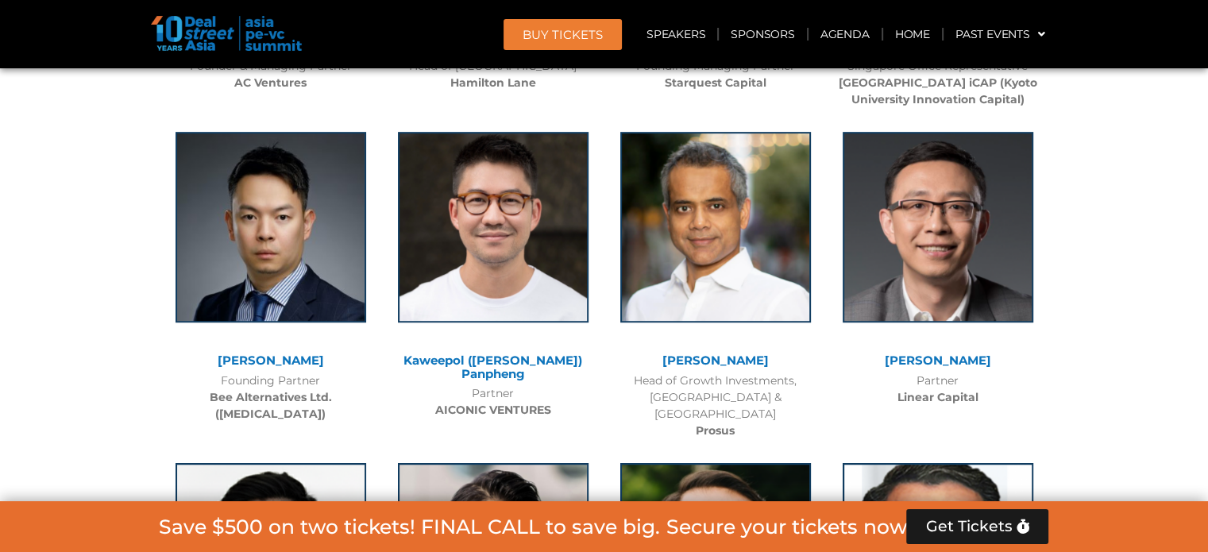
scroll to position [6928, 0]
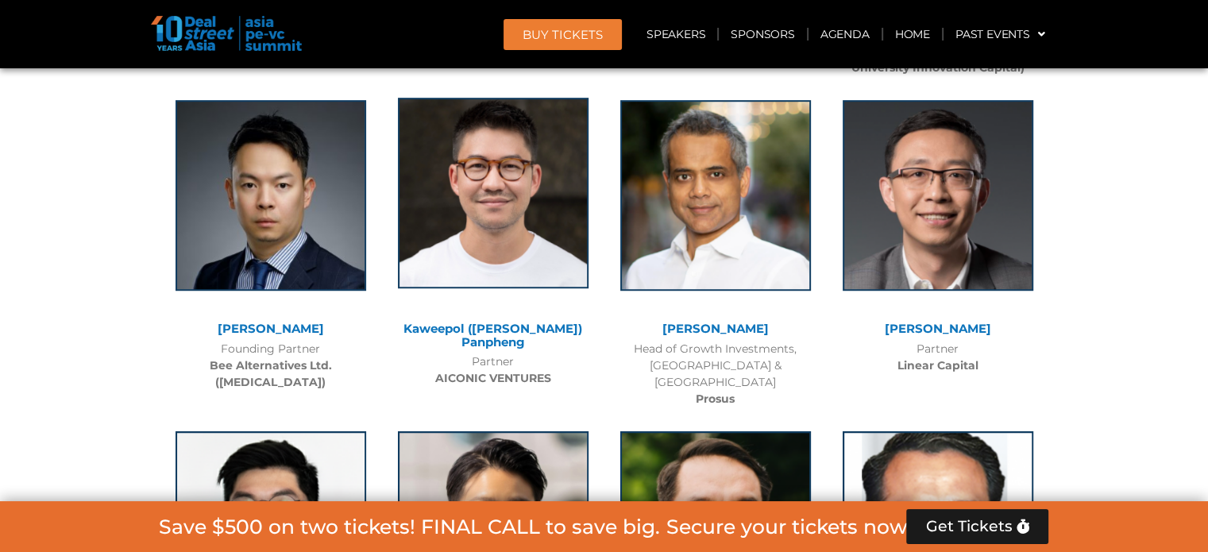
click at [552, 177] on img at bounding box center [493, 193] width 191 height 191
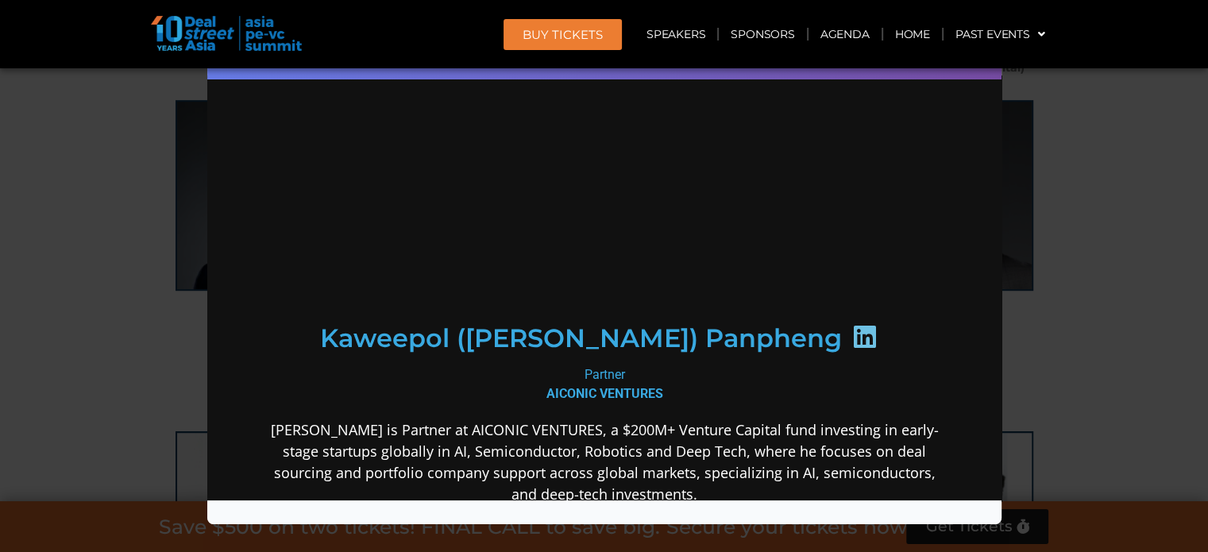
scroll to position [0, 0]
click at [852, 338] on icon at bounding box center [864, 335] width 25 height 25
click at [852, 343] on icon at bounding box center [864, 335] width 25 height 25
click at [852, 349] on icon at bounding box center [864, 335] width 25 height 25
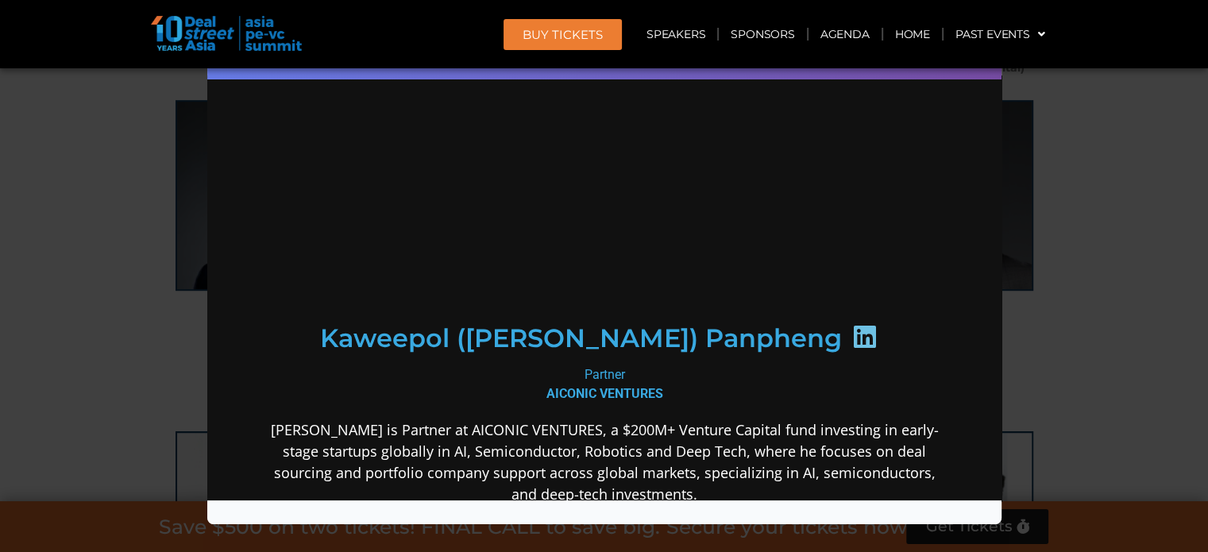
click at [852, 349] on icon at bounding box center [864, 335] width 25 height 25
click at [1094, 309] on div "Speaker Profile ×" at bounding box center [604, 276] width 1208 height 552
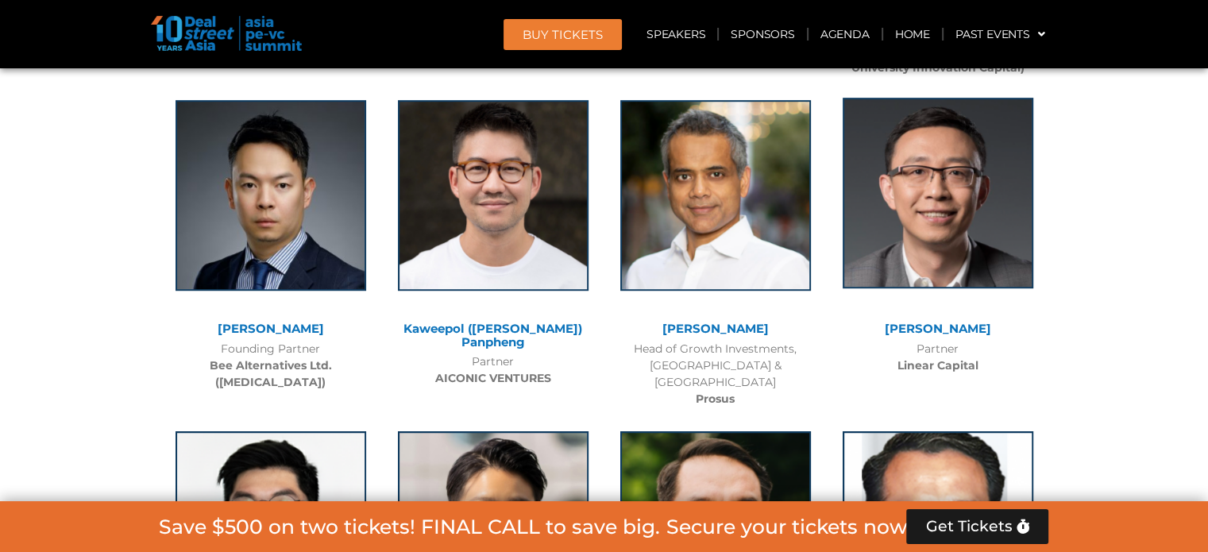
click at [914, 206] on img at bounding box center [938, 193] width 191 height 191
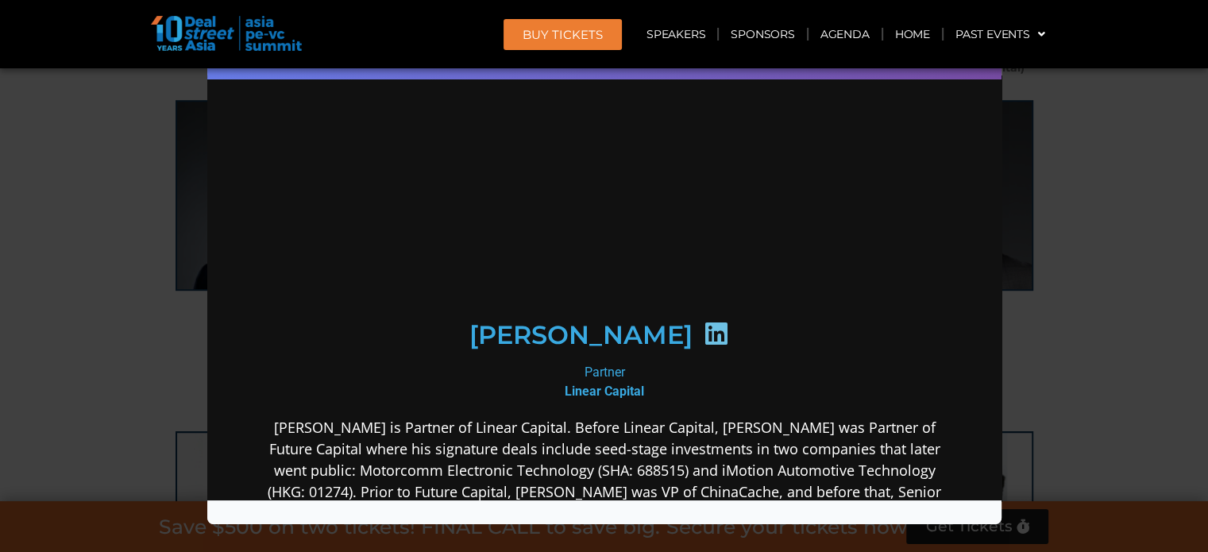
click at [702, 346] on icon at bounding box center [714, 332] width 25 height 25
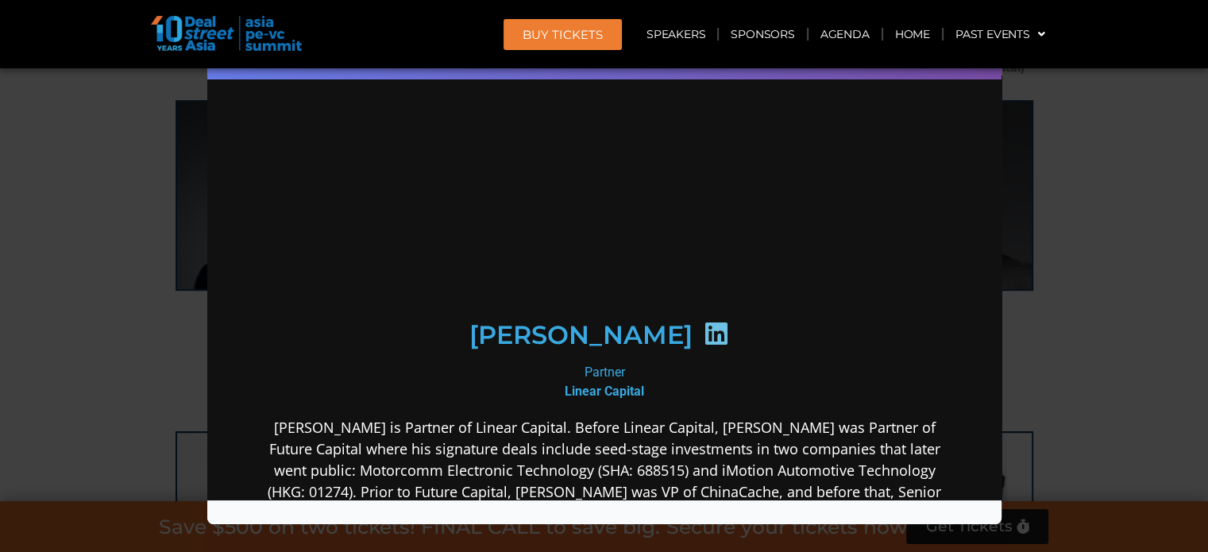
click at [702, 346] on icon at bounding box center [714, 332] width 25 height 25
click at [1176, 231] on div "Speaker Profile ×" at bounding box center [604, 276] width 1208 height 552
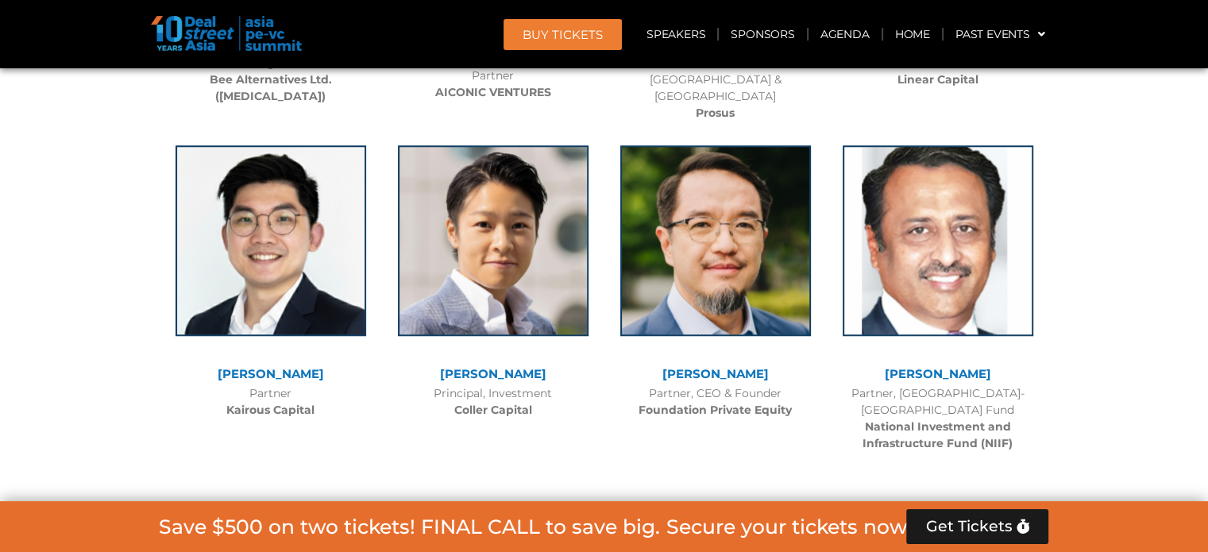
scroll to position [7246, 0]
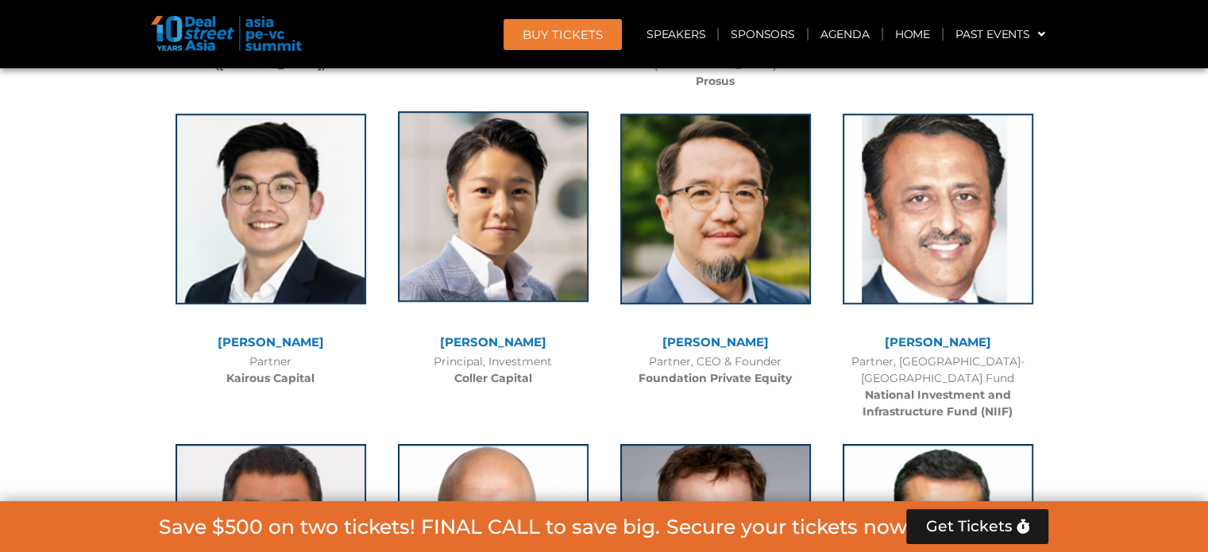
click at [523, 168] on img at bounding box center [493, 206] width 191 height 191
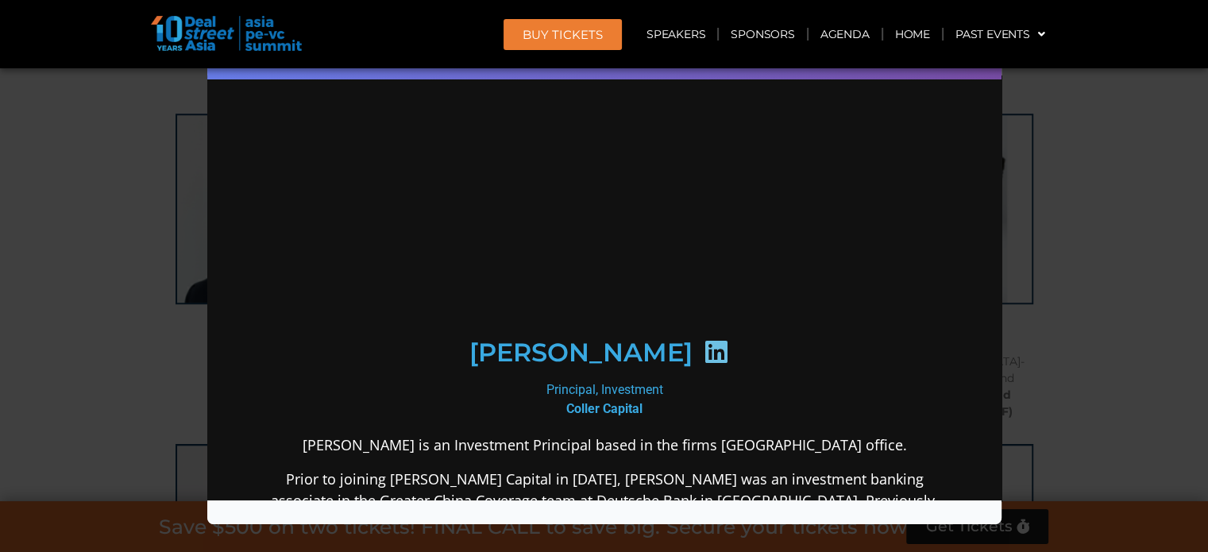
scroll to position [0, 0]
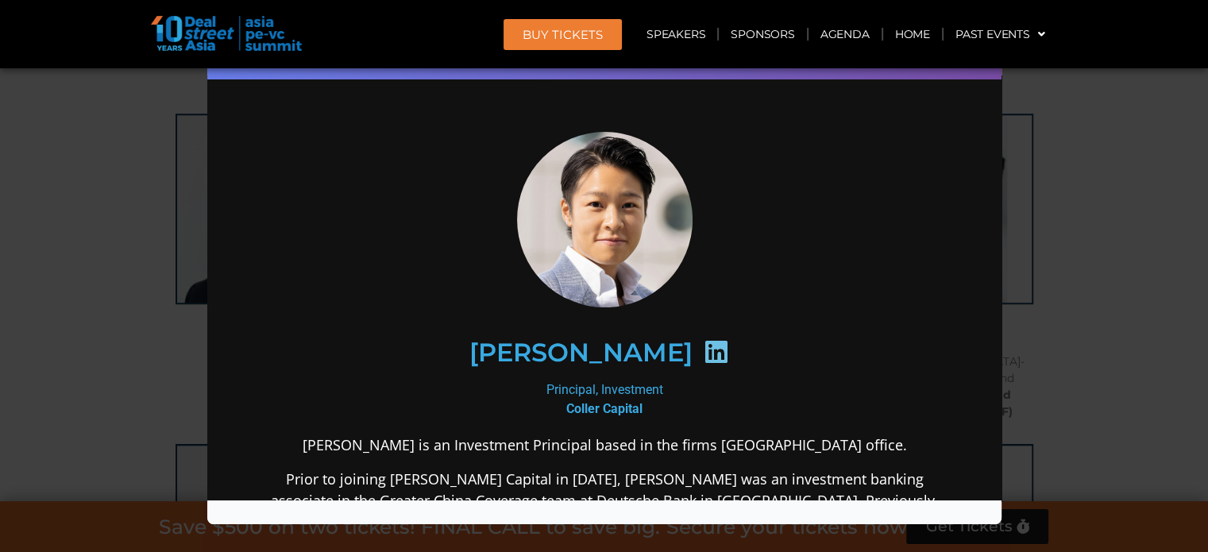
click at [702, 353] on icon at bounding box center [714, 350] width 25 height 25
click at [92, 245] on div "Speaker Profile ×" at bounding box center [604, 276] width 1208 height 552
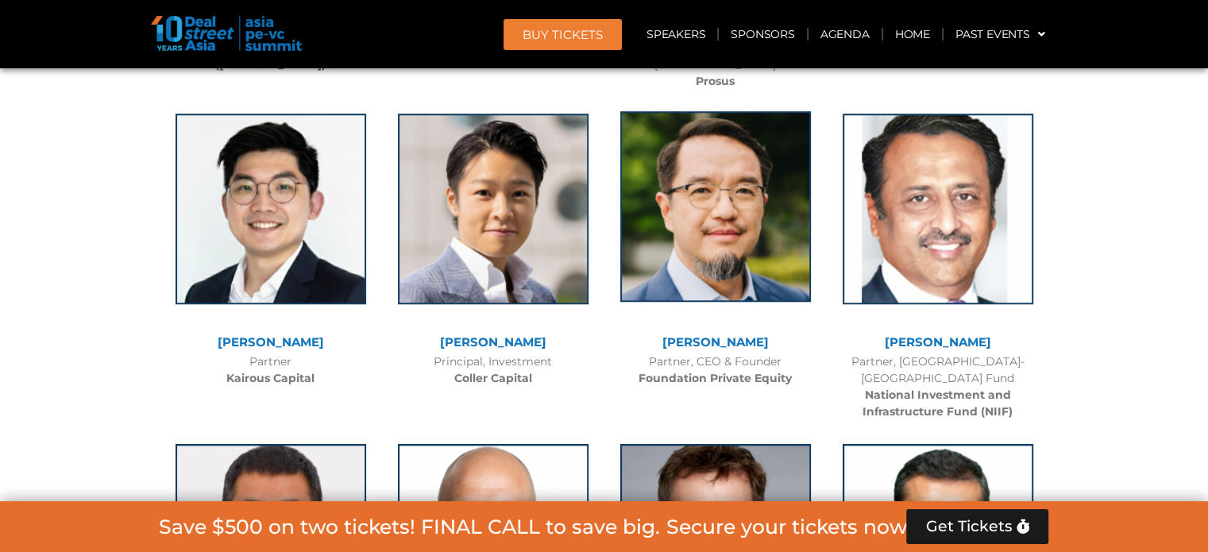
click at [694, 183] on img at bounding box center [715, 206] width 191 height 191
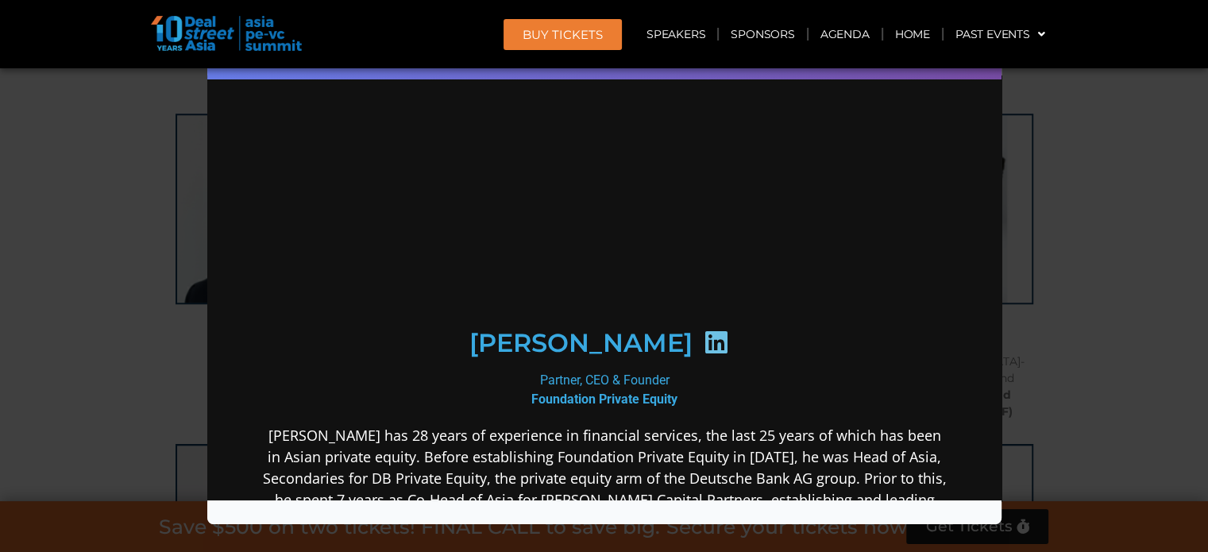
click at [703, 342] on icon at bounding box center [714, 341] width 25 height 25
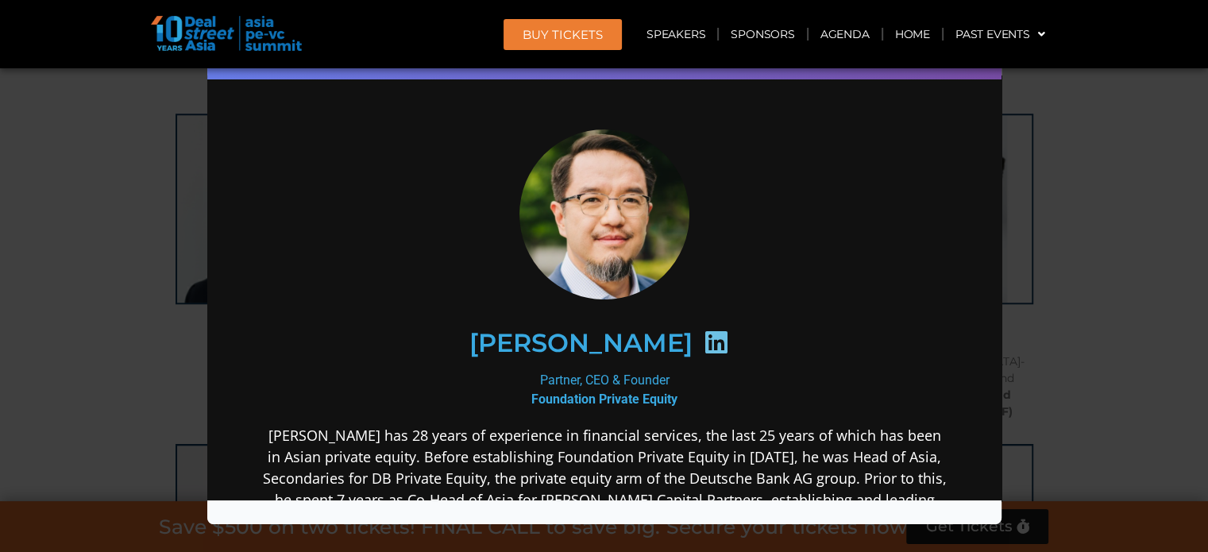
click at [81, 135] on div "Speaker Profile ×" at bounding box center [604, 276] width 1208 height 552
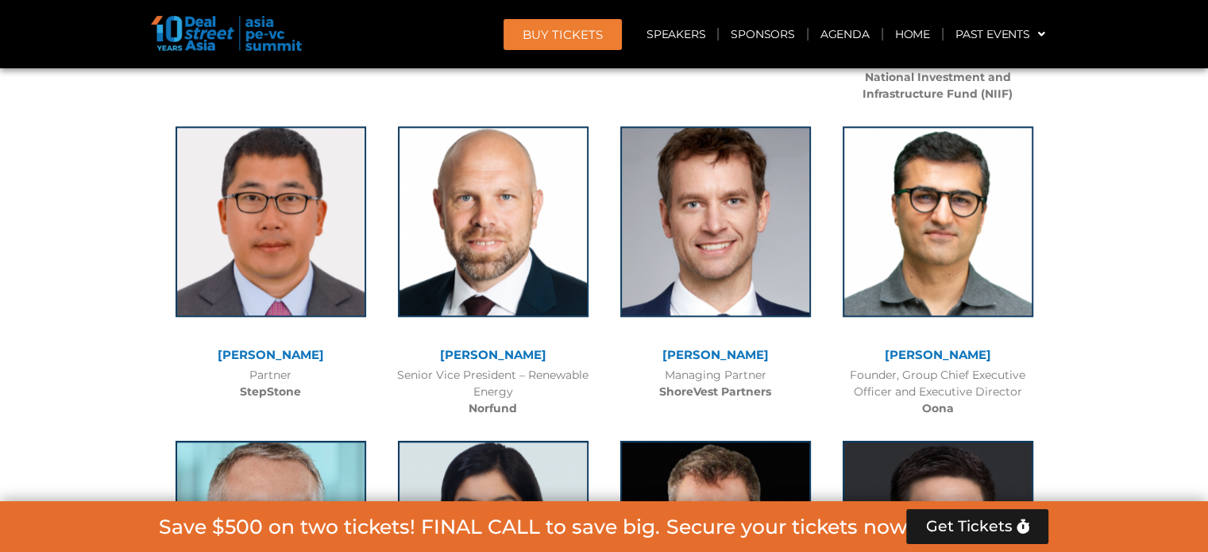
scroll to position [7596, 0]
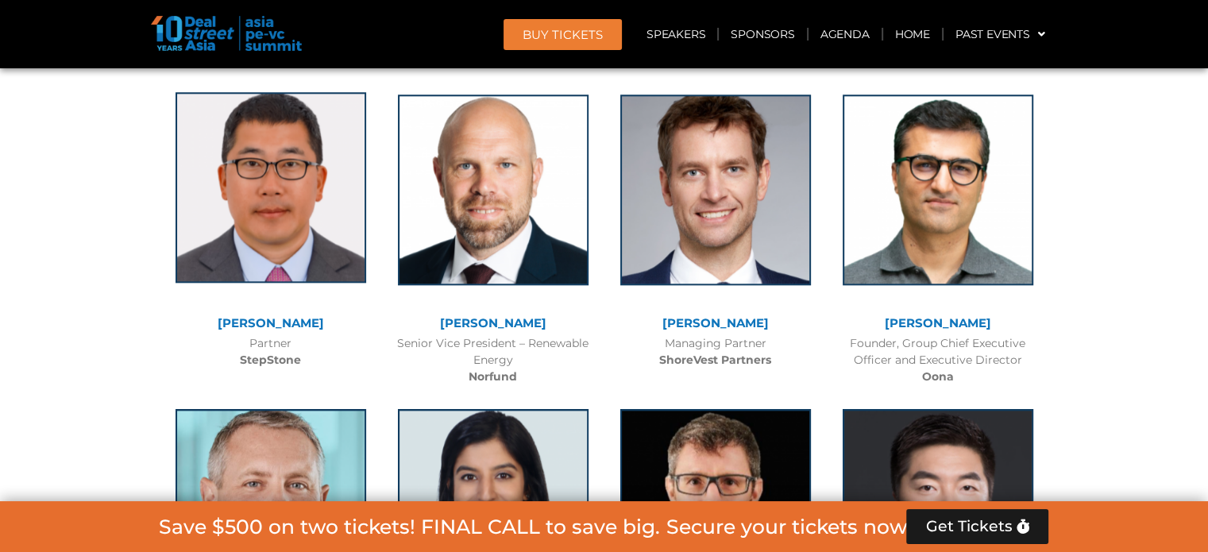
click at [303, 180] on img at bounding box center [271, 187] width 191 height 191
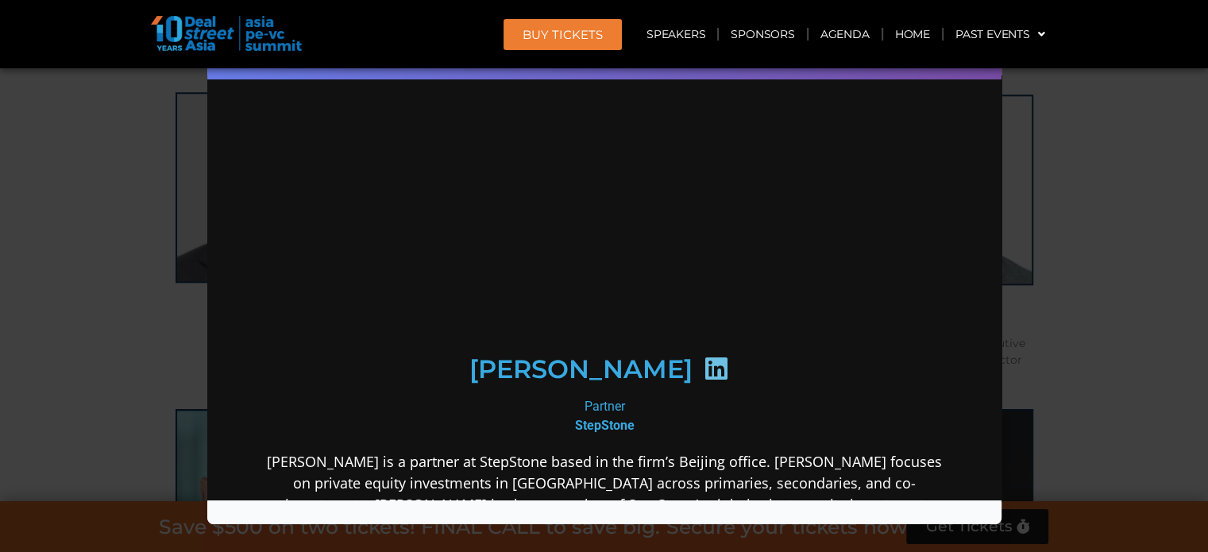
scroll to position [0, 0]
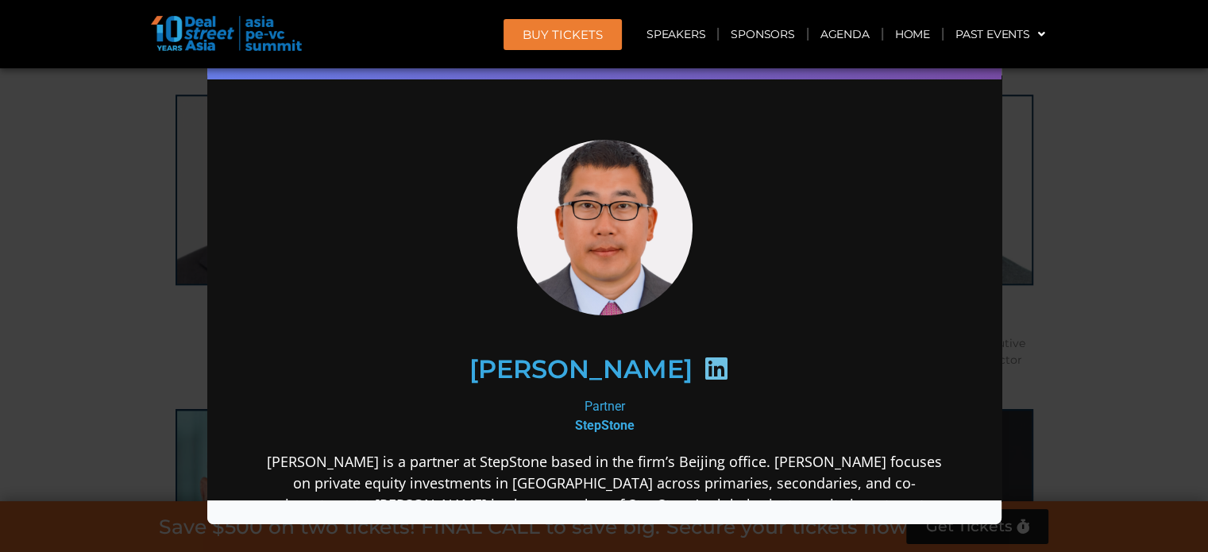
click at [702, 367] on icon at bounding box center [714, 367] width 25 height 25
click at [141, 215] on div "Speaker Profile ×" at bounding box center [604, 276] width 1208 height 552
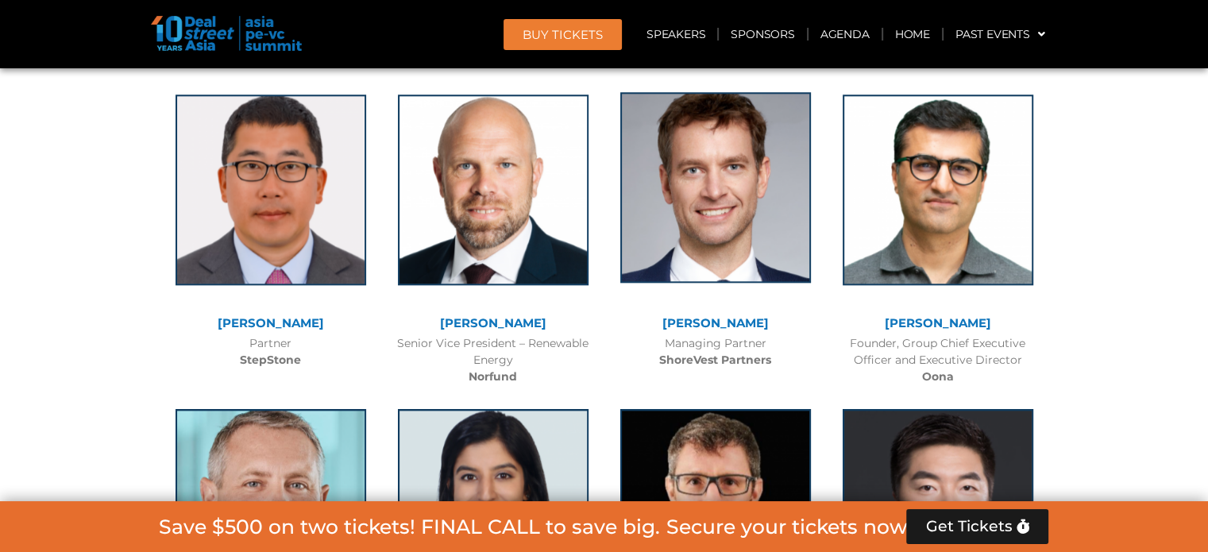
click at [749, 165] on img at bounding box center [715, 187] width 191 height 191
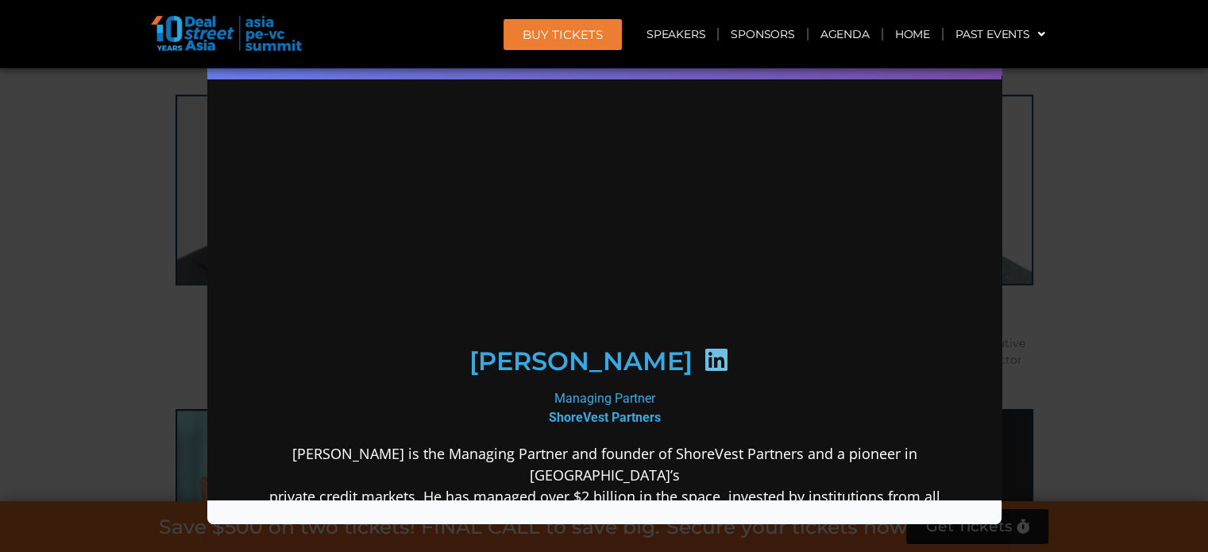
click at [715, 346] on icon at bounding box center [714, 358] width 25 height 25
click at [118, 191] on div "Speaker Profile ×" at bounding box center [604, 276] width 1208 height 552
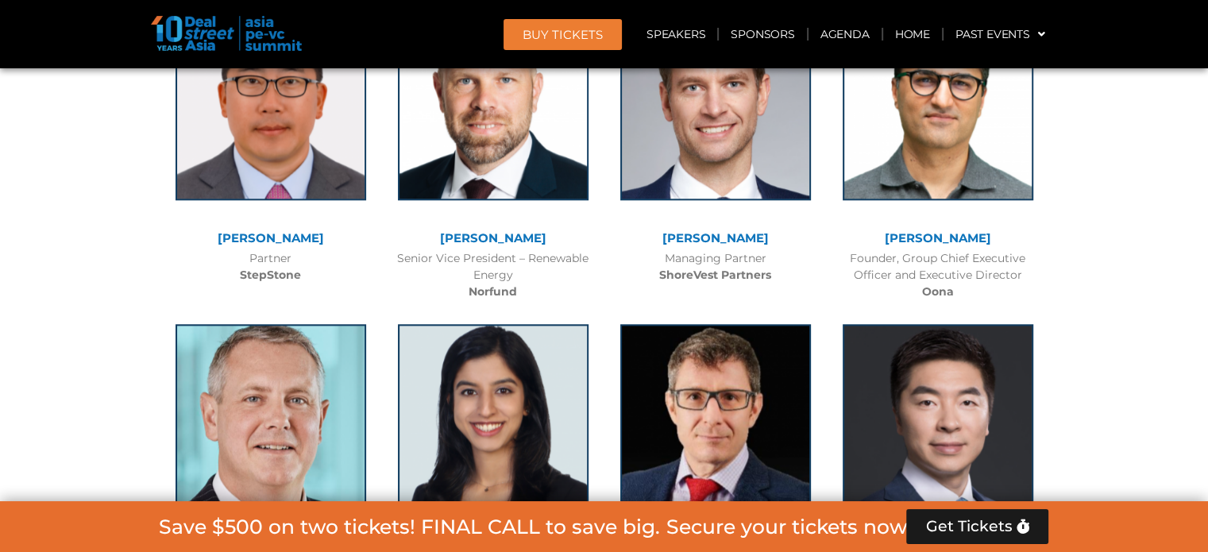
scroll to position [7882, 0]
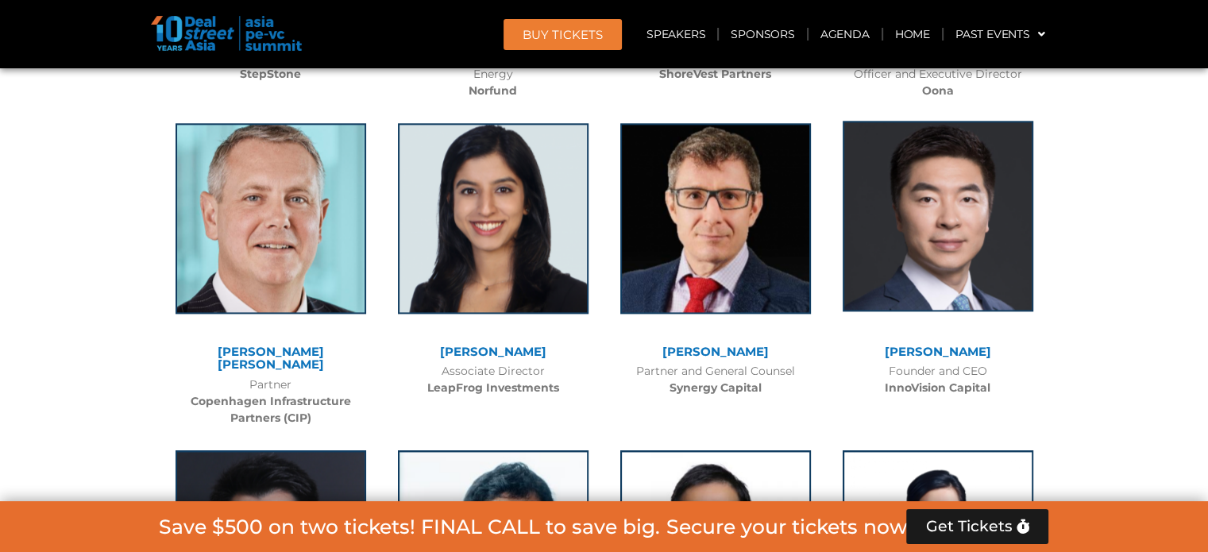
click at [964, 239] on img at bounding box center [938, 216] width 191 height 191
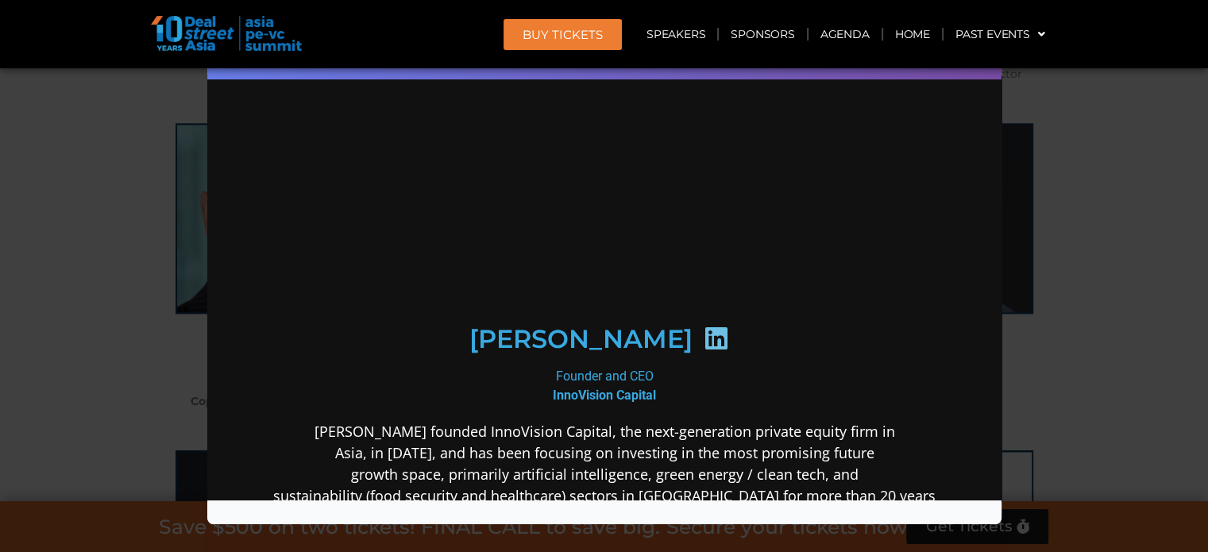
scroll to position [0, 0]
click at [702, 350] on icon at bounding box center [714, 337] width 25 height 25
click at [87, 178] on div "Speaker Profile ×" at bounding box center [604, 276] width 1208 height 552
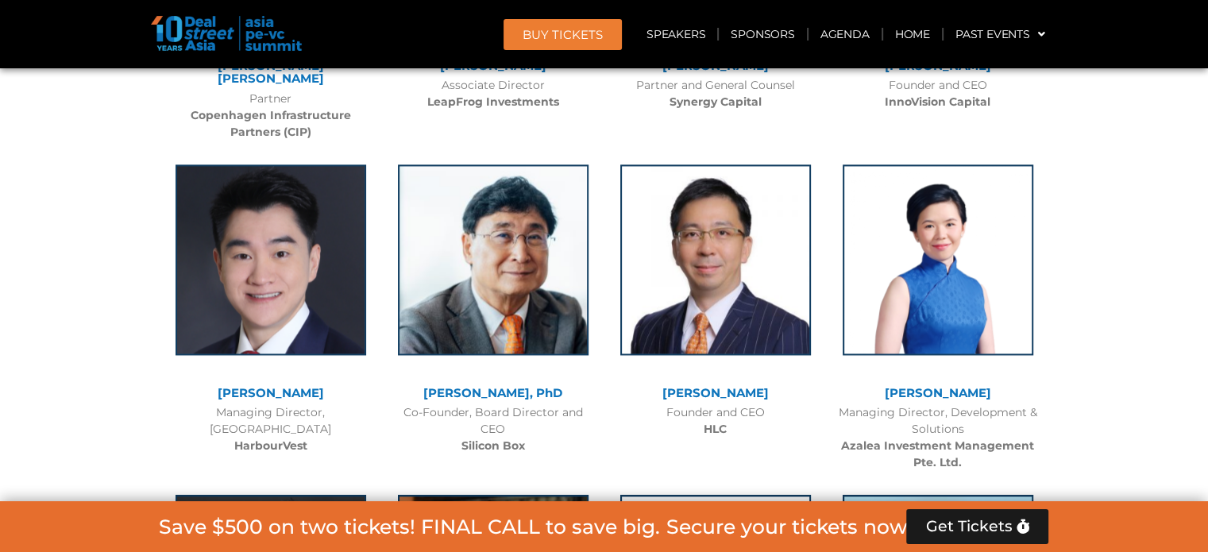
scroll to position [8199, 0]
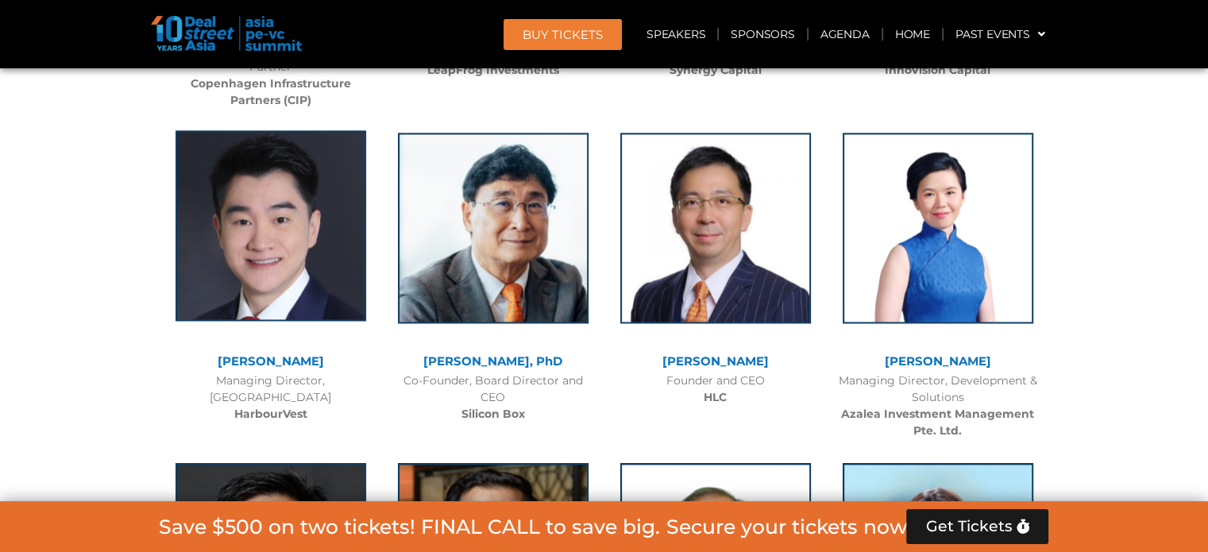
click at [281, 183] on img at bounding box center [271, 225] width 191 height 191
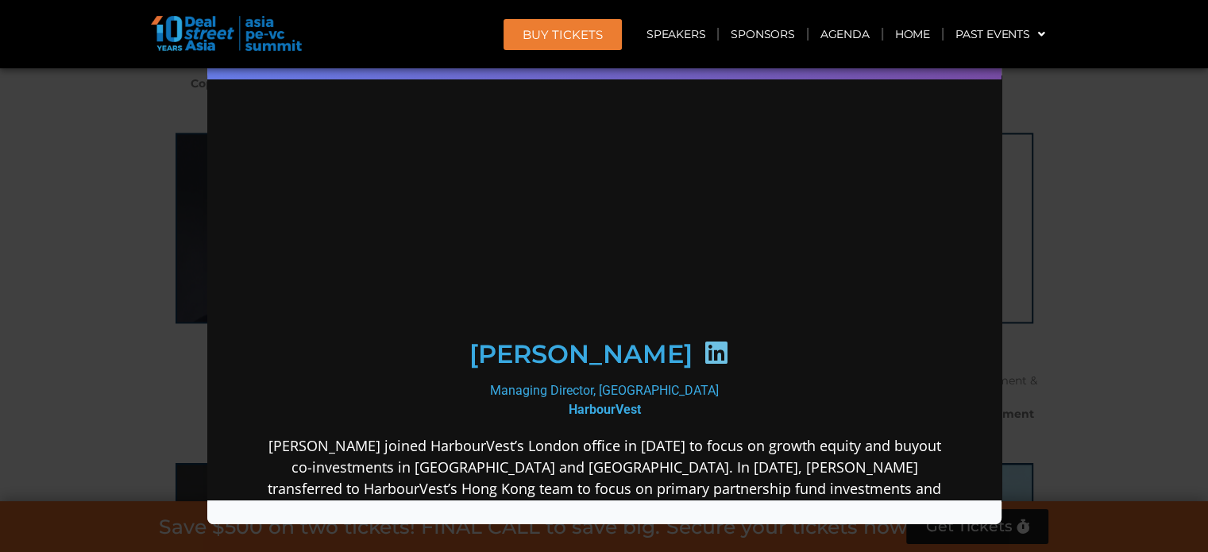
scroll to position [0, 0]
click at [702, 342] on icon at bounding box center [714, 351] width 25 height 25
click at [106, 150] on div "Speaker Profile ×" at bounding box center [604, 276] width 1208 height 552
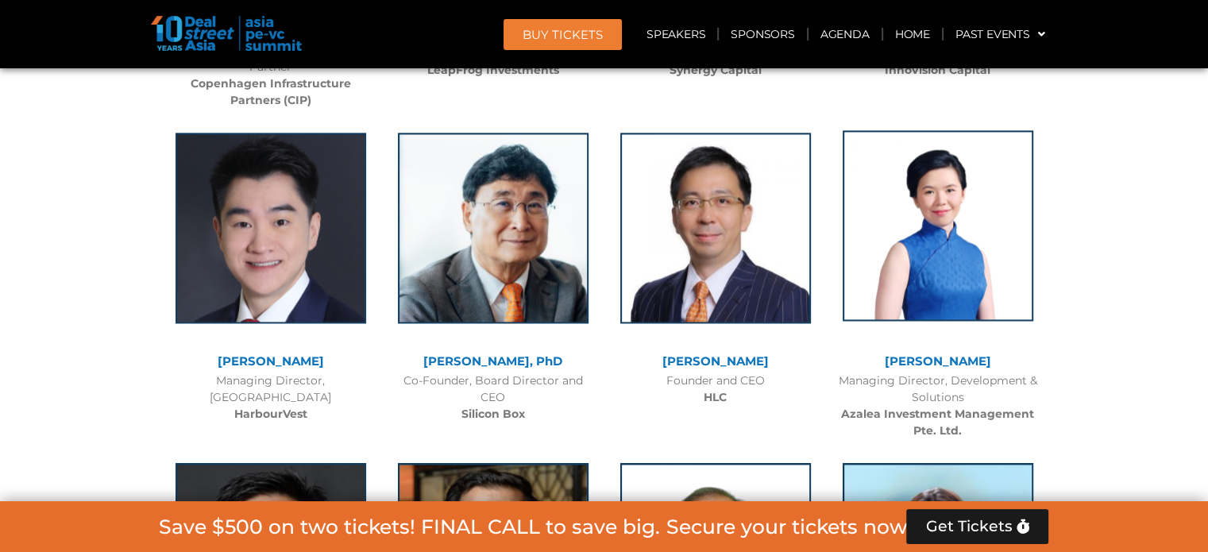
click at [933, 190] on img at bounding box center [938, 225] width 191 height 191
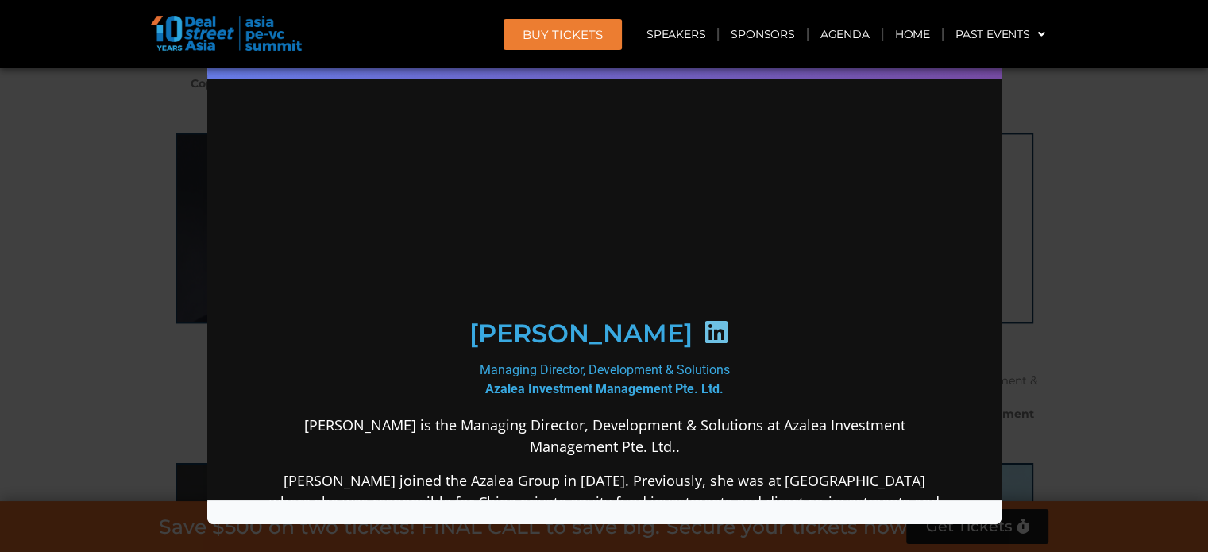
click at [702, 344] on icon at bounding box center [714, 331] width 25 height 25
click at [84, 215] on div "Speaker Profile ×" at bounding box center [604, 276] width 1208 height 552
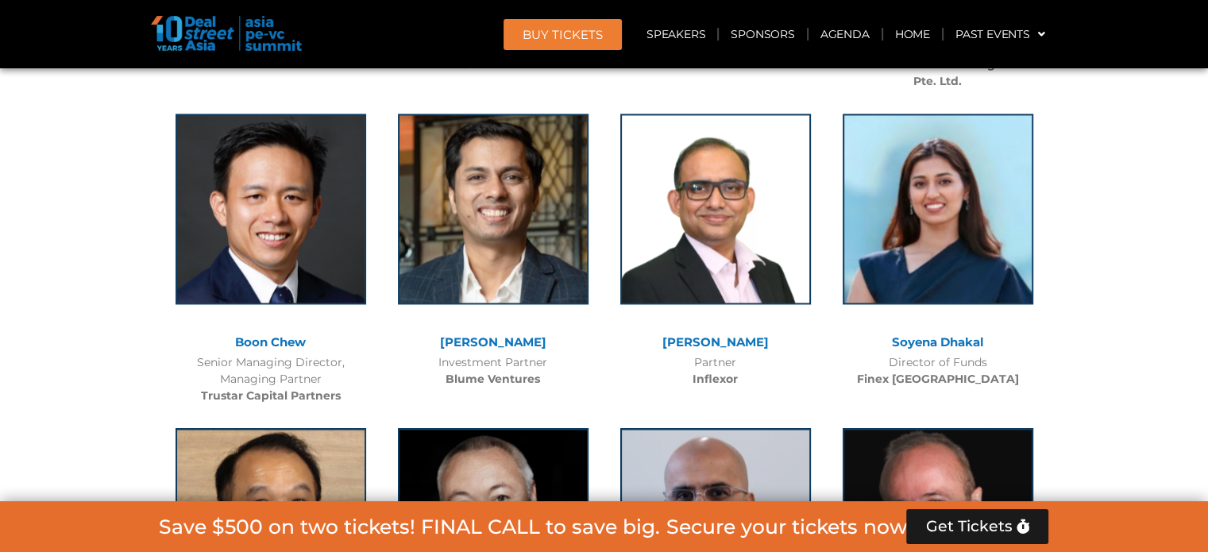
scroll to position [8517, 0]
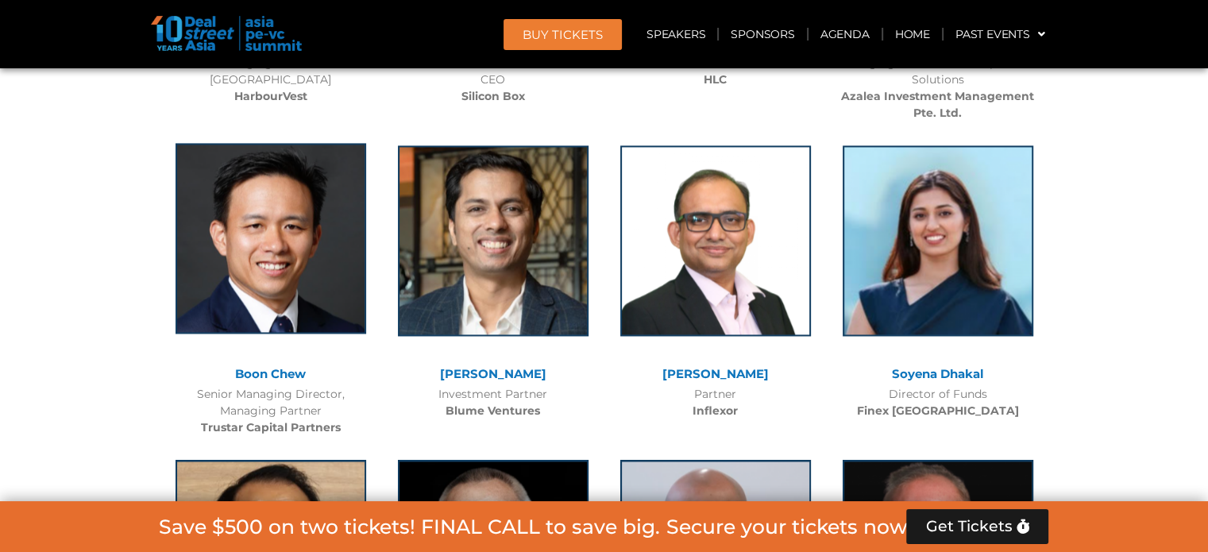
click at [227, 203] on img at bounding box center [271, 238] width 191 height 191
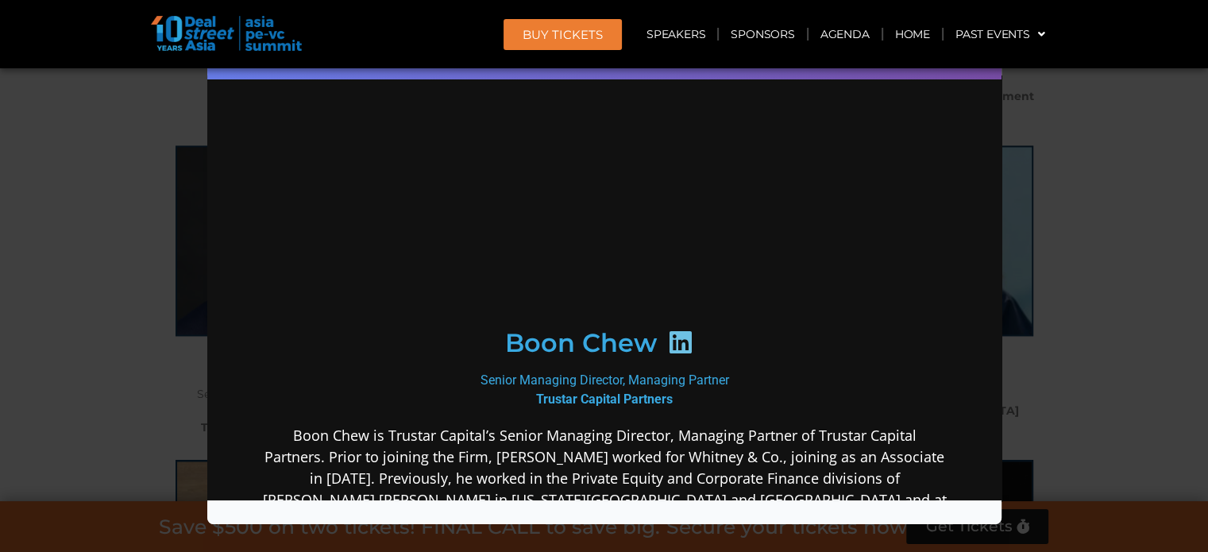
scroll to position [0, 0]
click at [680, 350] on icon at bounding box center [678, 341] width 25 height 25
click at [0, 311] on div "Speaker Profile ×" at bounding box center [604, 276] width 1208 height 552
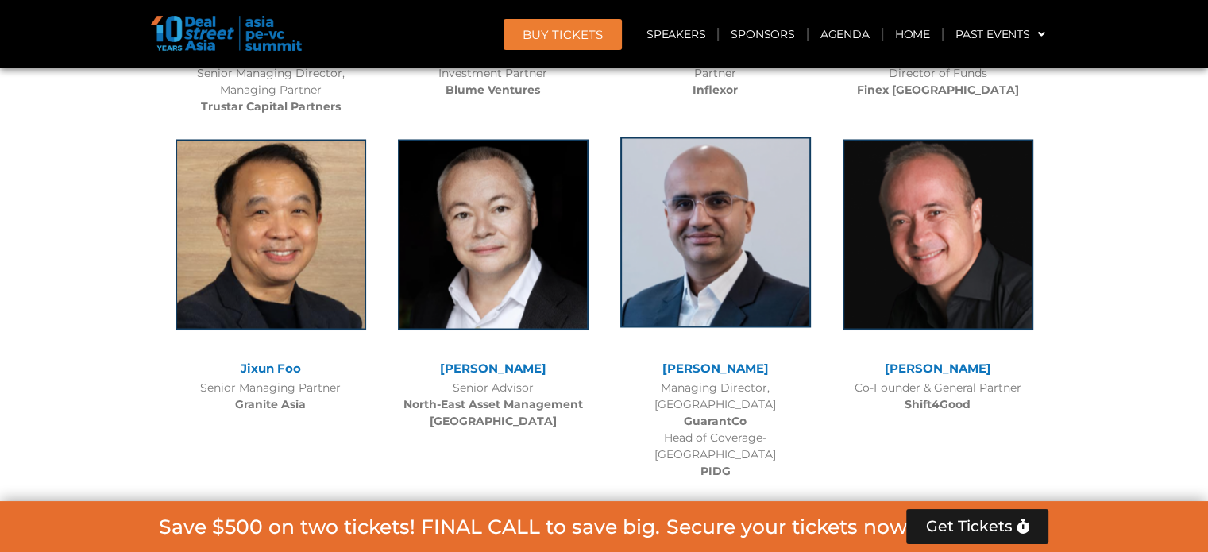
scroll to position [8835, 0]
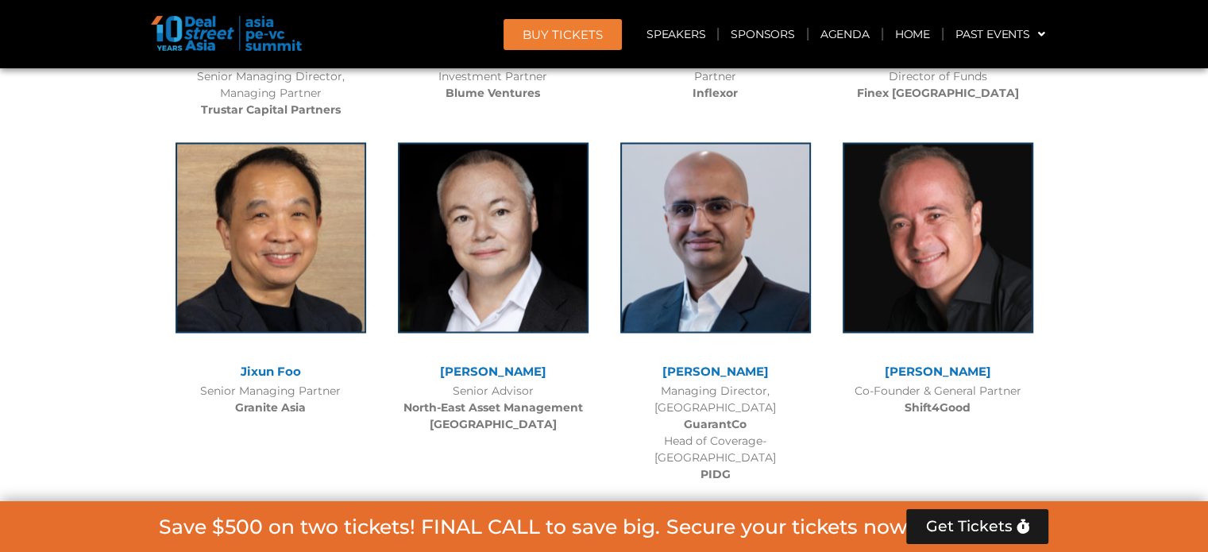
click at [923, 400] on b "Shift4Good" at bounding box center [938, 407] width 66 height 14
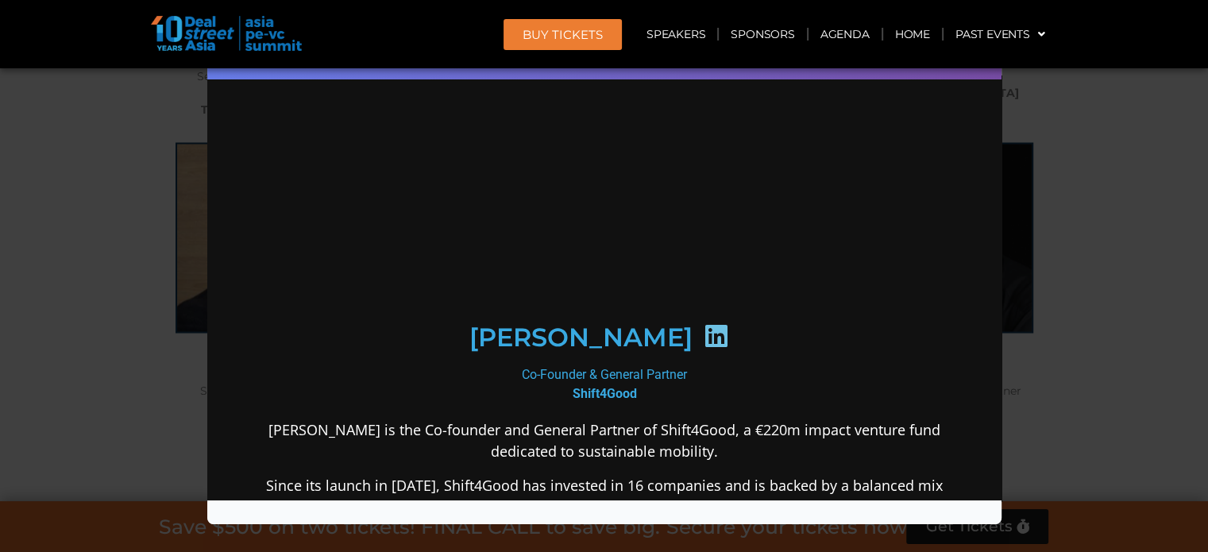
scroll to position [0, 0]
click at [711, 346] on icon at bounding box center [714, 335] width 25 height 25
click at [106, 234] on div "Speaker Profile ×" at bounding box center [604, 276] width 1208 height 552
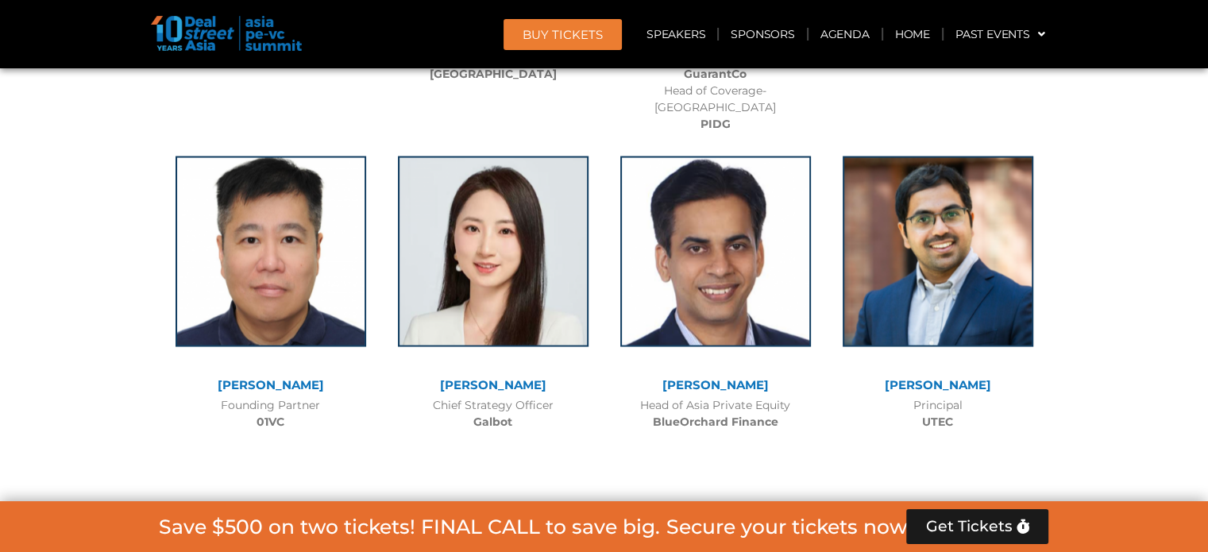
scroll to position [9152, 0]
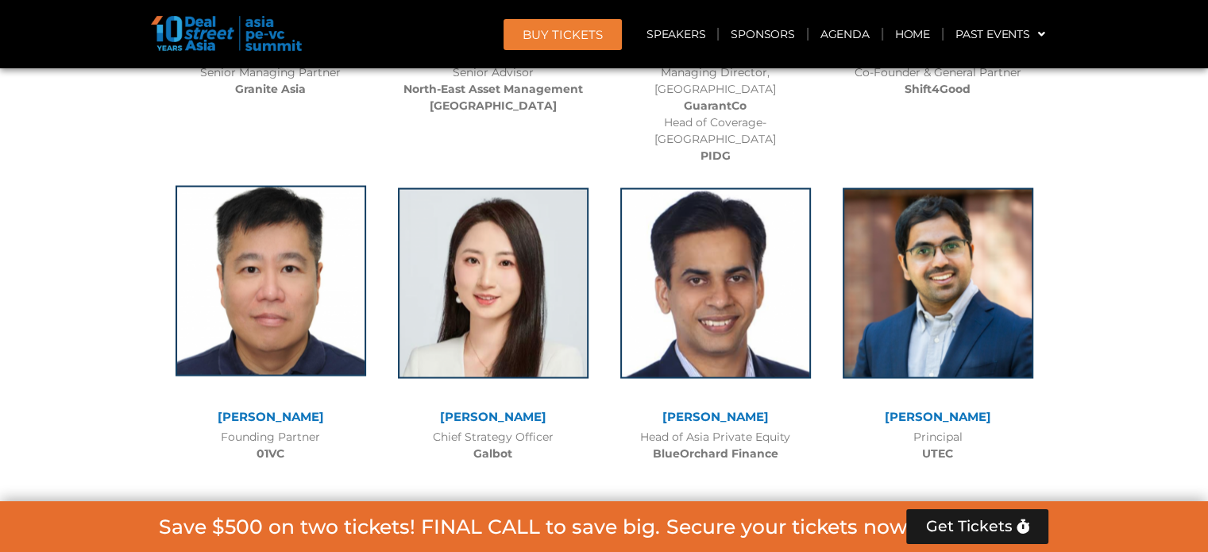
click at [215, 234] on img at bounding box center [271, 281] width 191 height 191
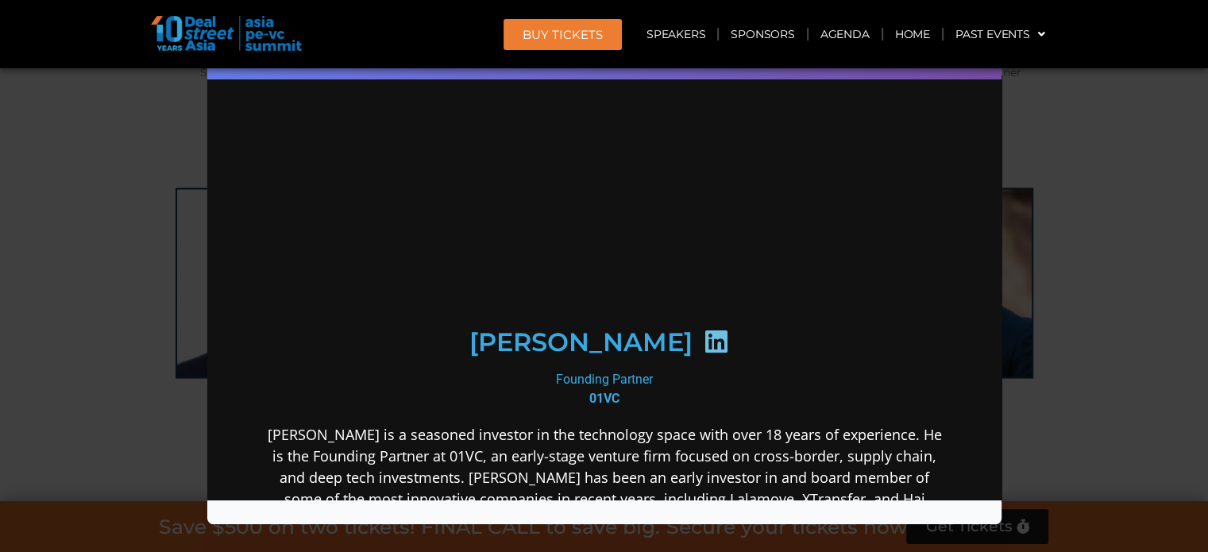
scroll to position [0, 0]
click at [702, 346] on icon at bounding box center [714, 340] width 25 height 25
click at [85, 224] on div "Speaker Profile ×" at bounding box center [604, 276] width 1208 height 552
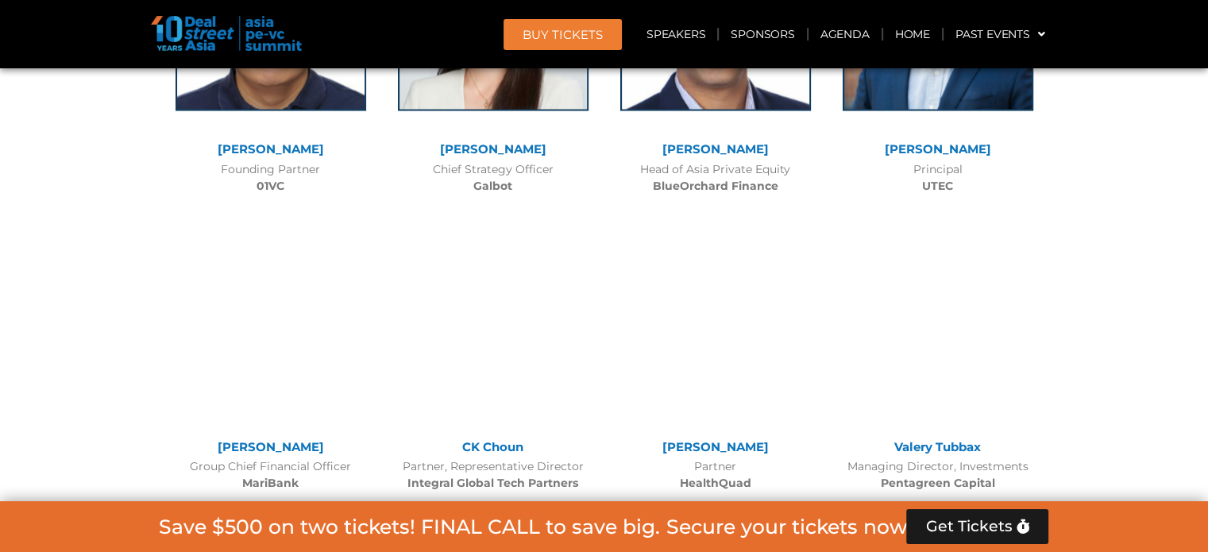
scroll to position [9438, 0]
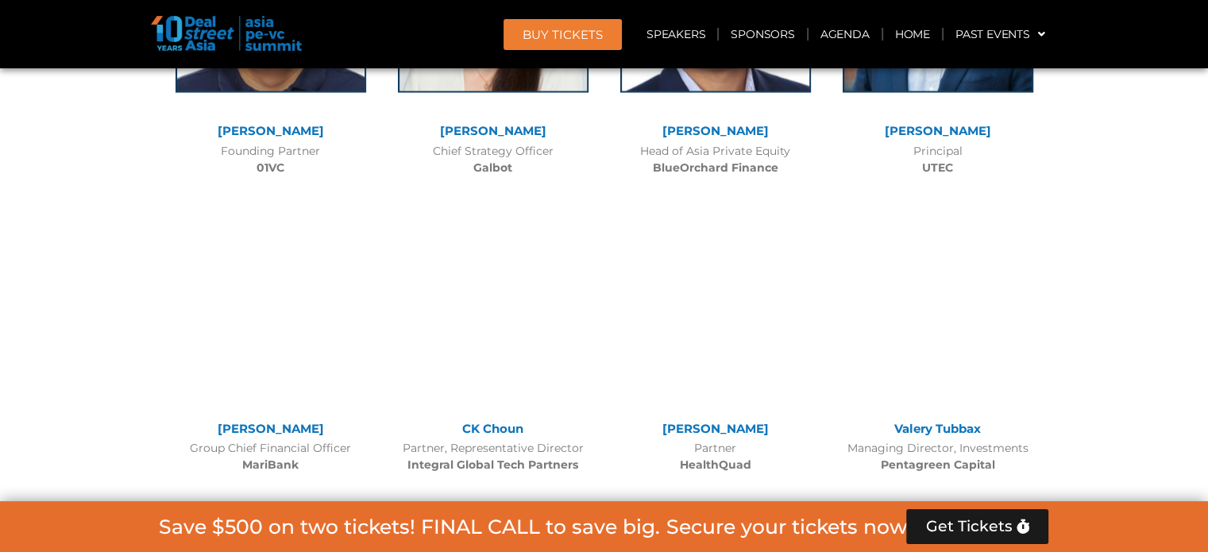
click at [279, 200] on div at bounding box center [271, 307] width 191 height 214
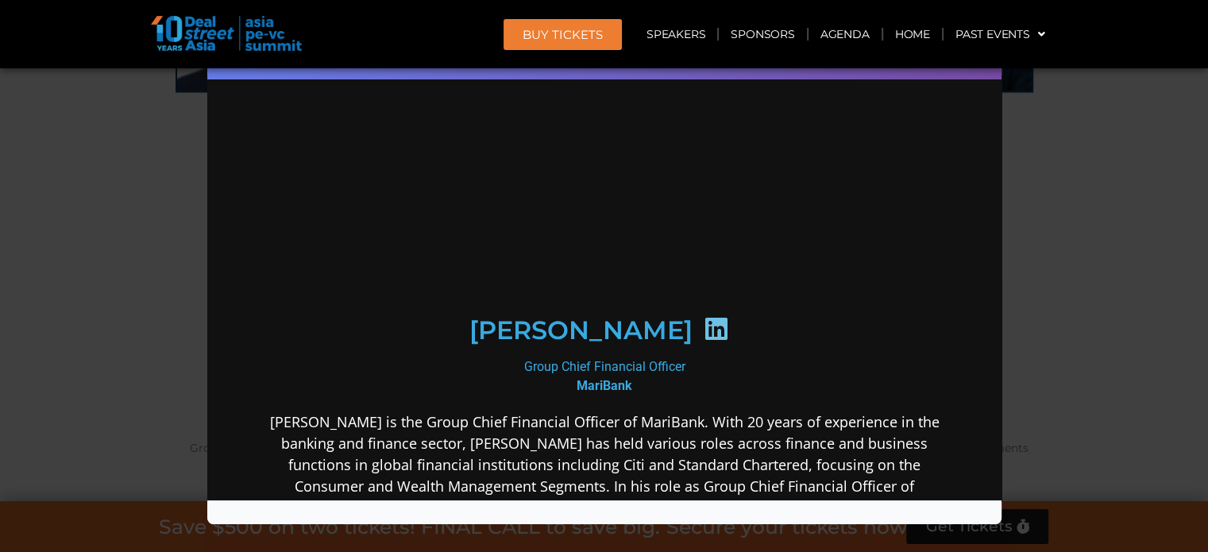
scroll to position [0, 0]
click at [1180, 211] on div "Speaker Profile ×" at bounding box center [604, 276] width 1208 height 552
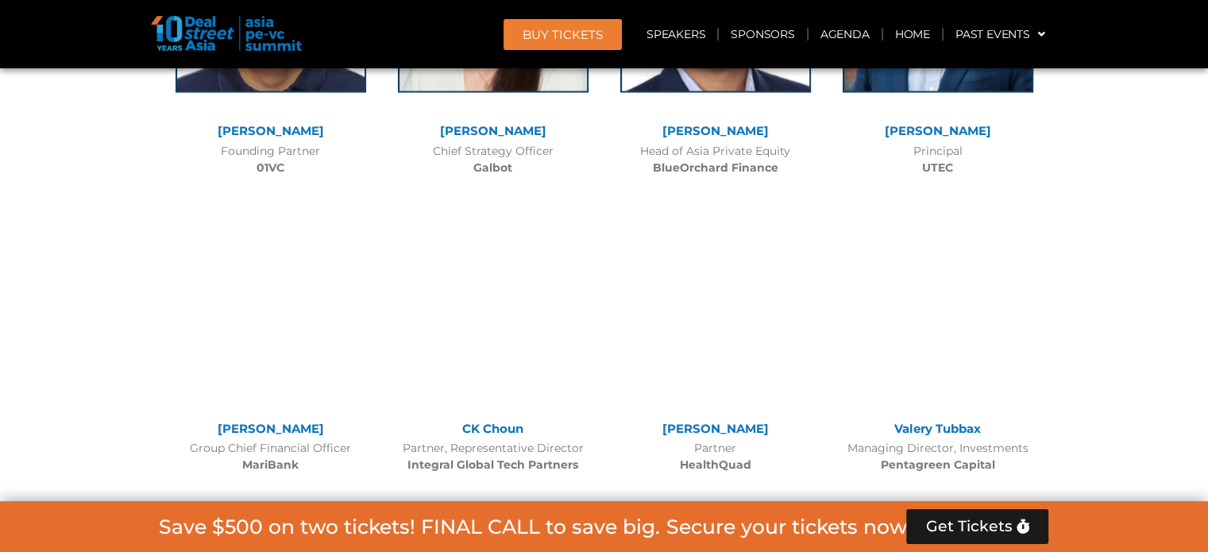
scroll to position [9407, 0]
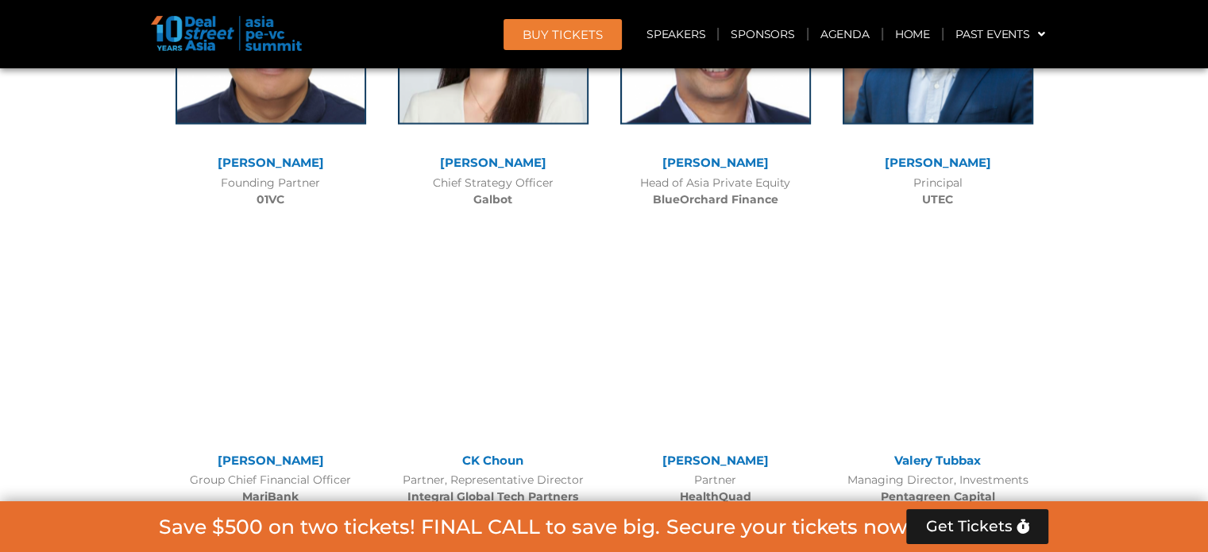
click at [713, 232] on div at bounding box center [715, 339] width 191 height 214
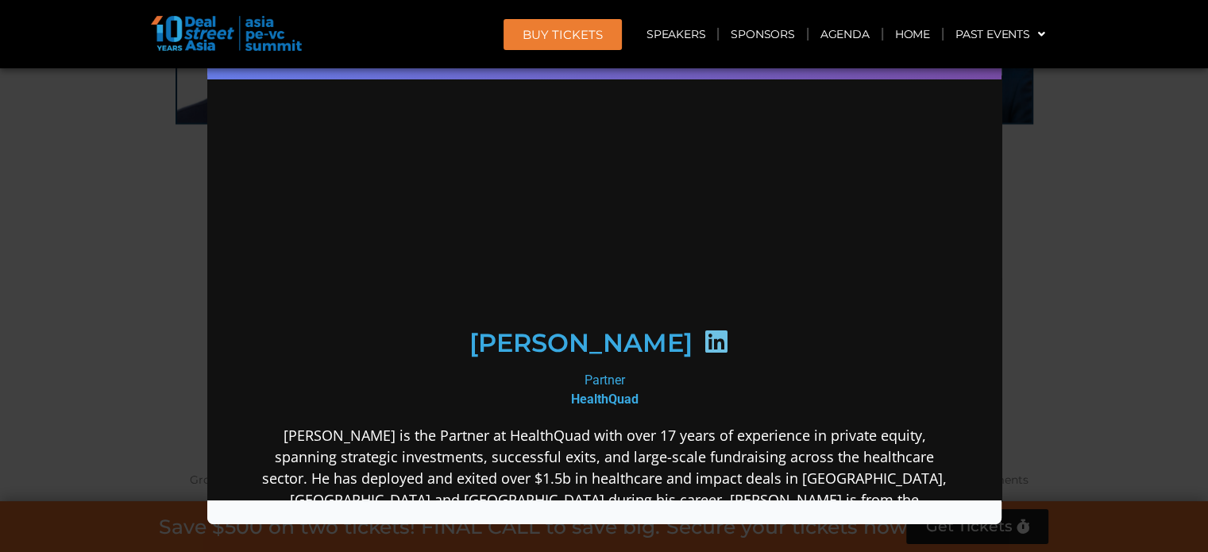
scroll to position [0, 0]
click at [702, 342] on icon at bounding box center [714, 340] width 25 height 25
click at [1202, 192] on div "Speaker Profile ×" at bounding box center [604, 276] width 1208 height 552
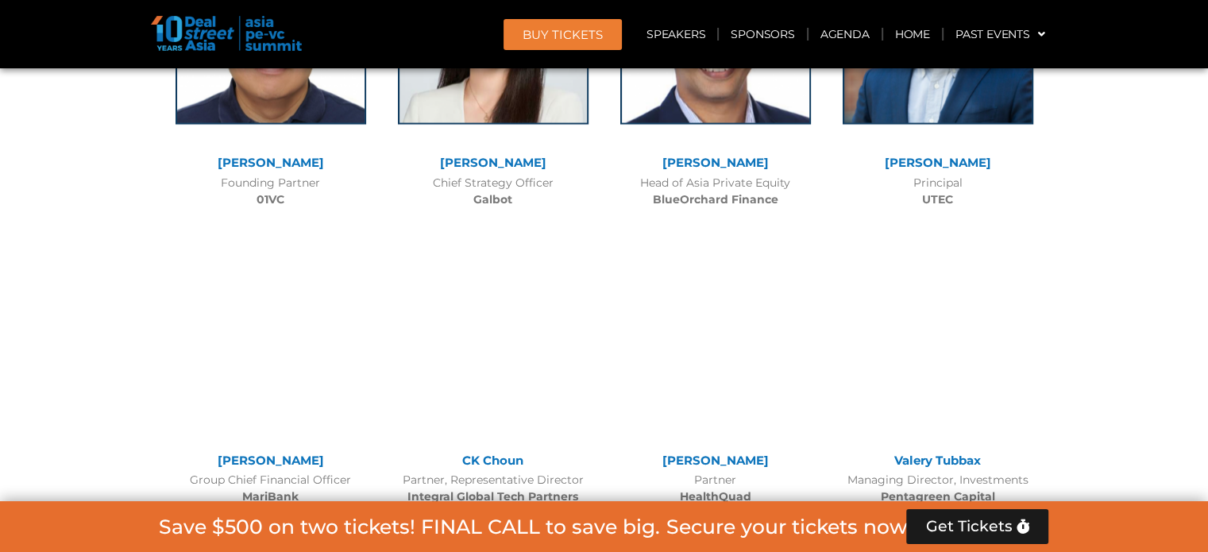
click at [935, 232] on div at bounding box center [938, 339] width 191 height 214
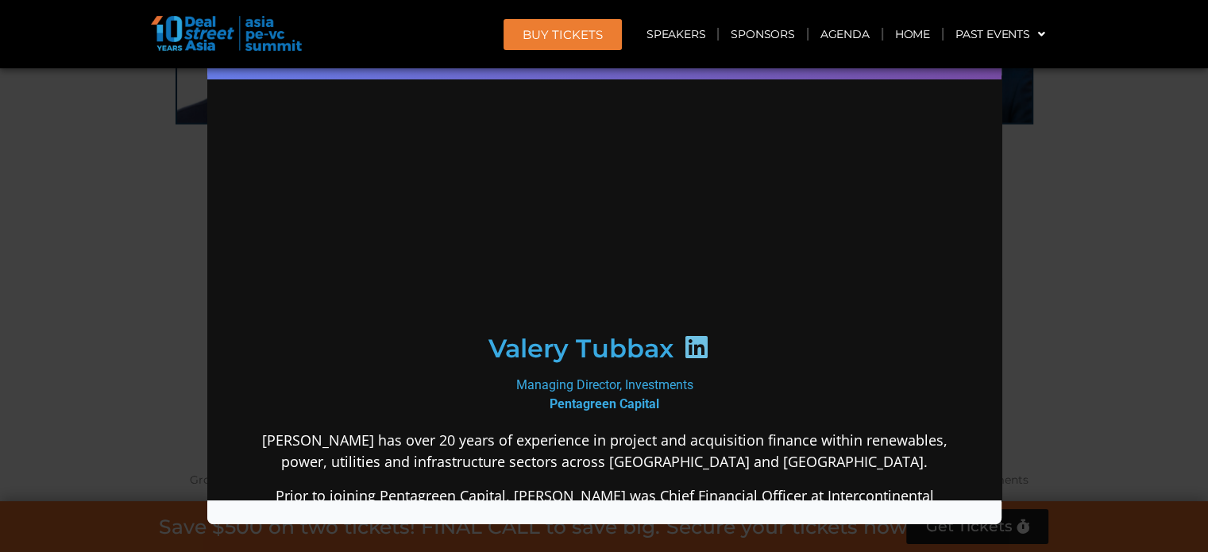
click at [688, 347] on icon at bounding box center [695, 346] width 25 height 25
click at [117, 208] on div "Speaker Profile ×" at bounding box center [604, 276] width 1208 height 552
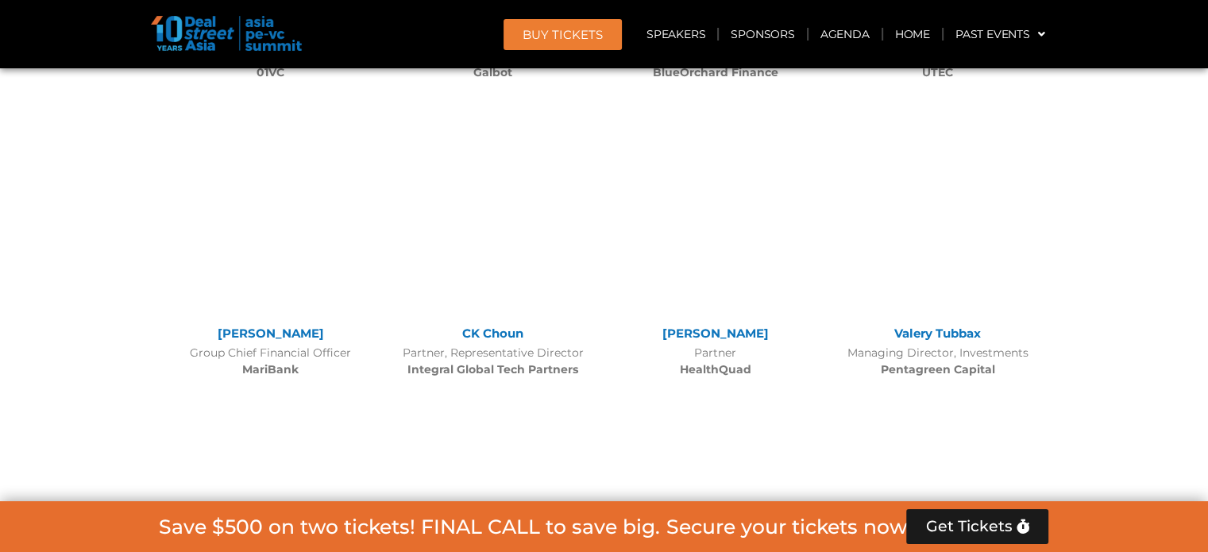
scroll to position [9566, 0]
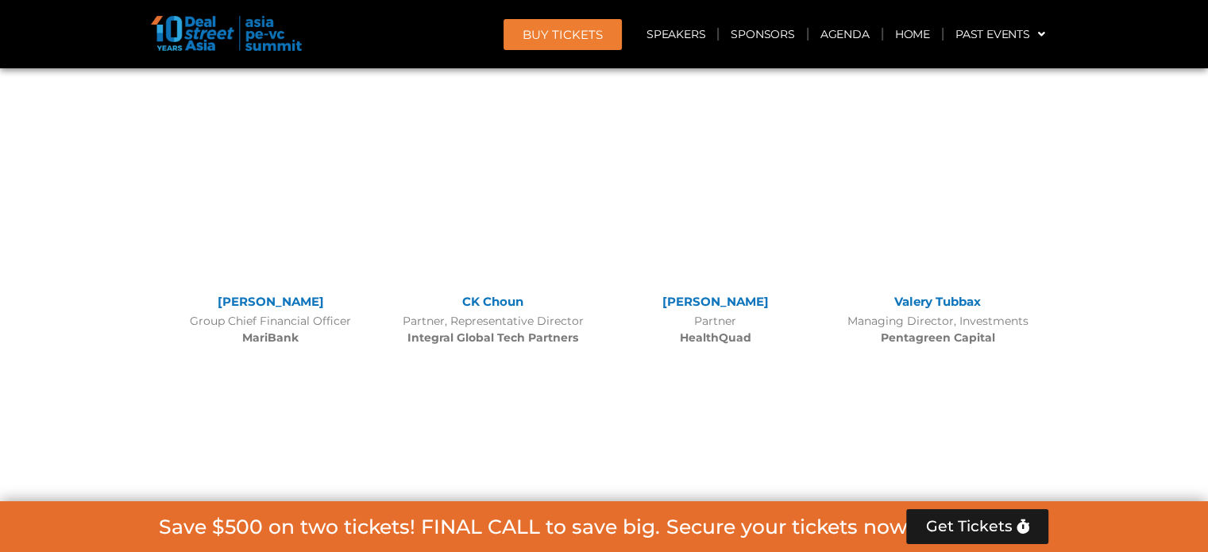
click at [489, 370] on div at bounding box center [493, 477] width 191 height 214
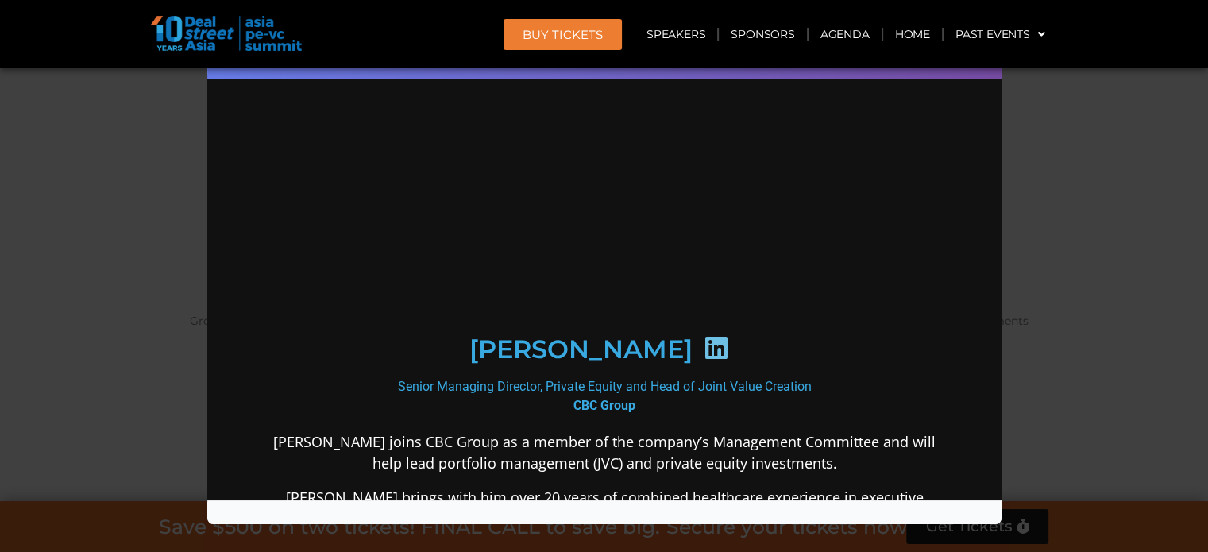
scroll to position [0, 0]
click at [702, 342] on icon at bounding box center [714, 346] width 25 height 25
click at [702, 346] on icon at bounding box center [714, 346] width 25 height 25
click at [590, 346] on h2 "[PERSON_NAME]" at bounding box center [580, 348] width 223 height 25
click at [702, 346] on icon at bounding box center [714, 346] width 25 height 25
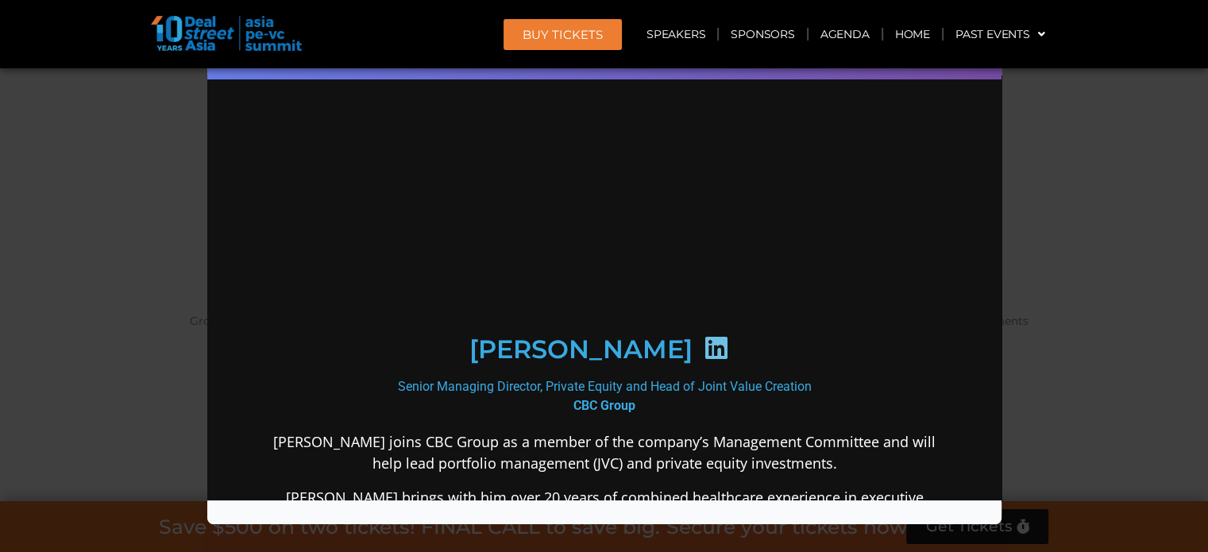
click at [702, 346] on icon at bounding box center [714, 346] width 25 height 25
click at [1006, 239] on div "Speaker Profile ×" at bounding box center [604, 276] width 1208 height 552
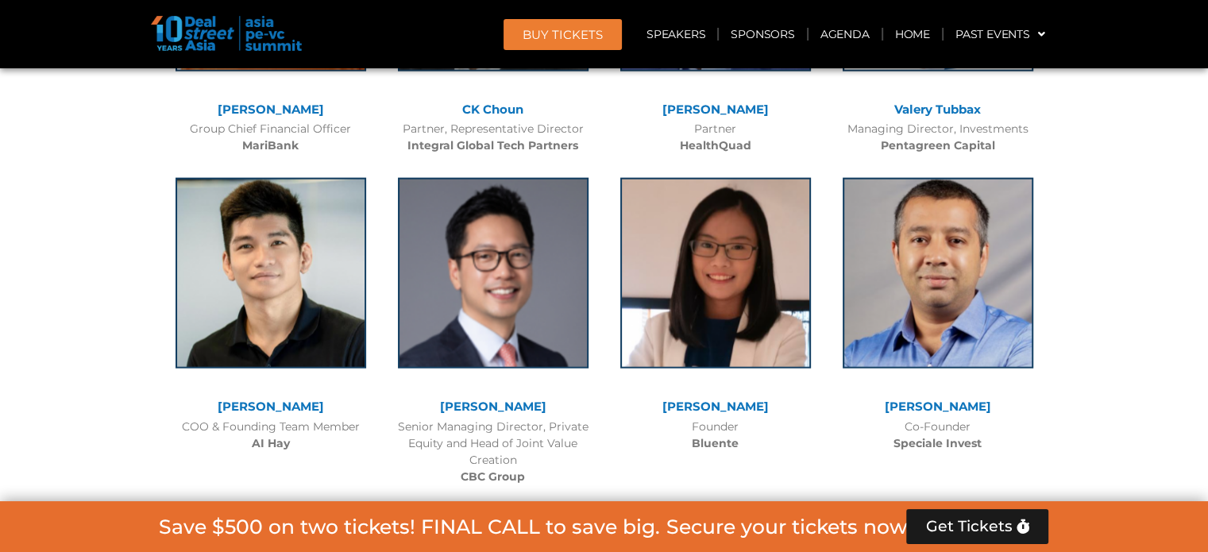
scroll to position [9756, 0]
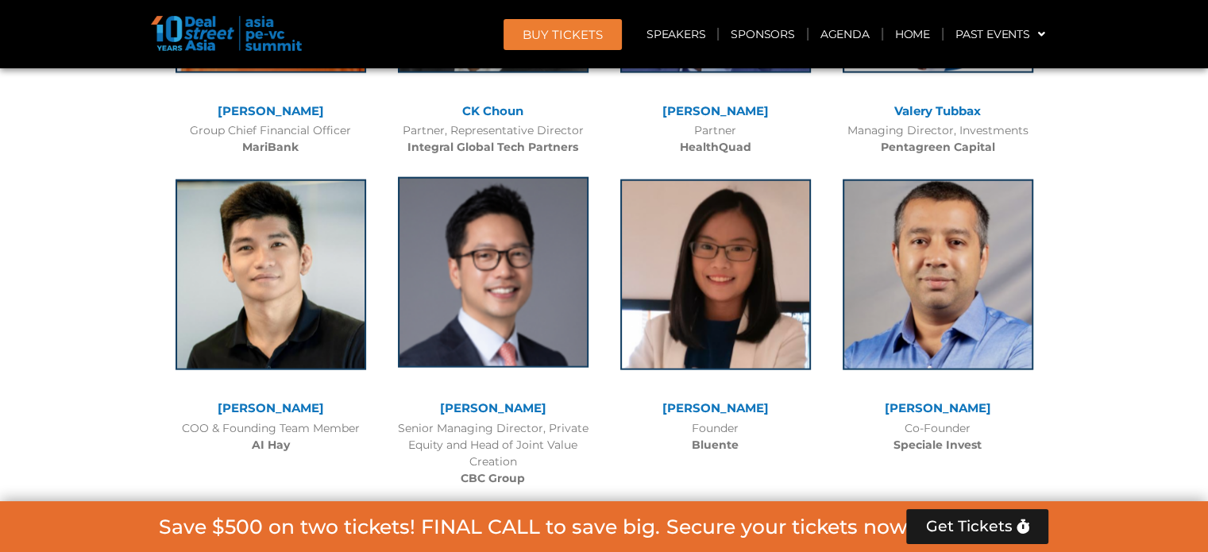
click at [527, 202] on img at bounding box center [493, 272] width 191 height 191
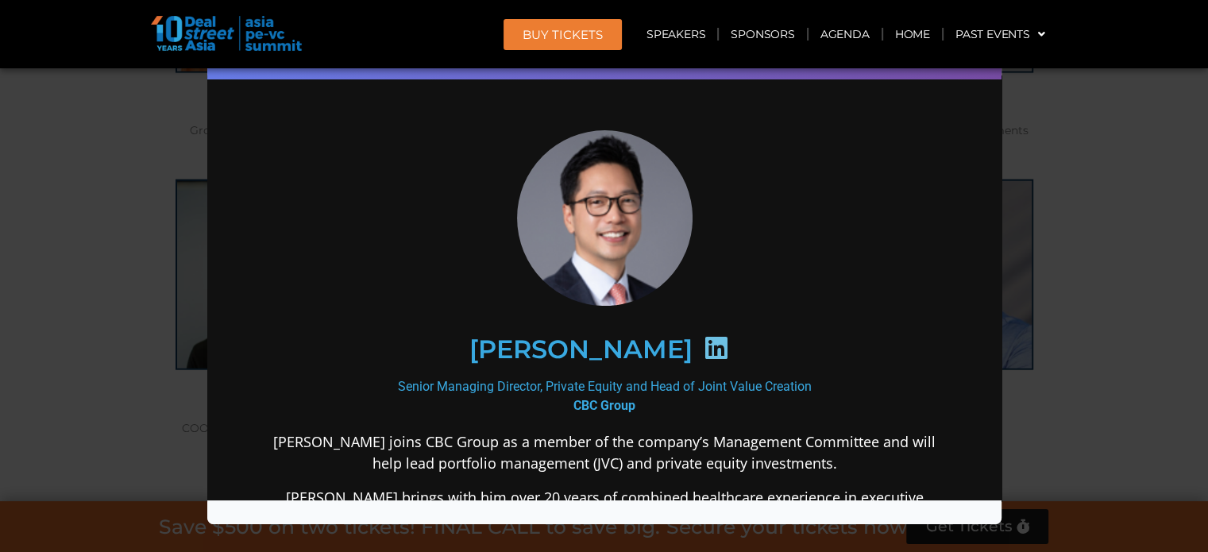
scroll to position [0, 0]
click at [702, 346] on icon at bounding box center [714, 346] width 25 height 25
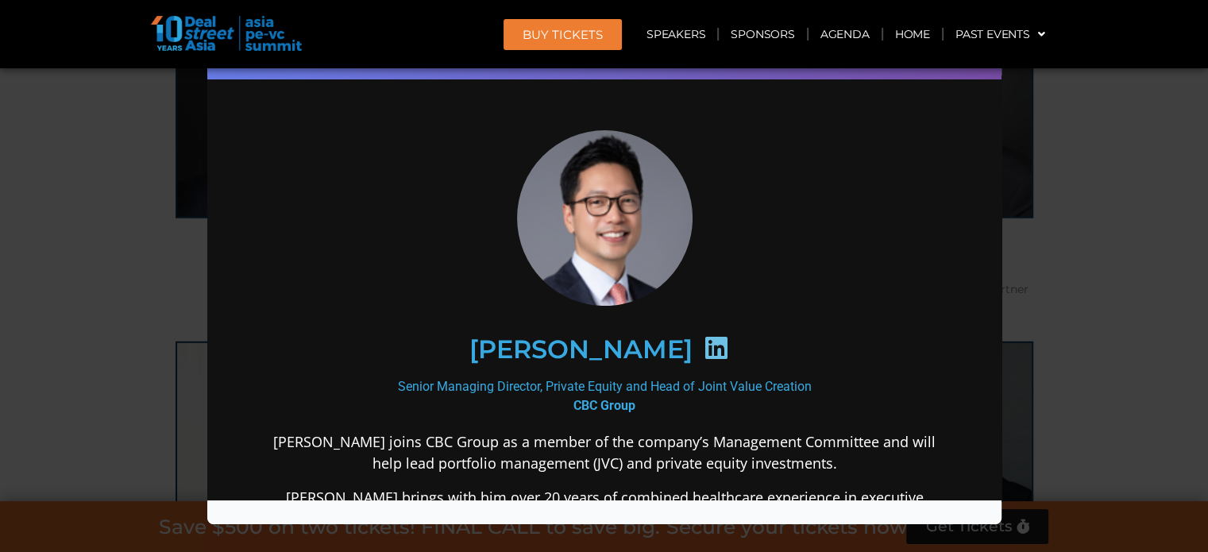
click at [1124, 152] on div "Speaker Profile ×" at bounding box center [604, 276] width 1208 height 552
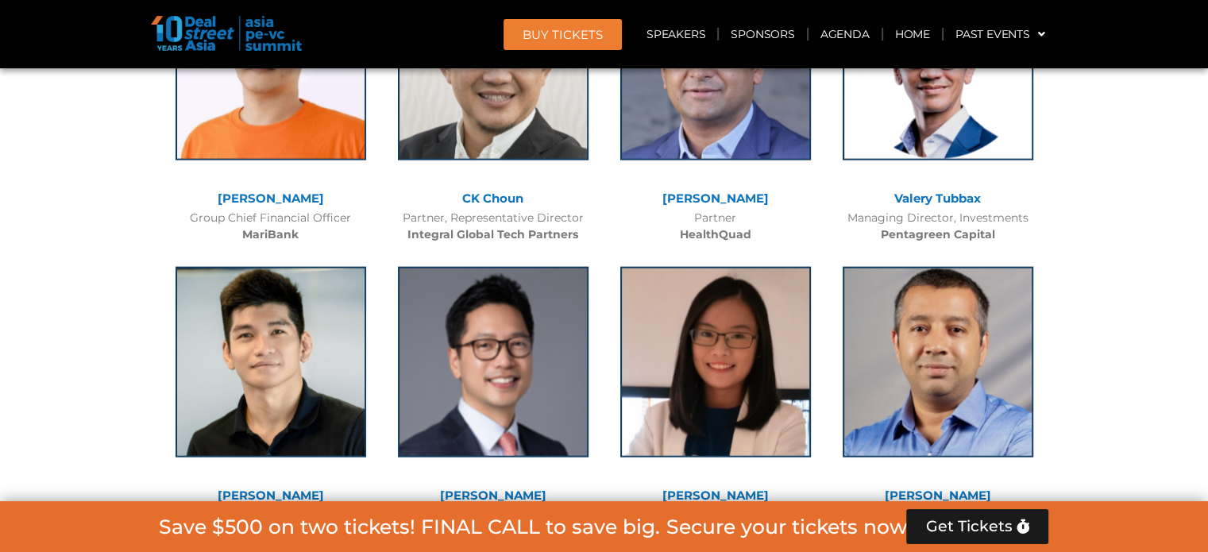
scroll to position [9667, 0]
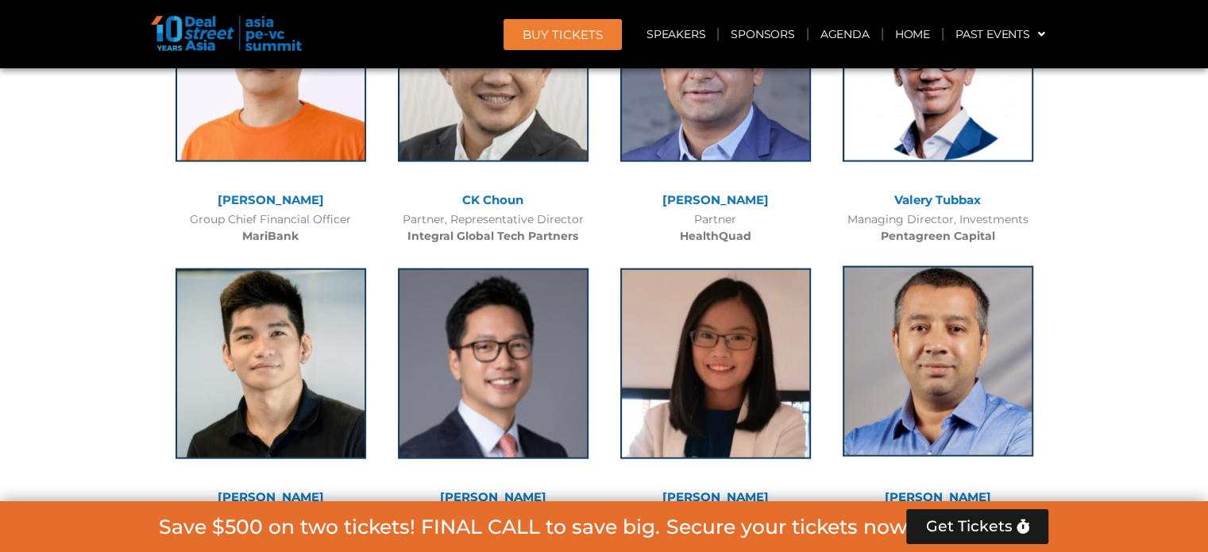
click at [931, 307] on img at bounding box center [938, 361] width 191 height 191
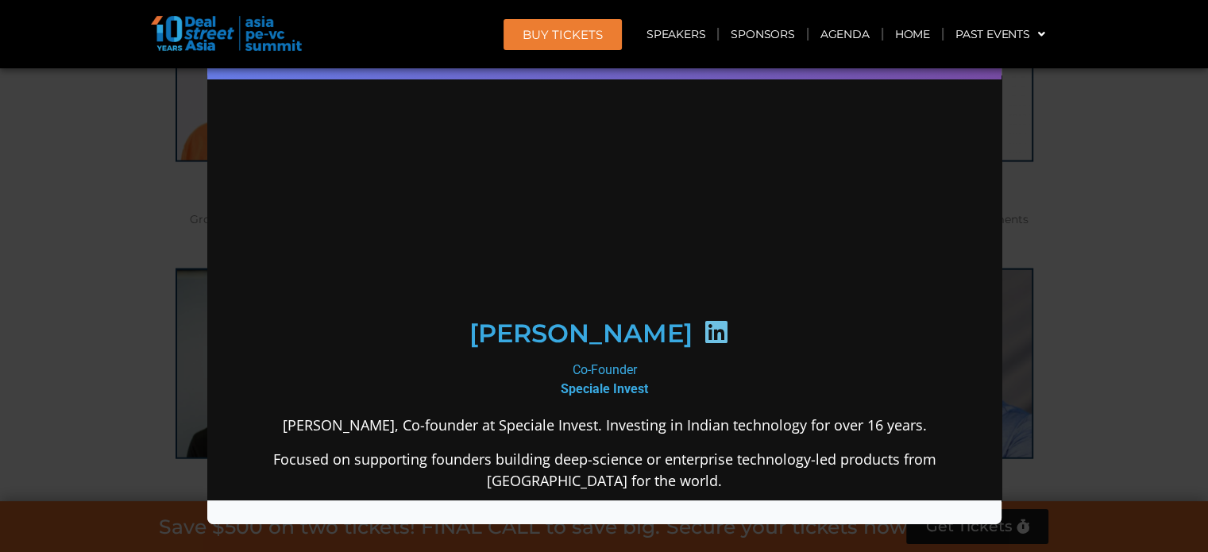
scroll to position [0, 0]
click at [703, 344] on icon at bounding box center [714, 331] width 25 height 25
click at [1109, 315] on div "Speaker Profile ×" at bounding box center [604, 276] width 1208 height 552
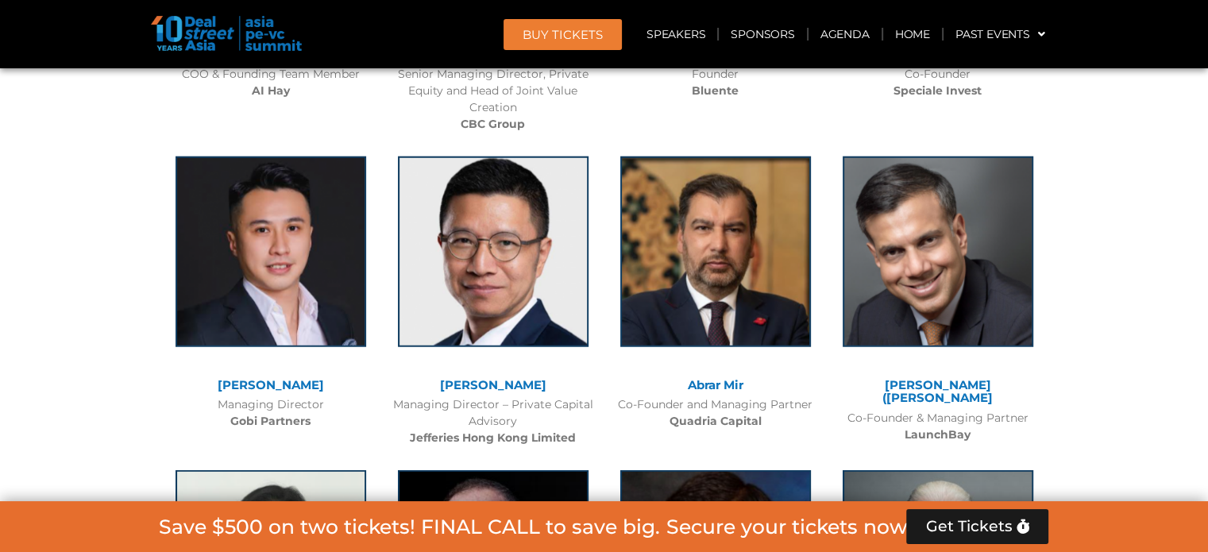
scroll to position [10112, 0]
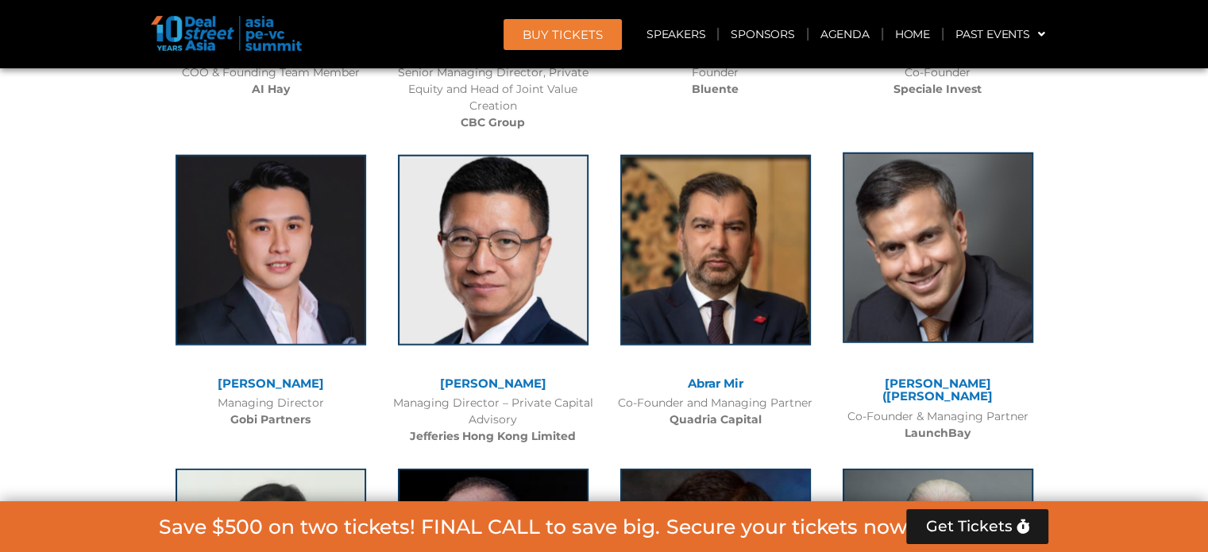
click at [937, 205] on img at bounding box center [938, 248] width 191 height 191
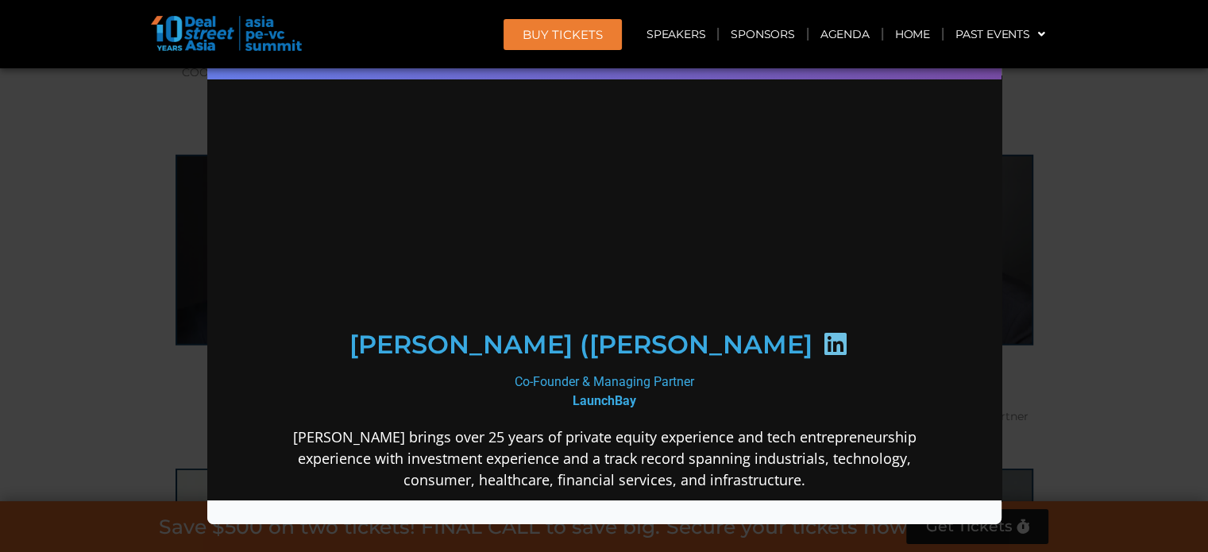
scroll to position [0, 0]
click at [822, 346] on icon at bounding box center [834, 342] width 25 height 25
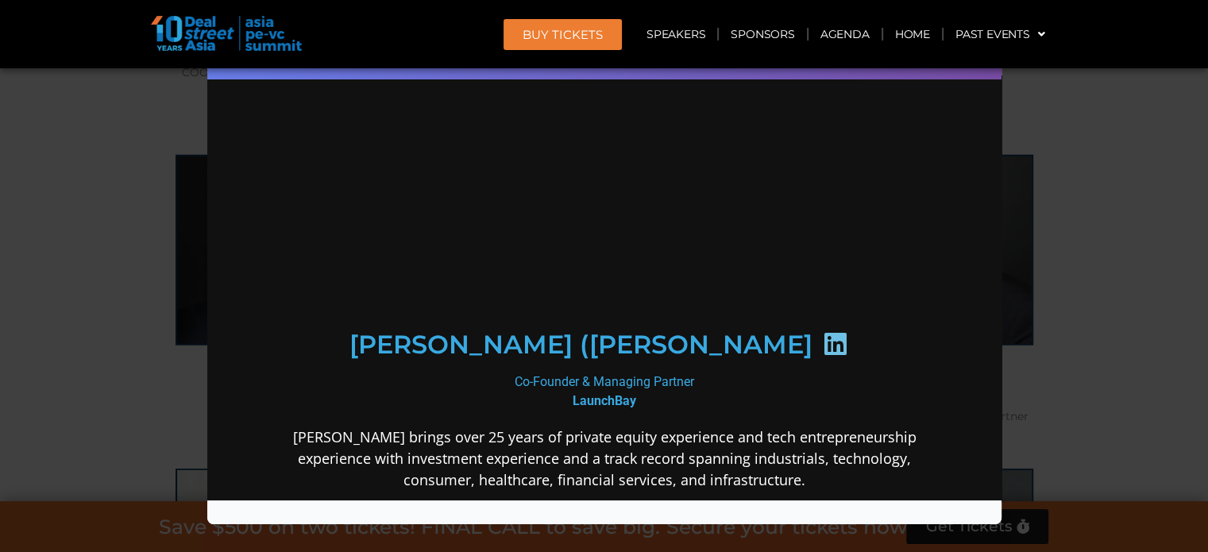
click at [822, 346] on icon at bounding box center [834, 342] width 25 height 25
click at [1049, 315] on div "Speaker Profile ×" at bounding box center [604, 276] width 1208 height 552
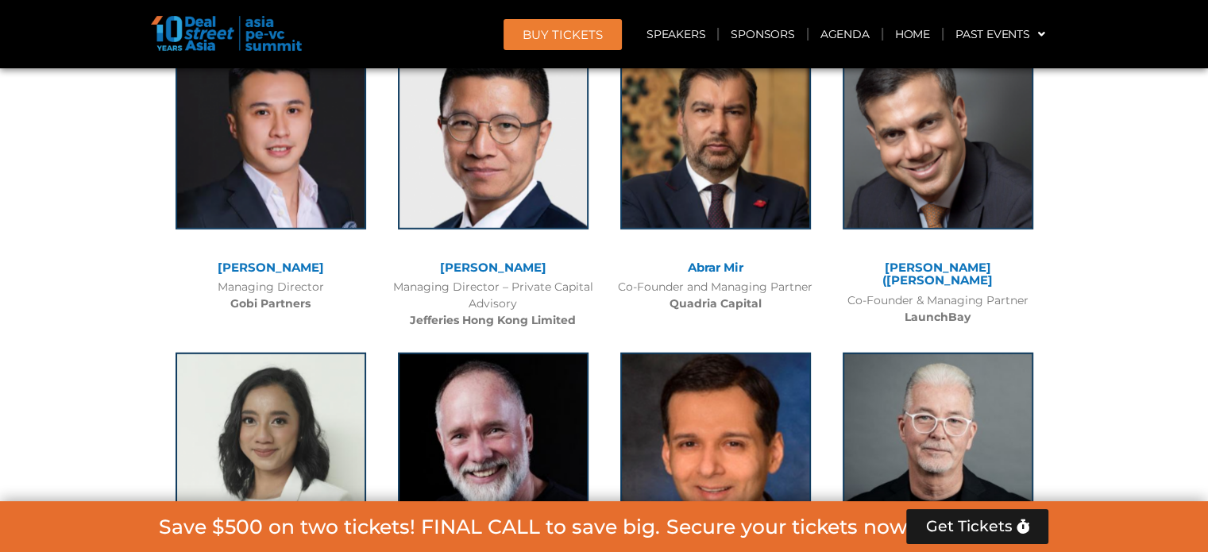
scroll to position [10430, 0]
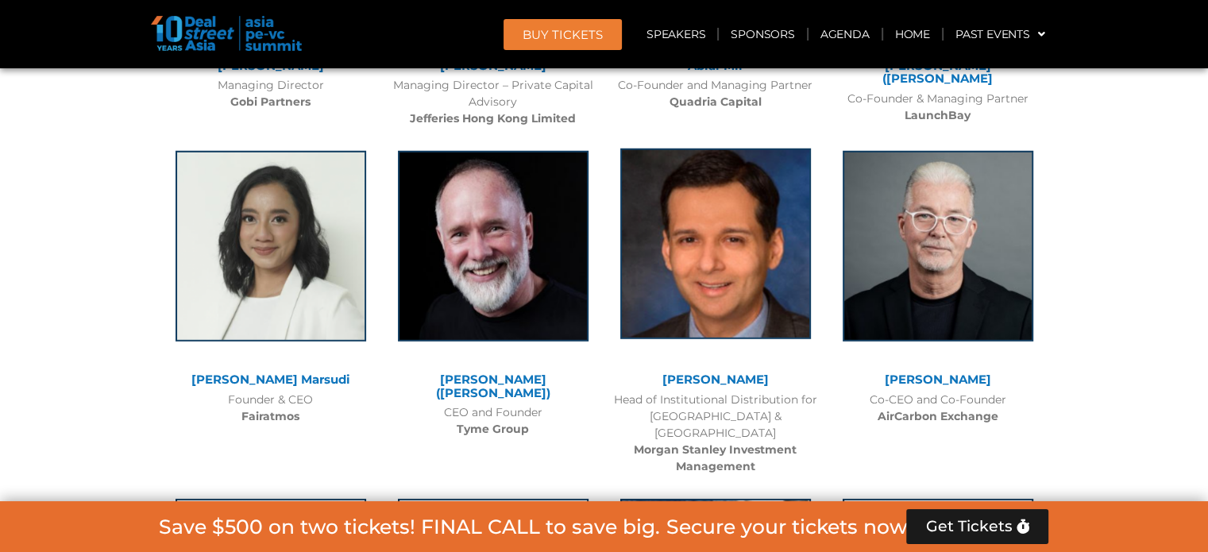
click at [692, 151] on img at bounding box center [715, 244] width 191 height 191
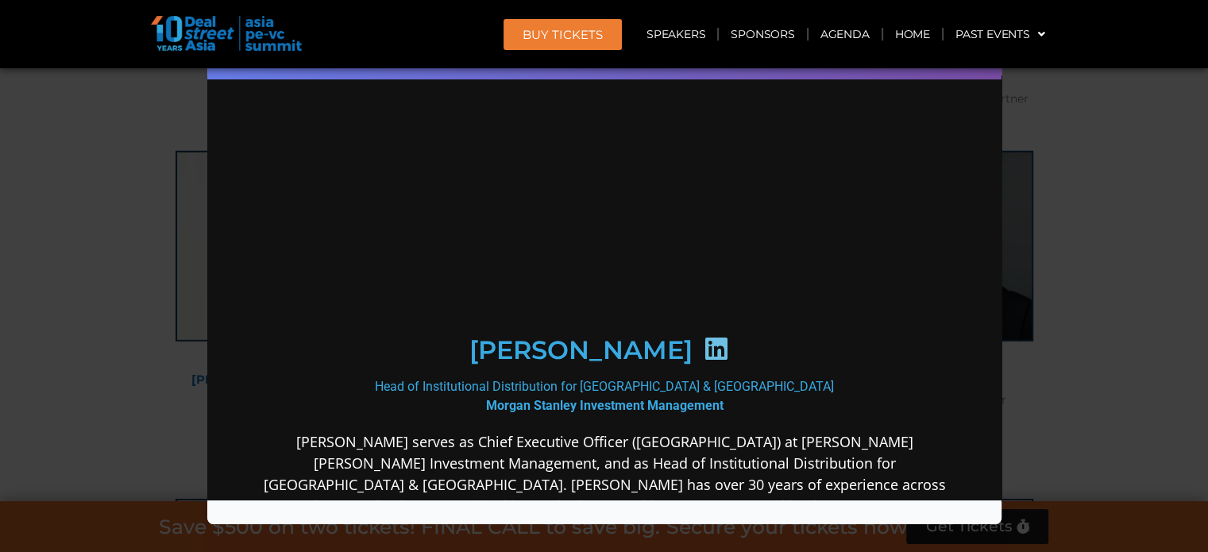
scroll to position [0, 0]
click at [702, 342] on icon at bounding box center [714, 347] width 25 height 25
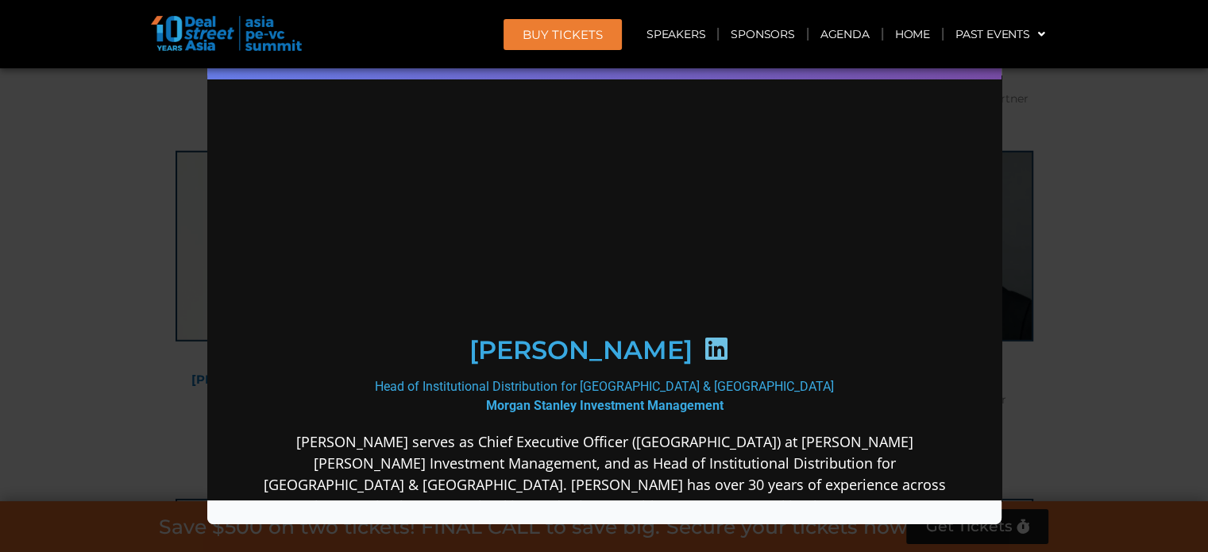
click at [702, 342] on icon at bounding box center [714, 347] width 25 height 25
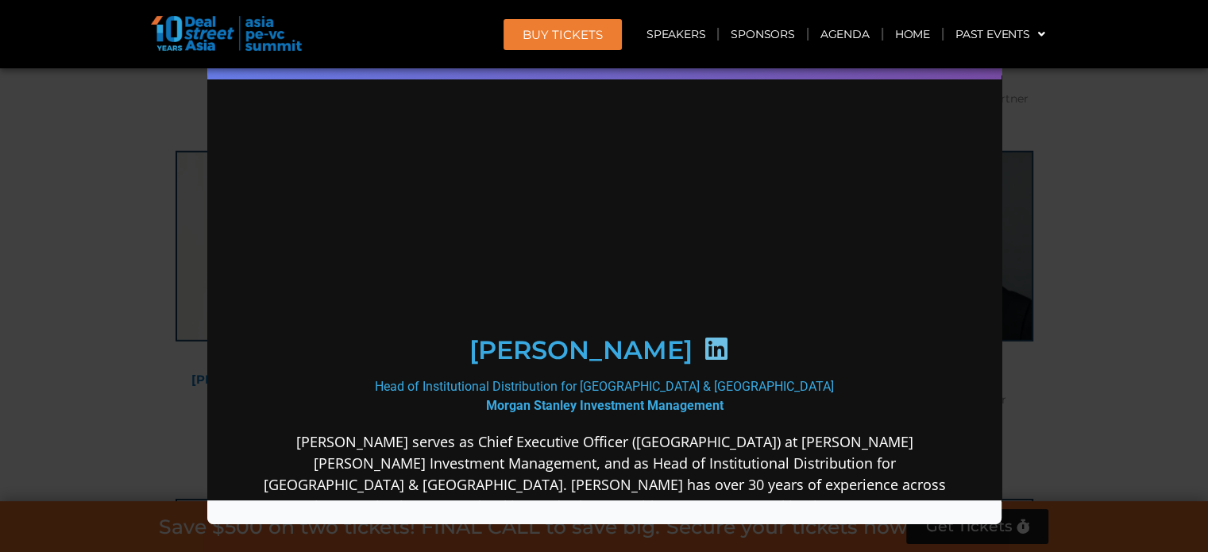
click at [702, 342] on icon at bounding box center [714, 347] width 25 height 25
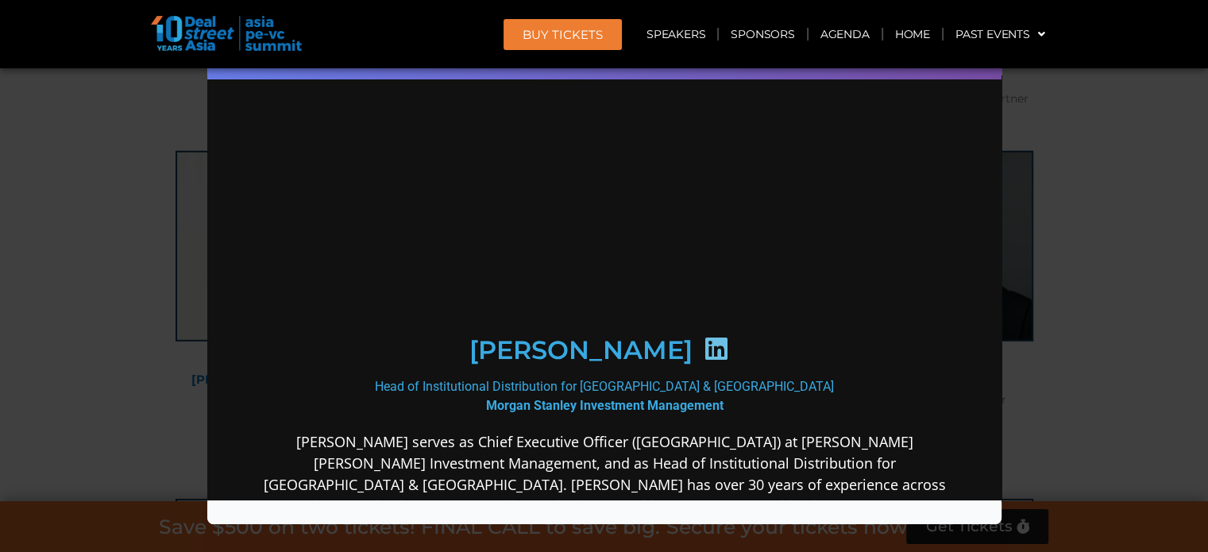
click at [702, 342] on icon at bounding box center [714, 347] width 25 height 25
click at [510, 353] on h2 "[PERSON_NAME]" at bounding box center [580, 349] width 223 height 25
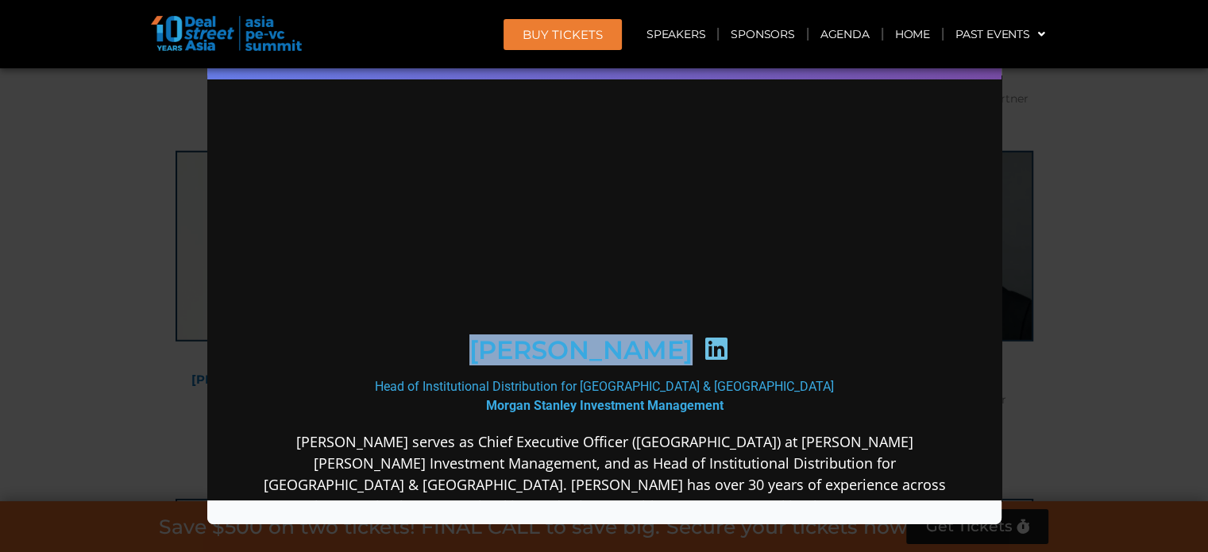
click at [510, 353] on h2 "[PERSON_NAME]" at bounding box center [580, 349] width 223 height 25
copy div "[PERSON_NAME]"
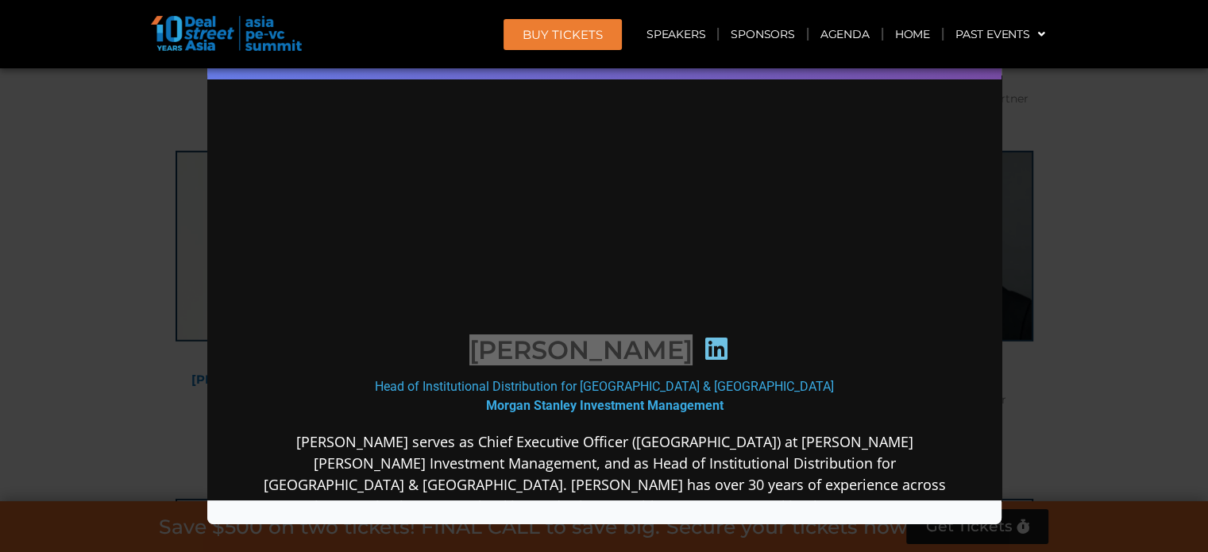
click at [1101, 260] on div "Speaker Profile ×" at bounding box center [604, 276] width 1208 height 552
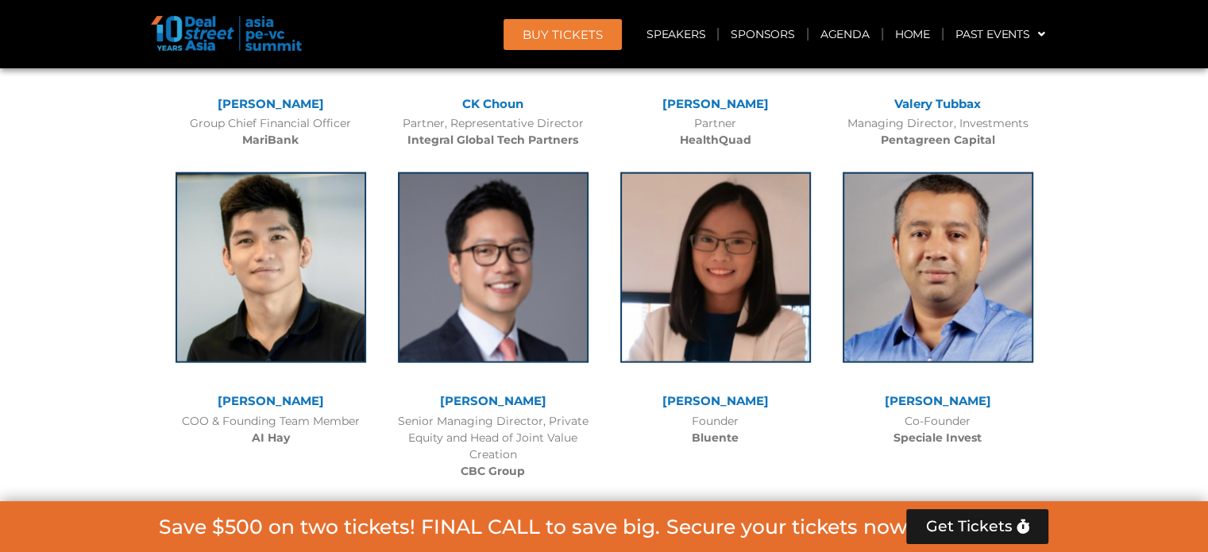
scroll to position [9763, 0]
click at [478, 394] on link "[PERSON_NAME]" at bounding box center [493, 401] width 106 height 15
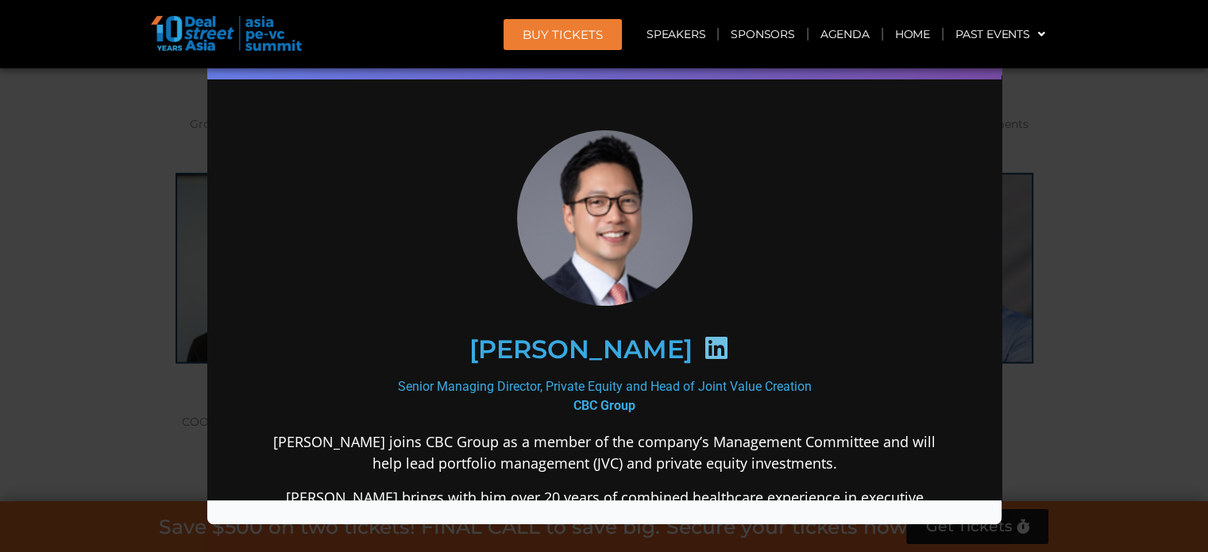
scroll to position [0, 0]
click at [702, 348] on icon at bounding box center [714, 346] width 25 height 25
click at [558, 343] on h2 "[PERSON_NAME]" at bounding box center [580, 348] width 223 height 25
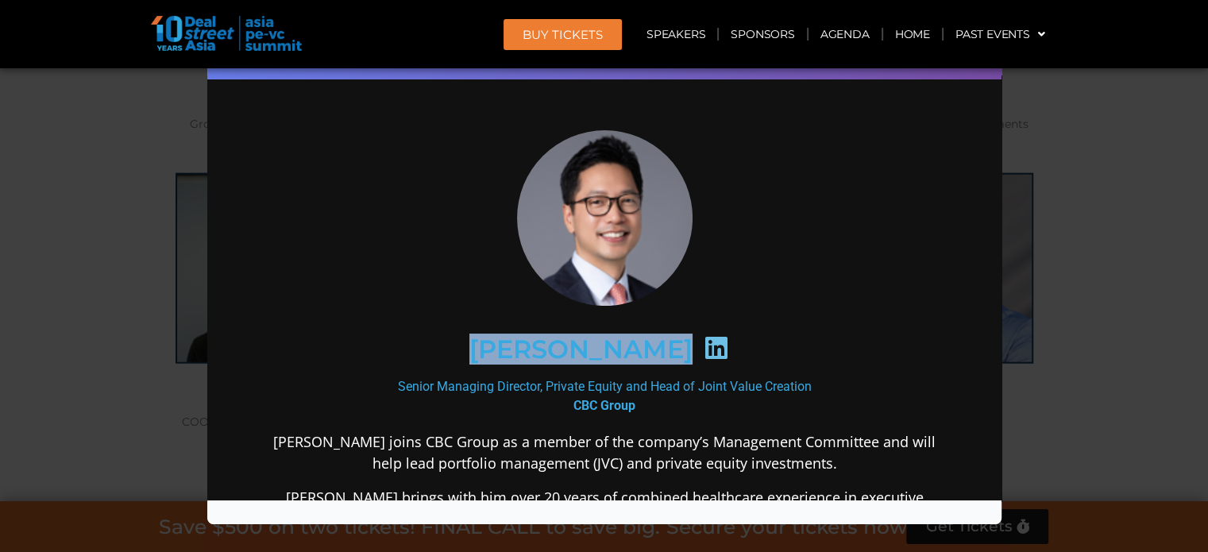
click at [558, 343] on h2 "[PERSON_NAME]" at bounding box center [580, 348] width 223 height 25
copy div "[PERSON_NAME]"
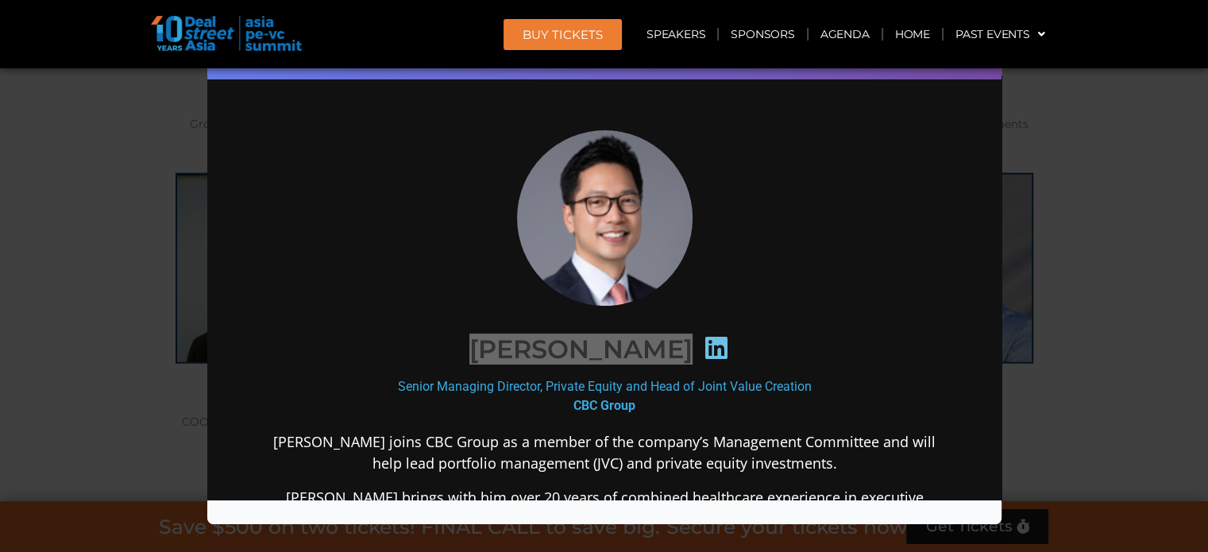
click at [1157, 171] on div "Speaker Profile ×" at bounding box center [604, 276] width 1208 height 552
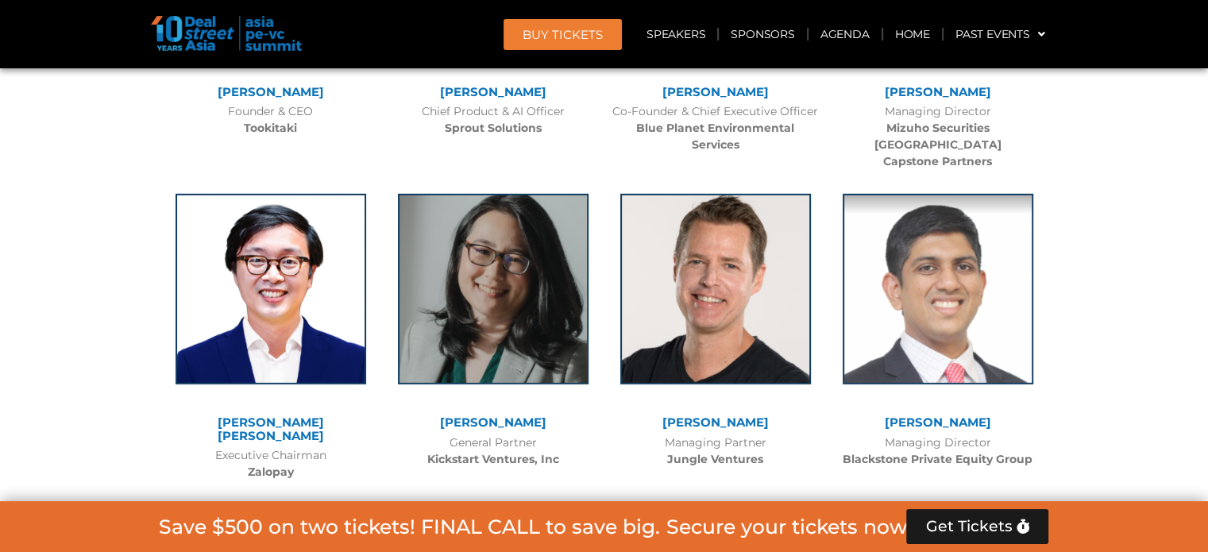
scroll to position [11033, 0]
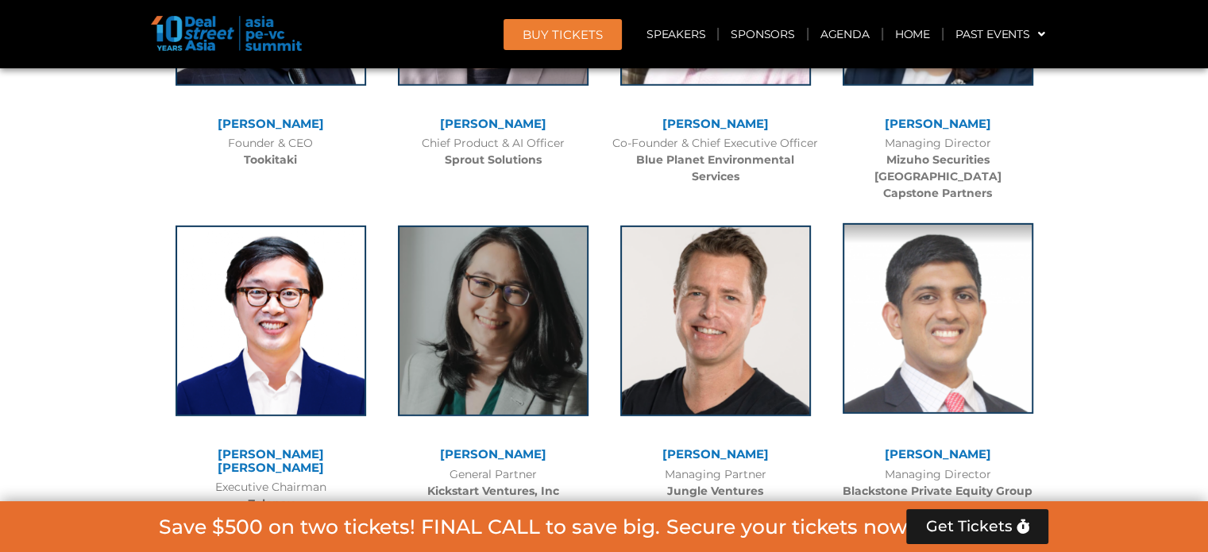
click at [933, 223] on img at bounding box center [938, 318] width 191 height 191
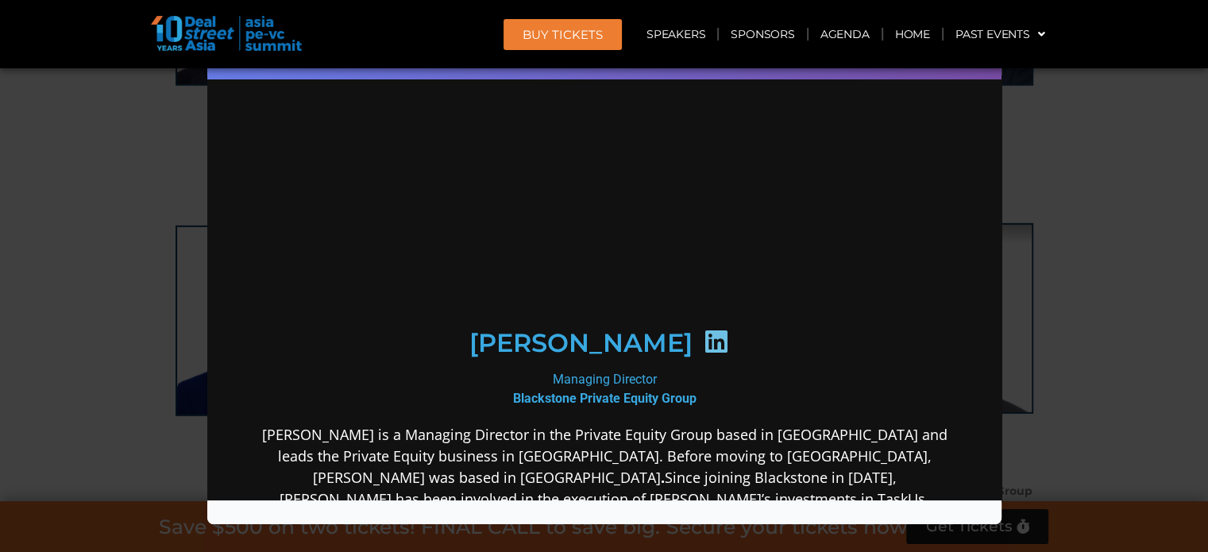
scroll to position [0, 0]
click at [702, 346] on icon at bounding box center [714, 340] width 25 height 25
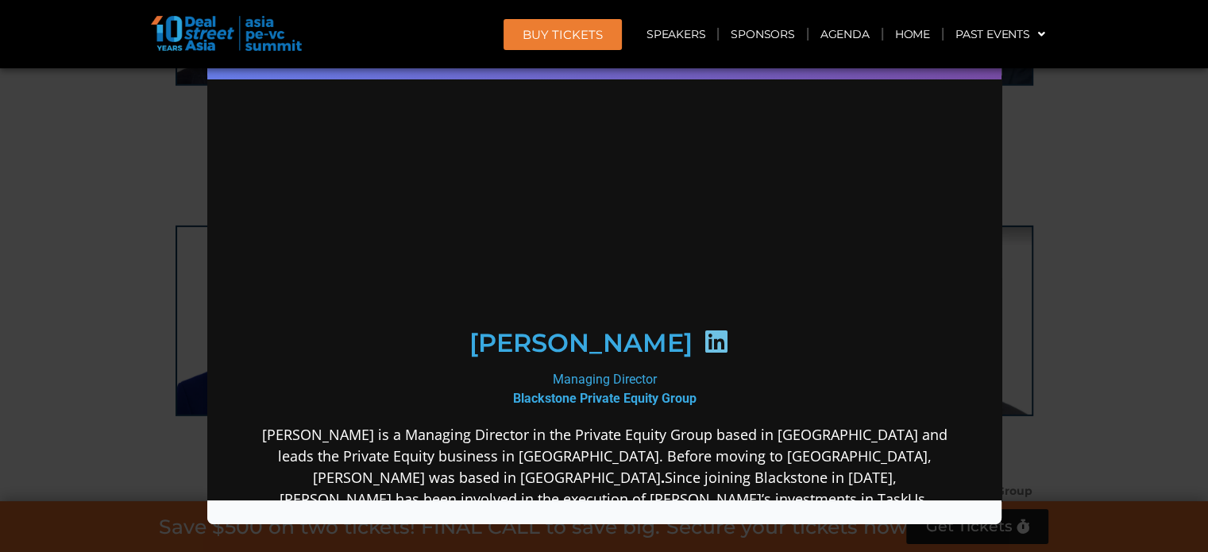
click at [497, 342] on h2 "[PERSON_NAME]" at bounding box center [580, 342] width 223 height 25
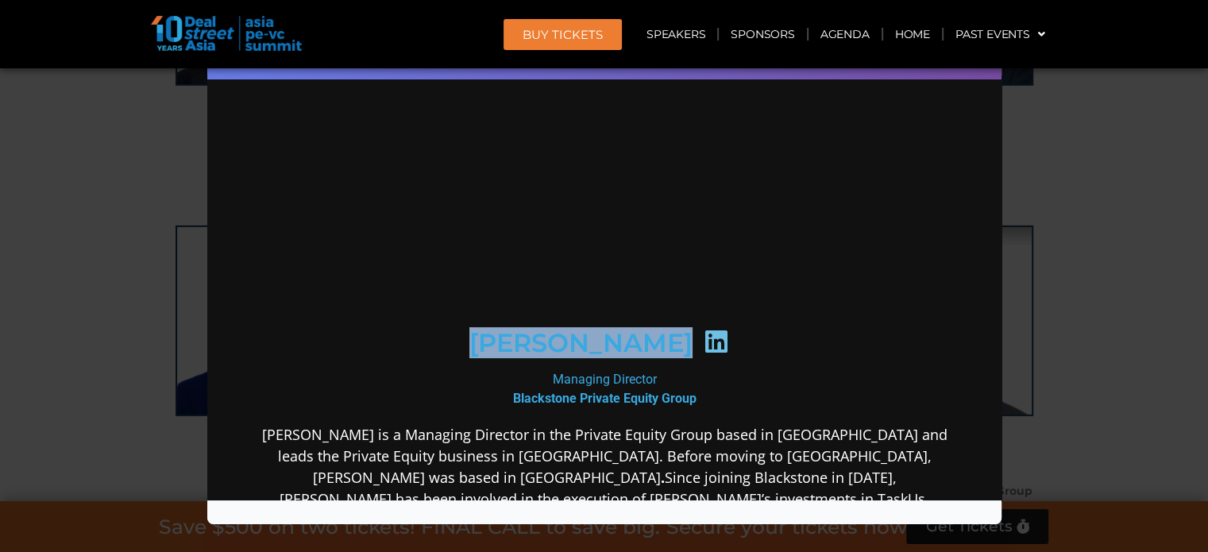
click at [497, 342] on h2 "[PERSON_NAME]" at bounding box center [580, 342] width 223 height 25
copy div "[PERSON_NAME]"
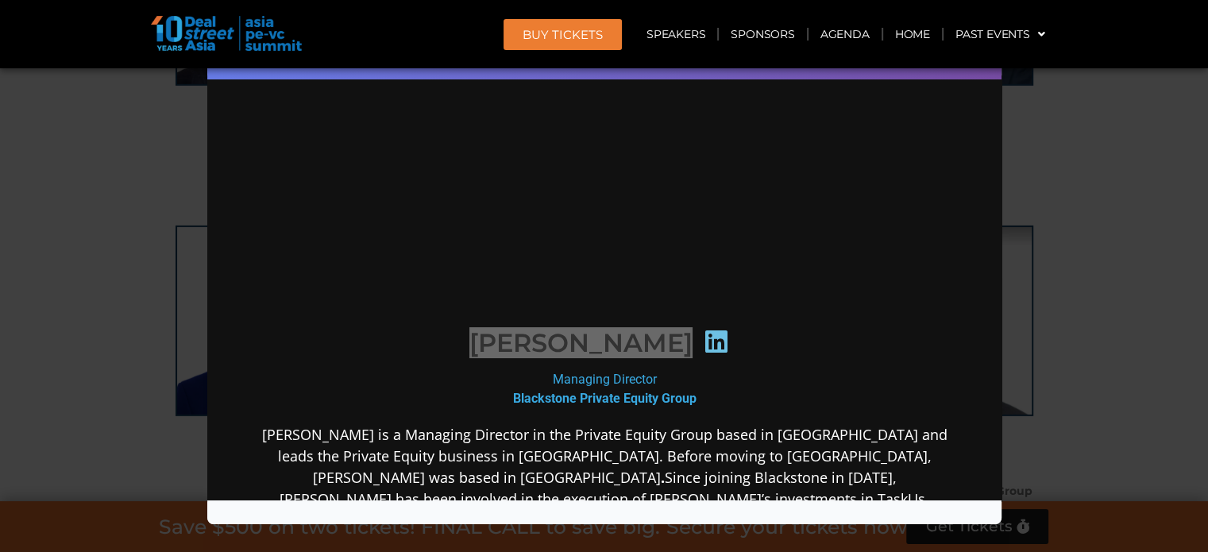
click at [1172, 384] on div "Speaker Profile ×" at bounding box center [604, 276] width 1208 height 552
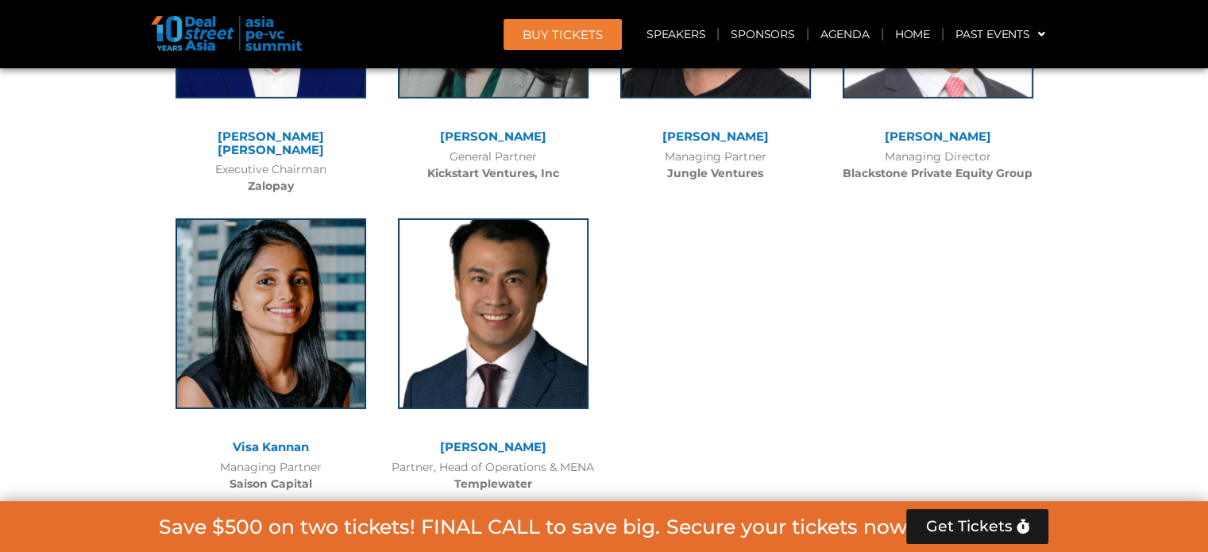
scroll to position [11319, 0]
